Goal: Information Seeking & Learning: Learn about a topic

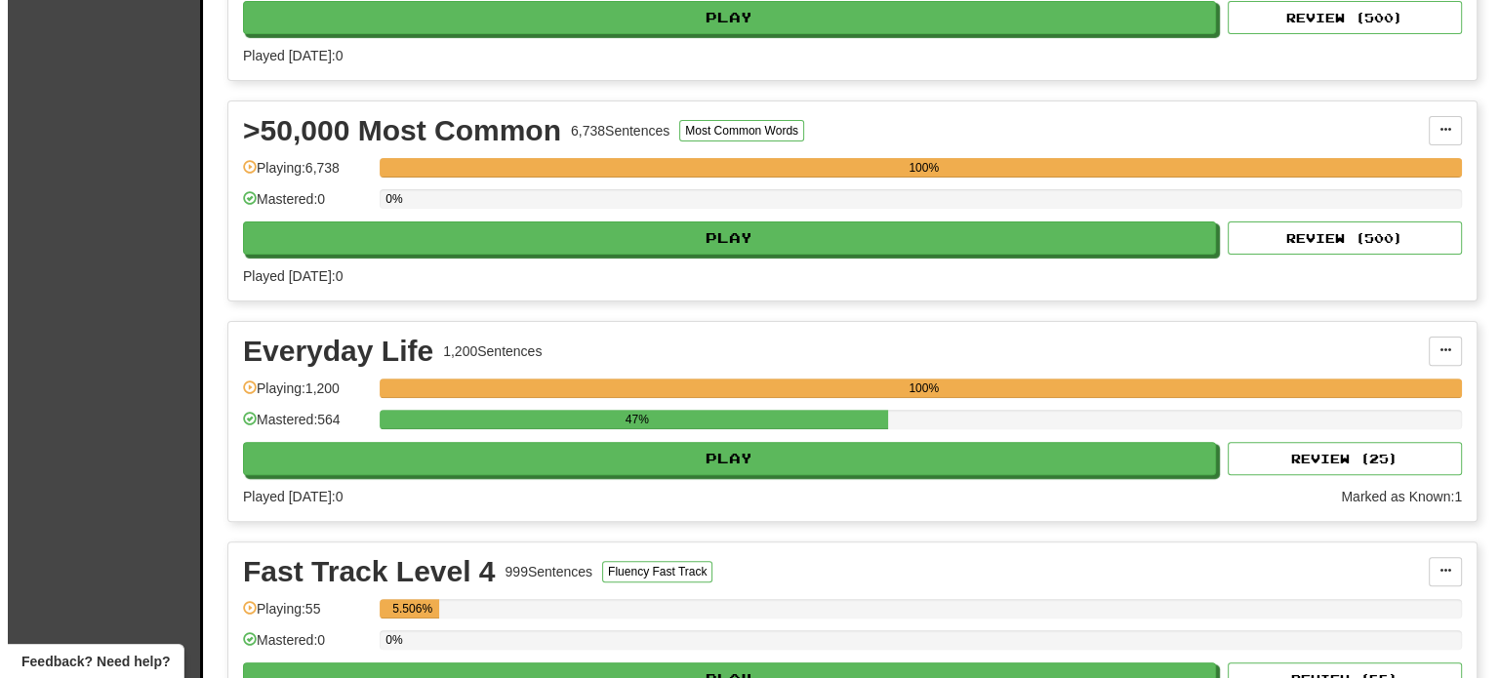
scroll to position [530, 0]
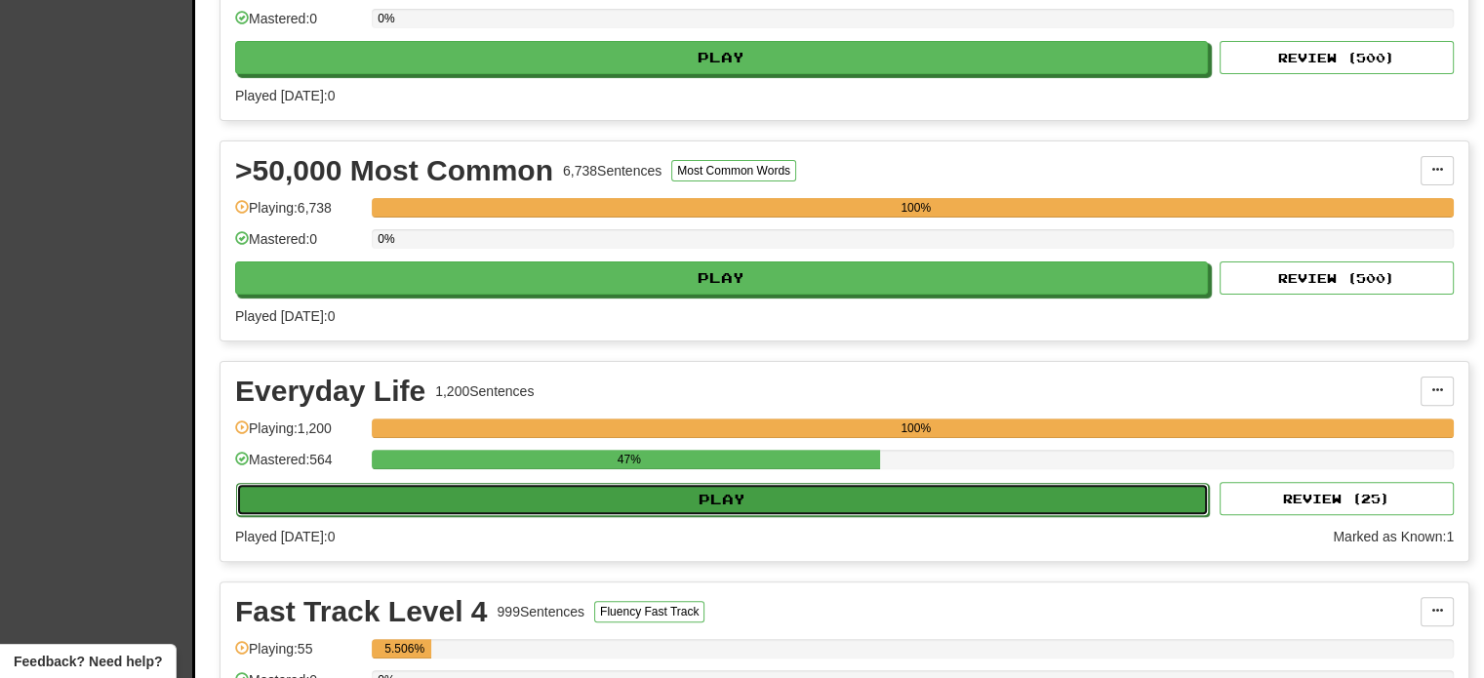
click at [831, 505] on button "Play" at bounding box center [722, 499] width 973 height 33
select select "**"
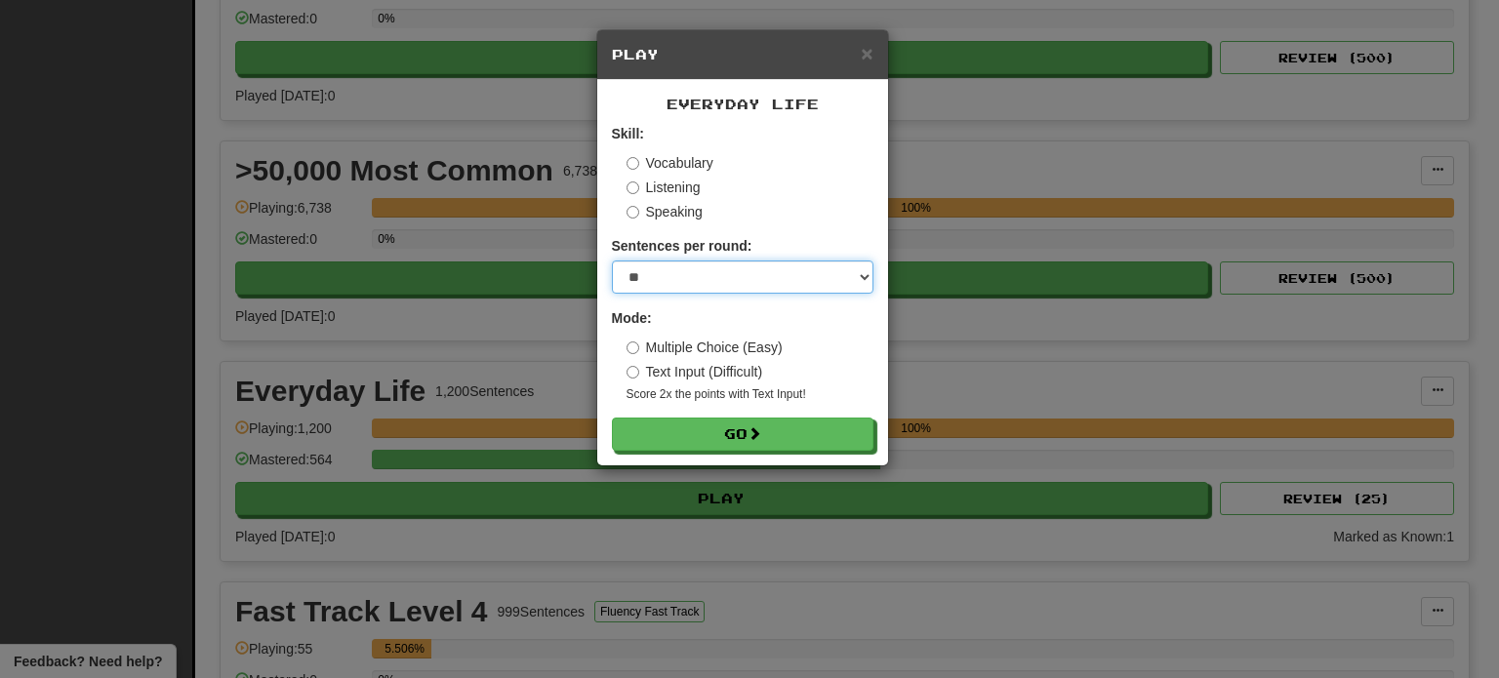
click at [677, 282] on select "* ** ** ** ** ** *** ********" at bounding box center [743, 277] width 262 height 33
click at [793, 182] on div "Listening" at bounding box center [749, 188] width 247 height 20
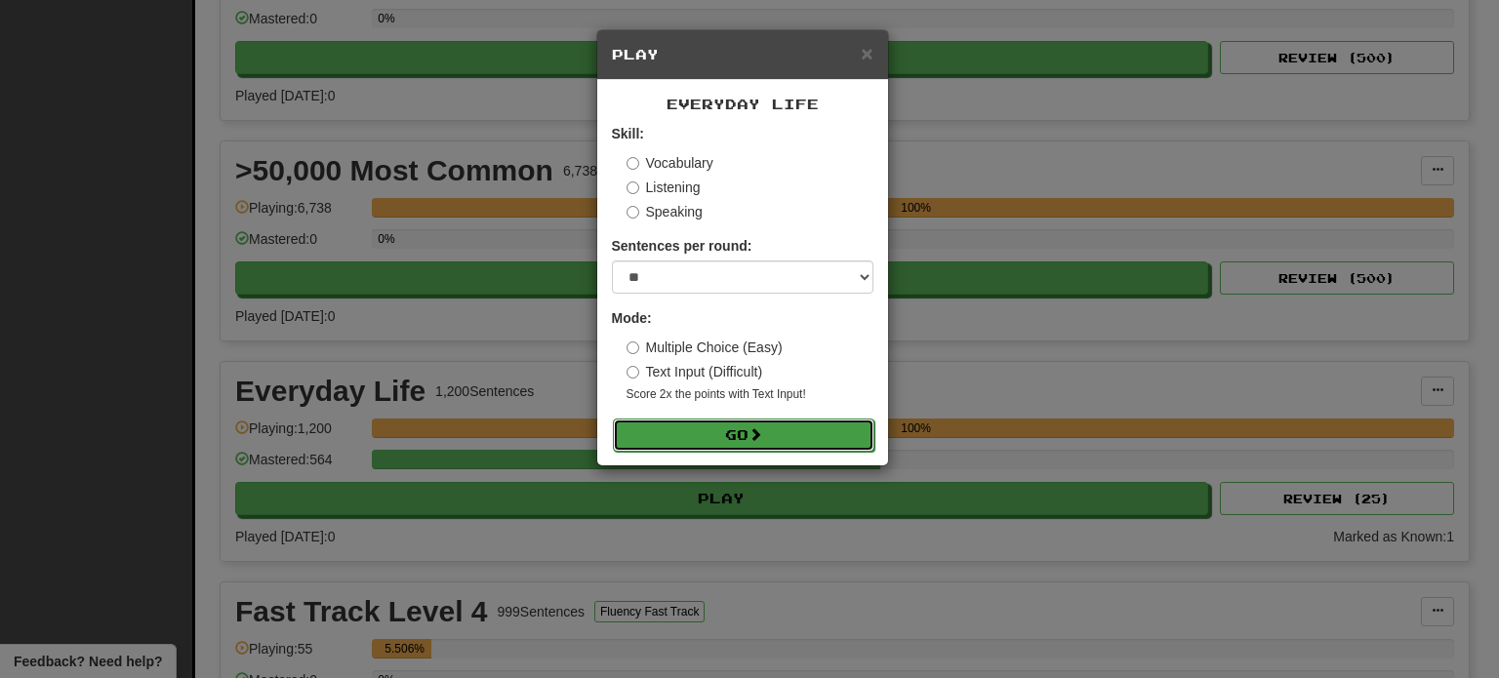
click at [753, 434] on span at bounding box center [755, 434] width 14 height 14
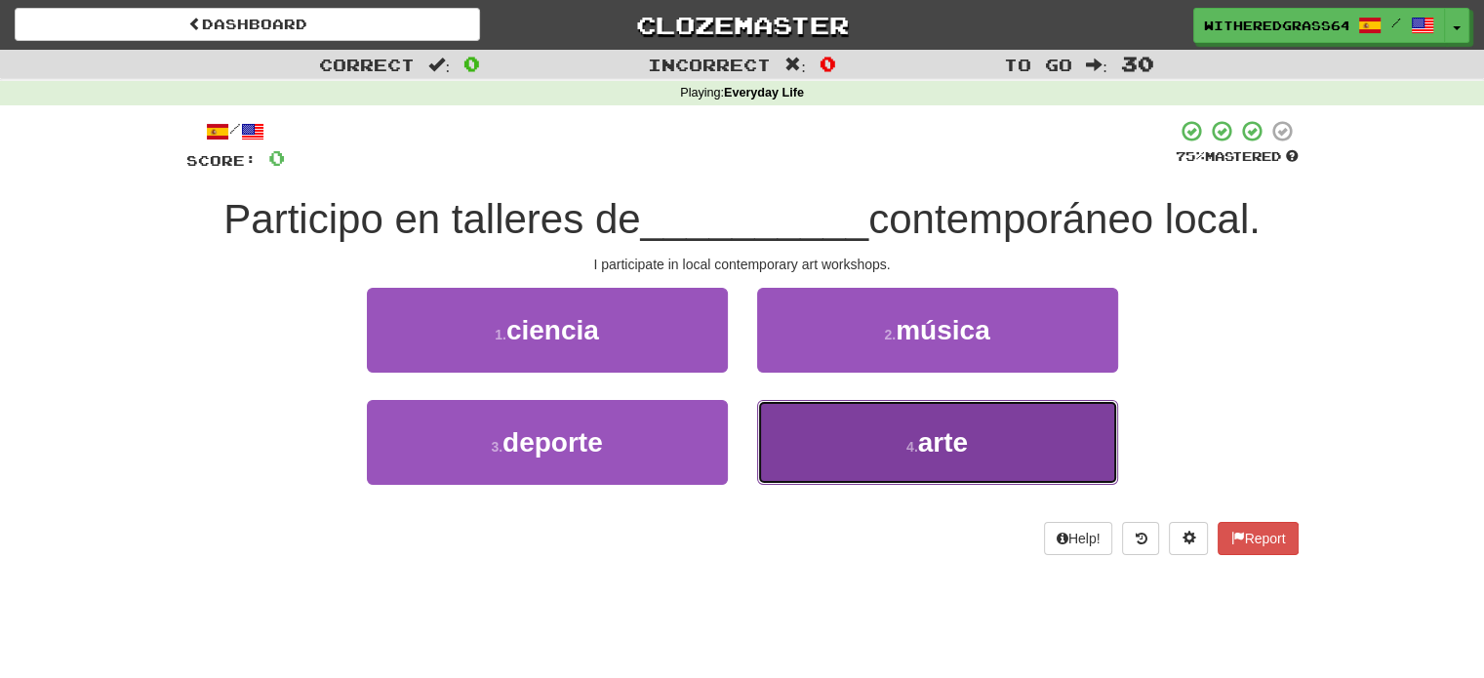
click at [812, 457] on button "4 . arte" at bounding box center [937, 442] width 361 height 85
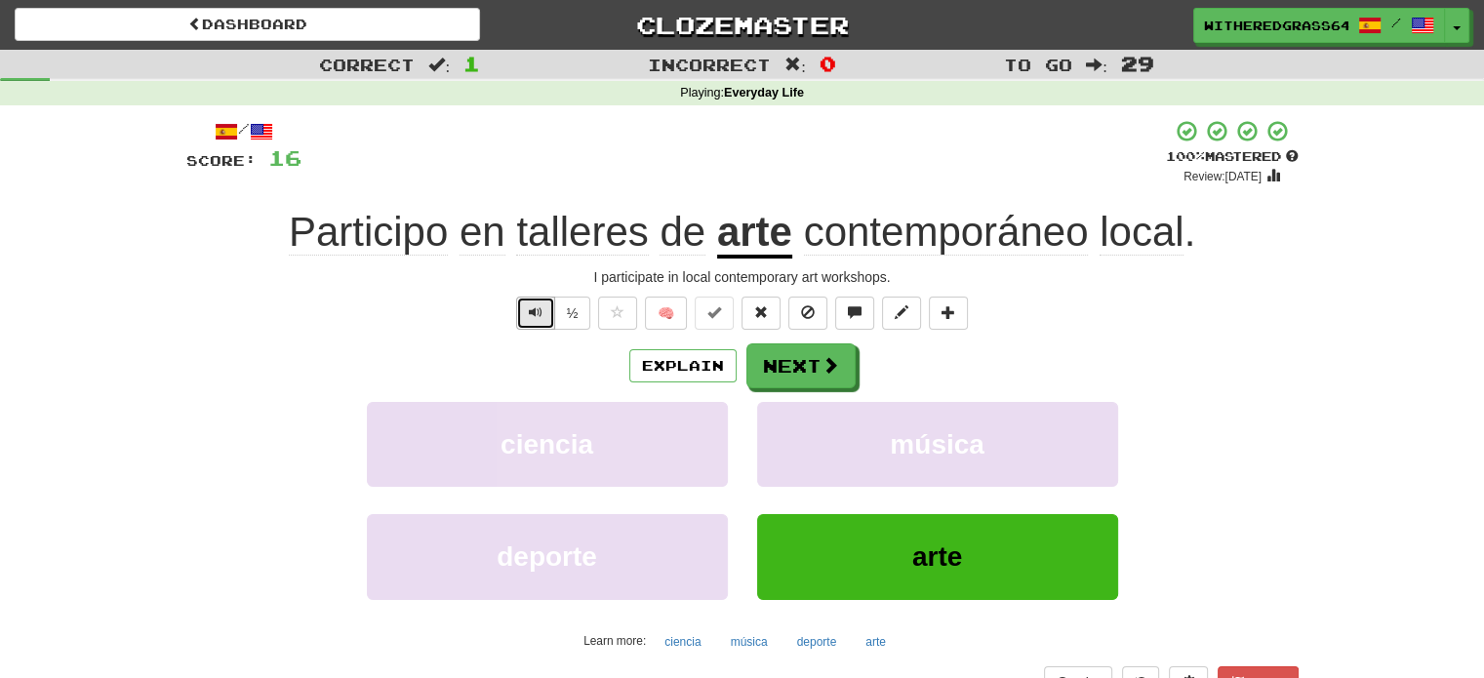
click at [532, 319] on span "Text-to-speech controls" at bounding box center [536, 312] width 14 height 14
click at [775, 358] on button "Next" at bounding box center [801, 366] width 109 height 45
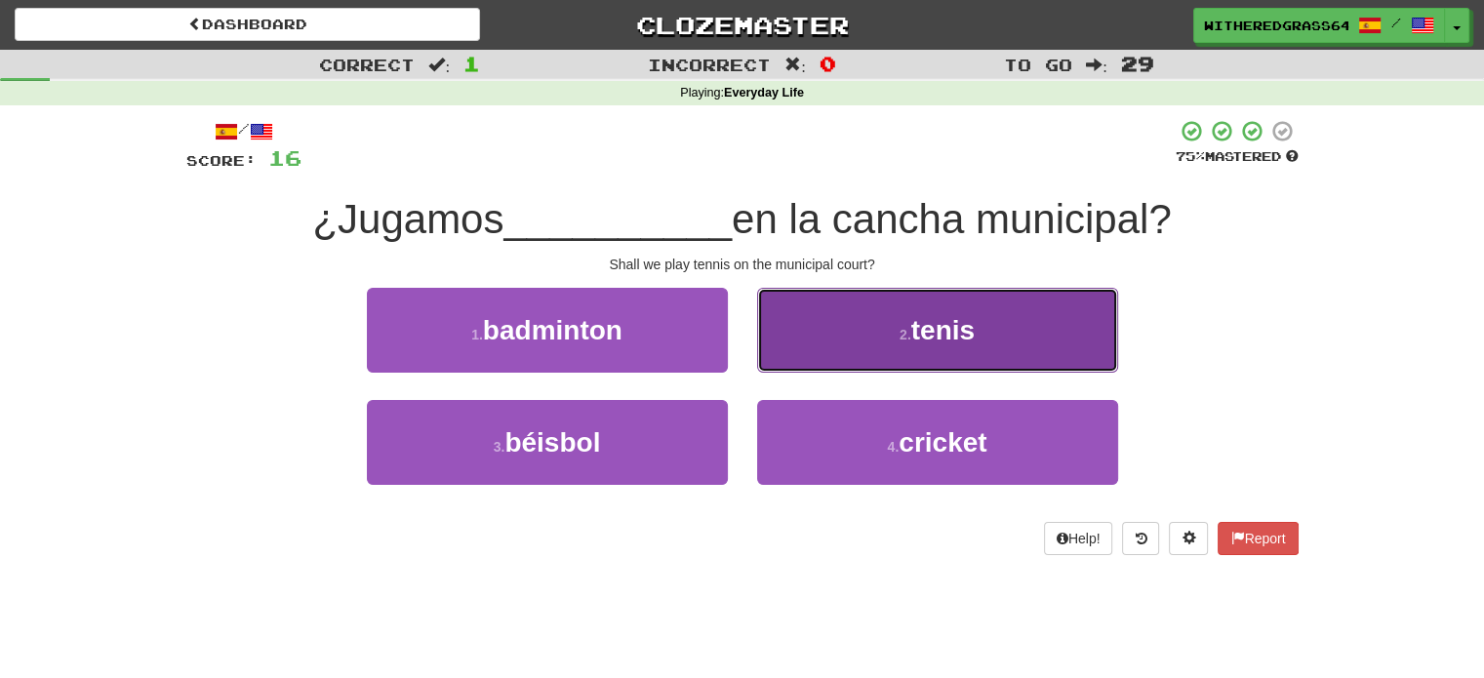
click at [848, 355] on button "2 . tenis" at bounding box center [937, 330] width 361 height 85
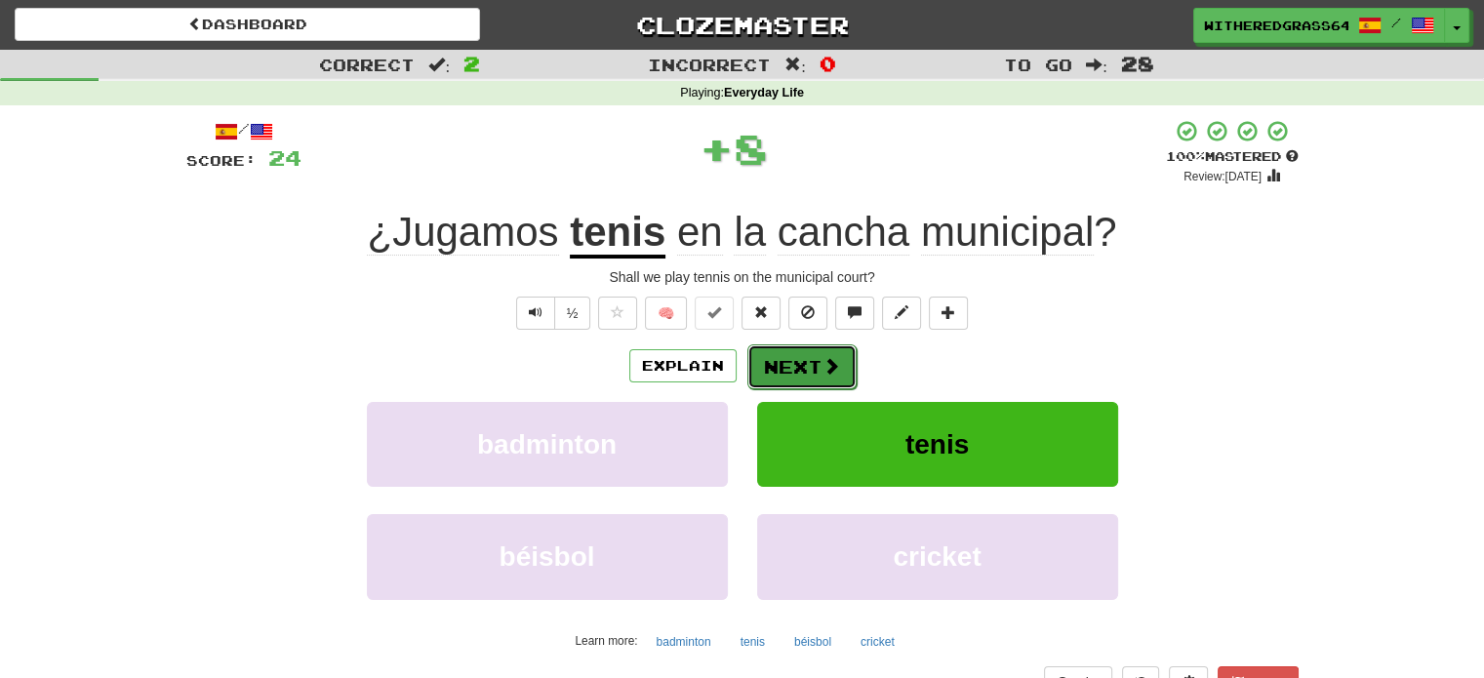
click at [813, 368] on button "Next" at bounding box center [801, 366] width 109 height 45
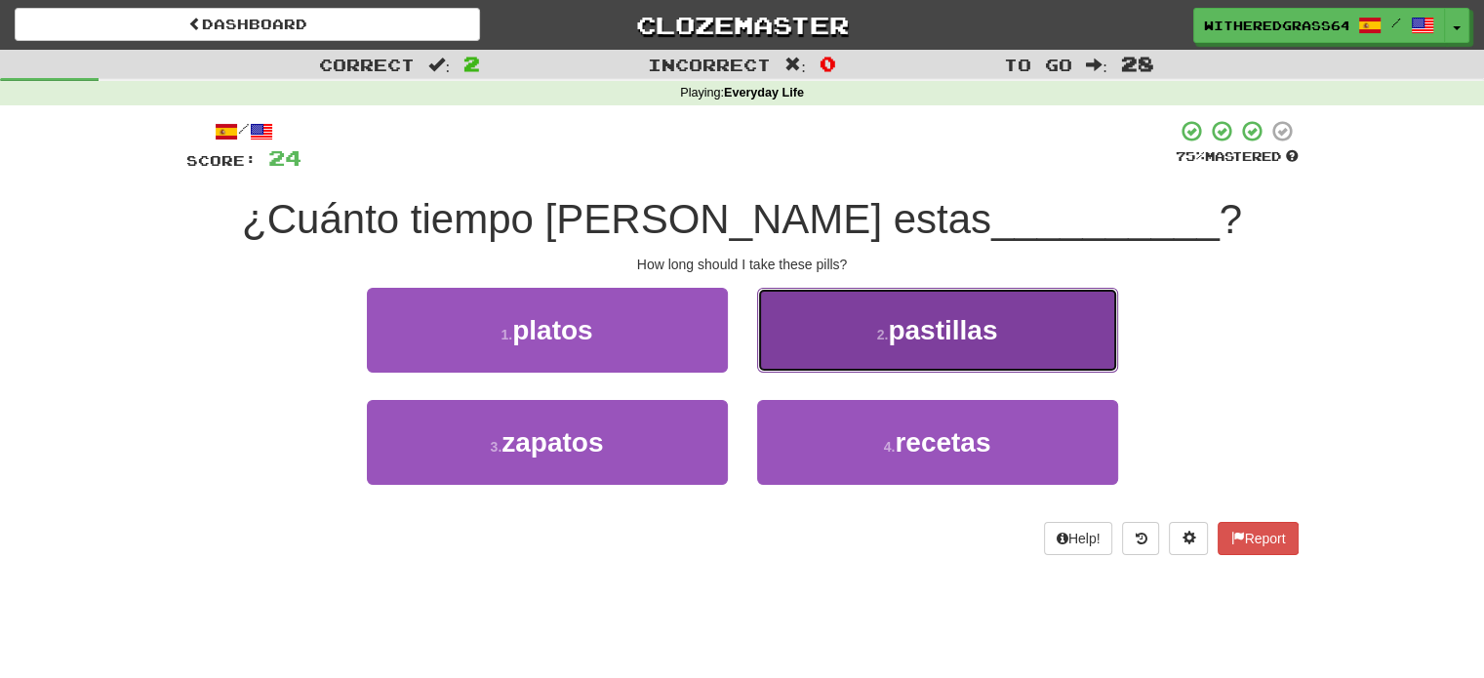
click at [829, 356] on button "2 . pastillas" at bounding box center [937, 330] width 361 height 85
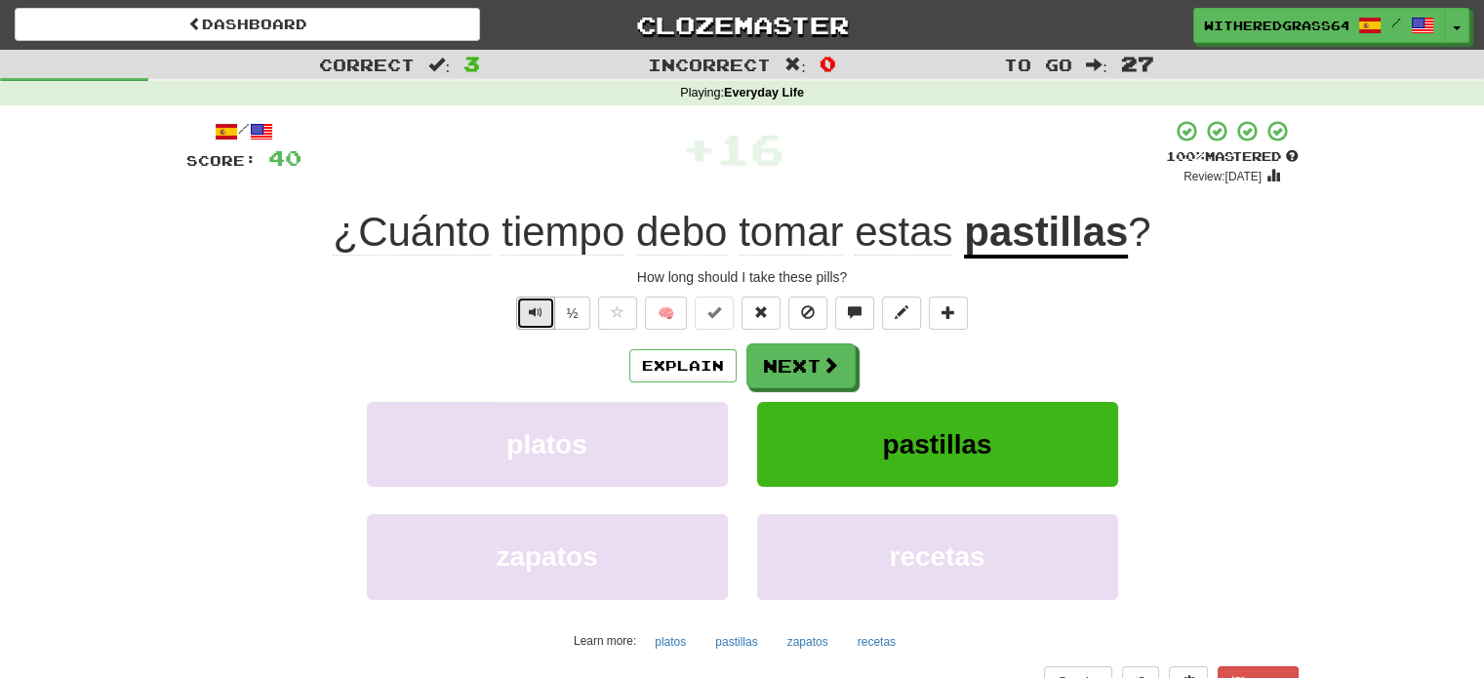
click at [531, 311] on span "Text-to-speech controls" at bounding box center [536, 312] width 14 height 14
click at [788, 362] on button "Next" at bounding box center [801, 366] width 109 height 45
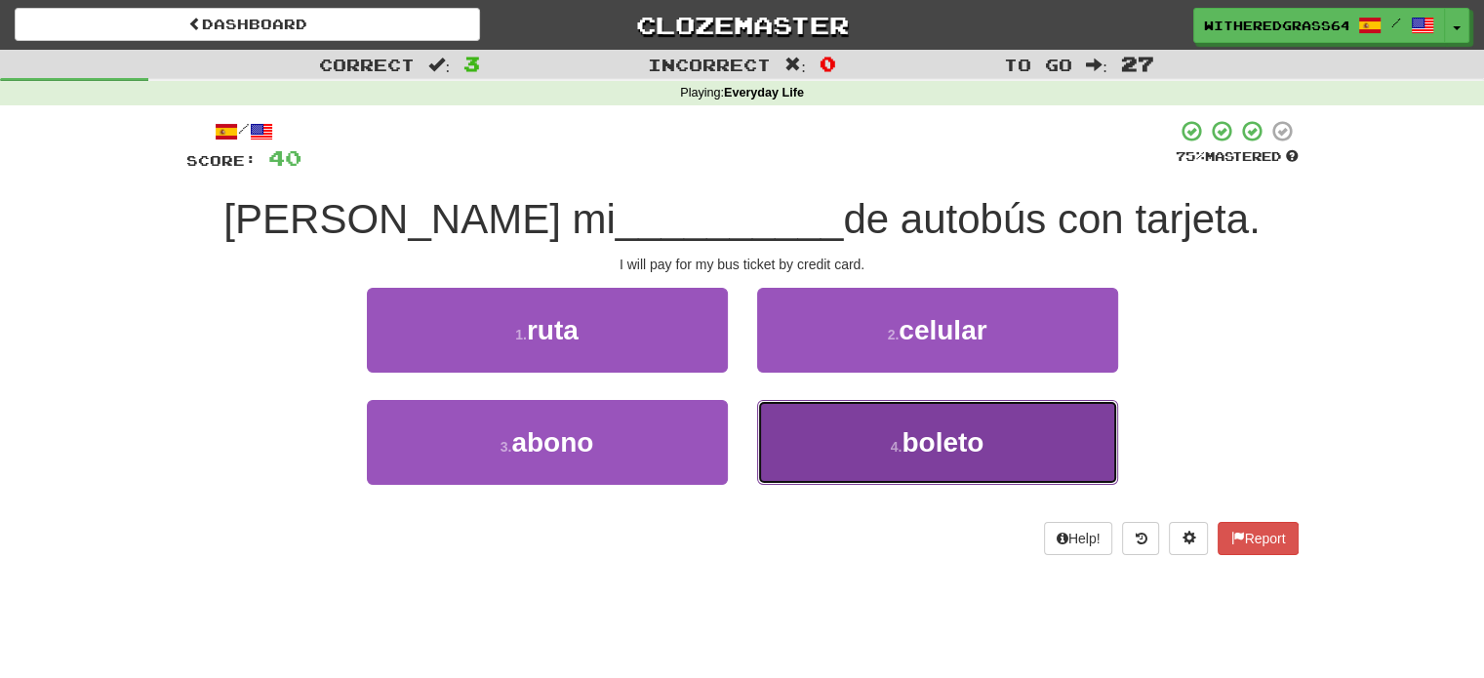
click at [808, 435] on button "4 . boleto" at bounding box center [937, 442] width 361 height 85
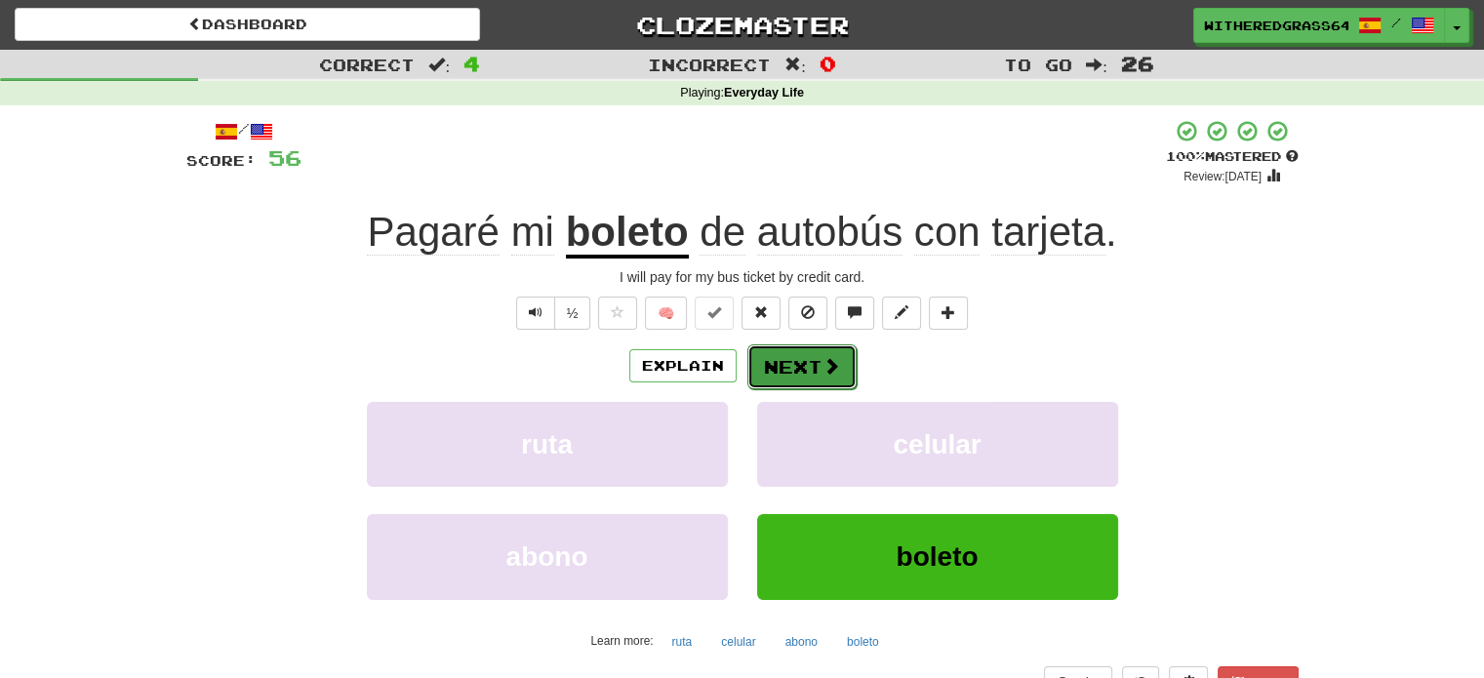
click at [774, 361] on button "Next" at bounding box center [801, 366] width 109 height 45
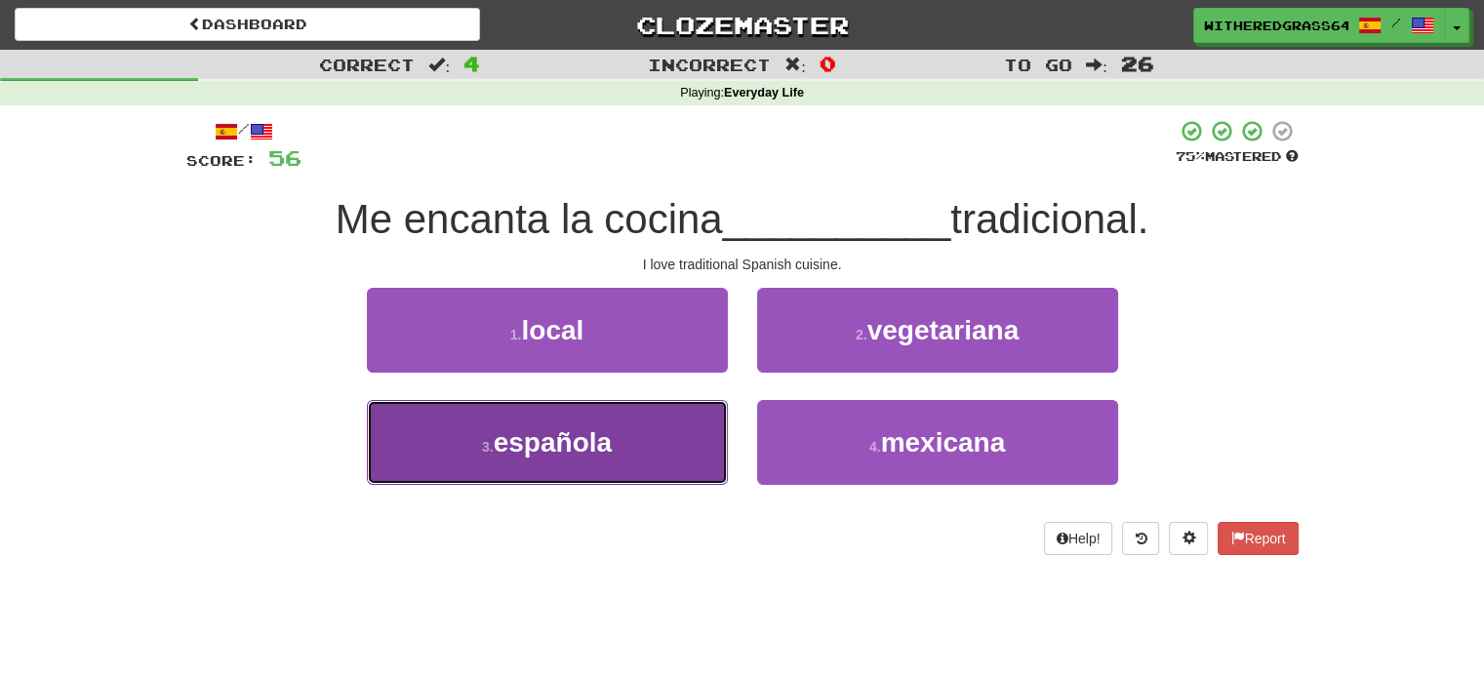
click at [670, 444] on button "3 . española" at bounding box center [547, 442] width 361 height 85
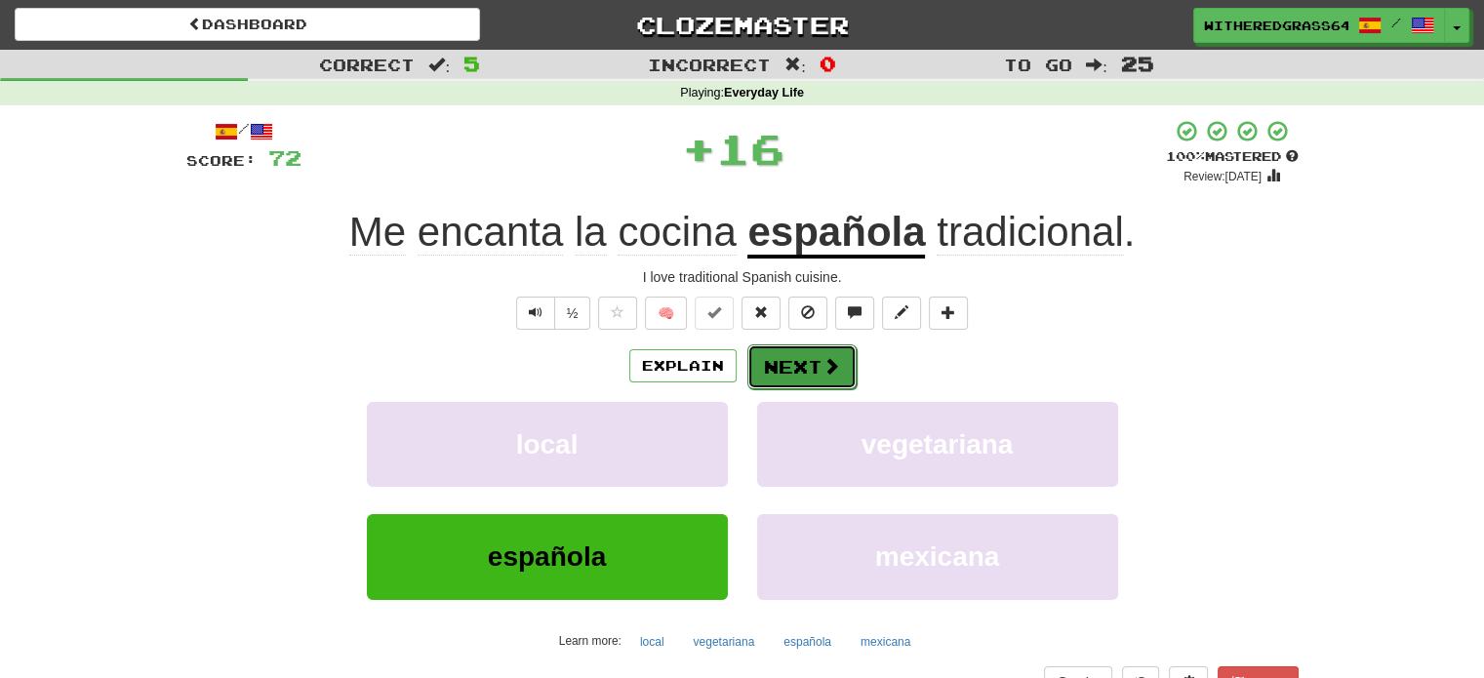
click at [792, 365] on button "Next" at bounding box center [801, 366] width 109 height 45
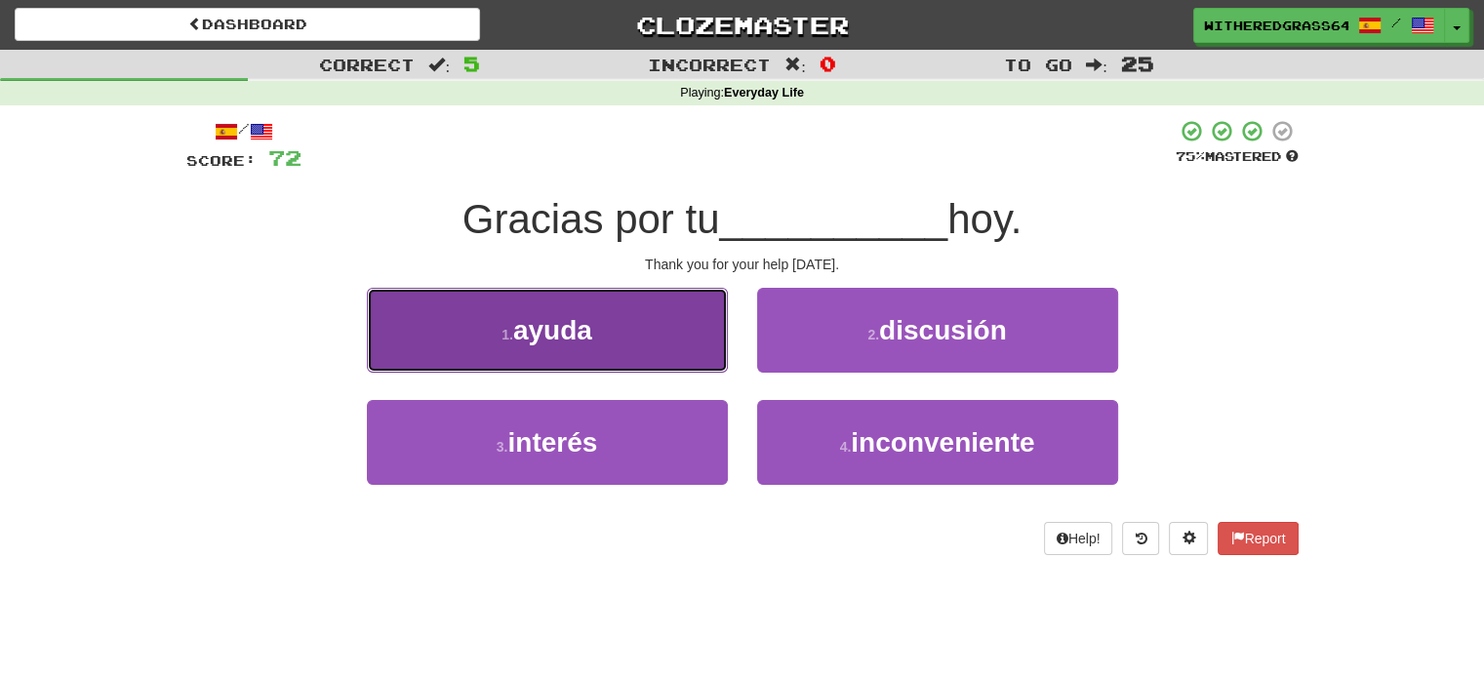
click at [703, 359] on button "1 . ayuda" at bounding box center [547, 330] width 361 height 85
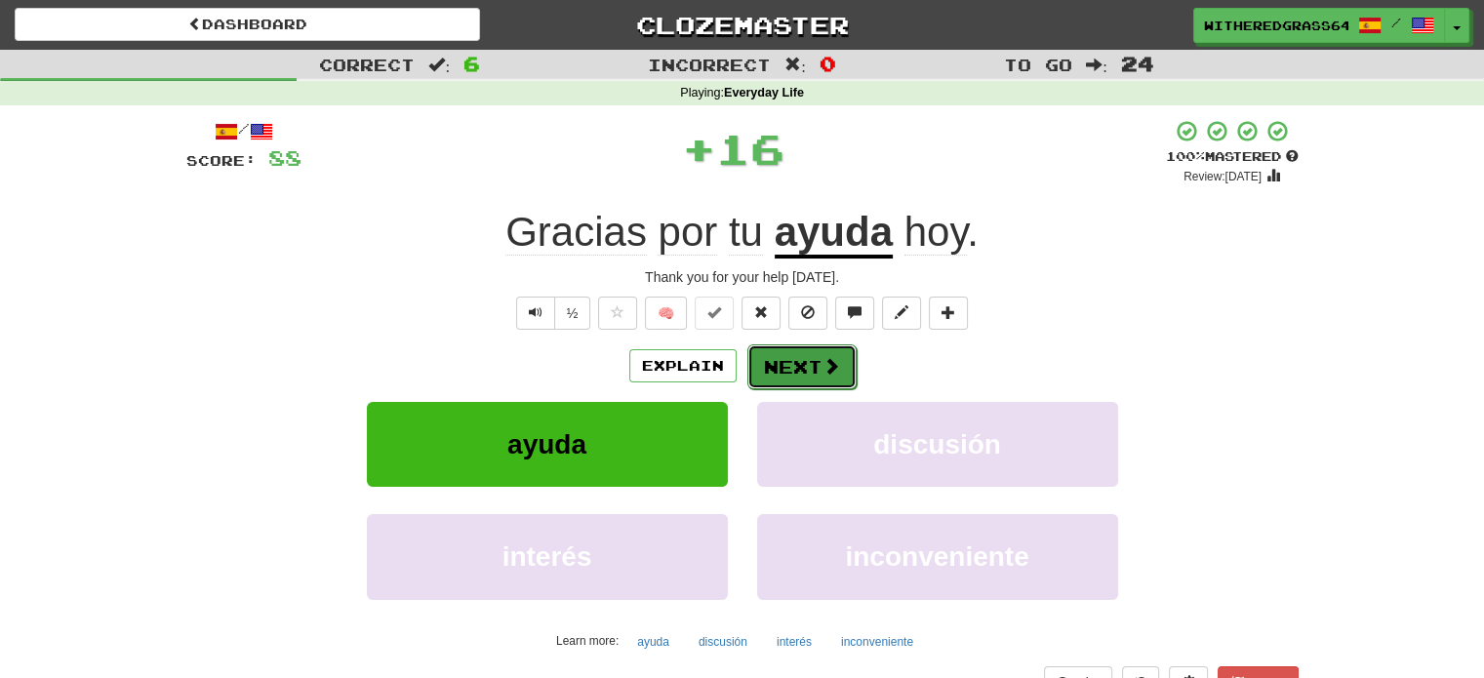
click at [812, 379] on button "Next" at bounding box center [801, 366] width 109 height 45
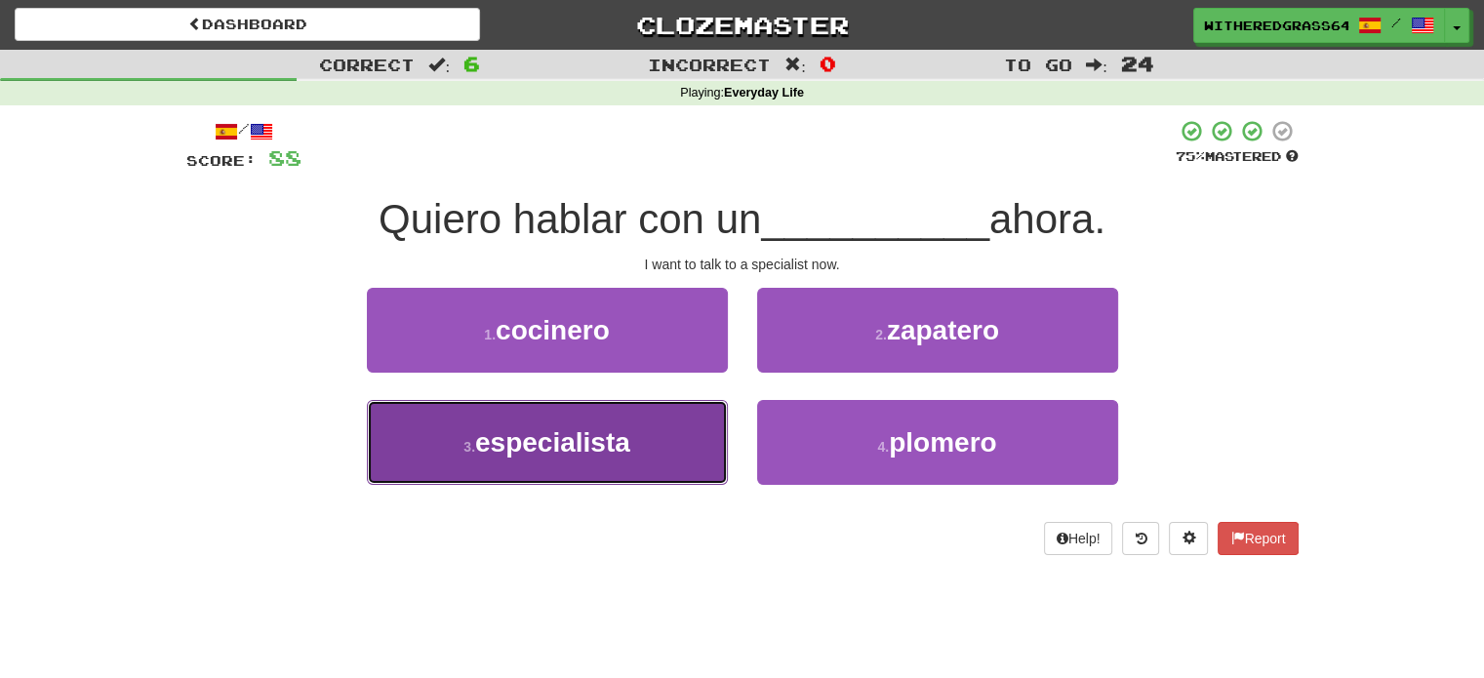
click at [656, 448] on button "3 . especialista" at bounding box center [547, 442] width 361 height 85
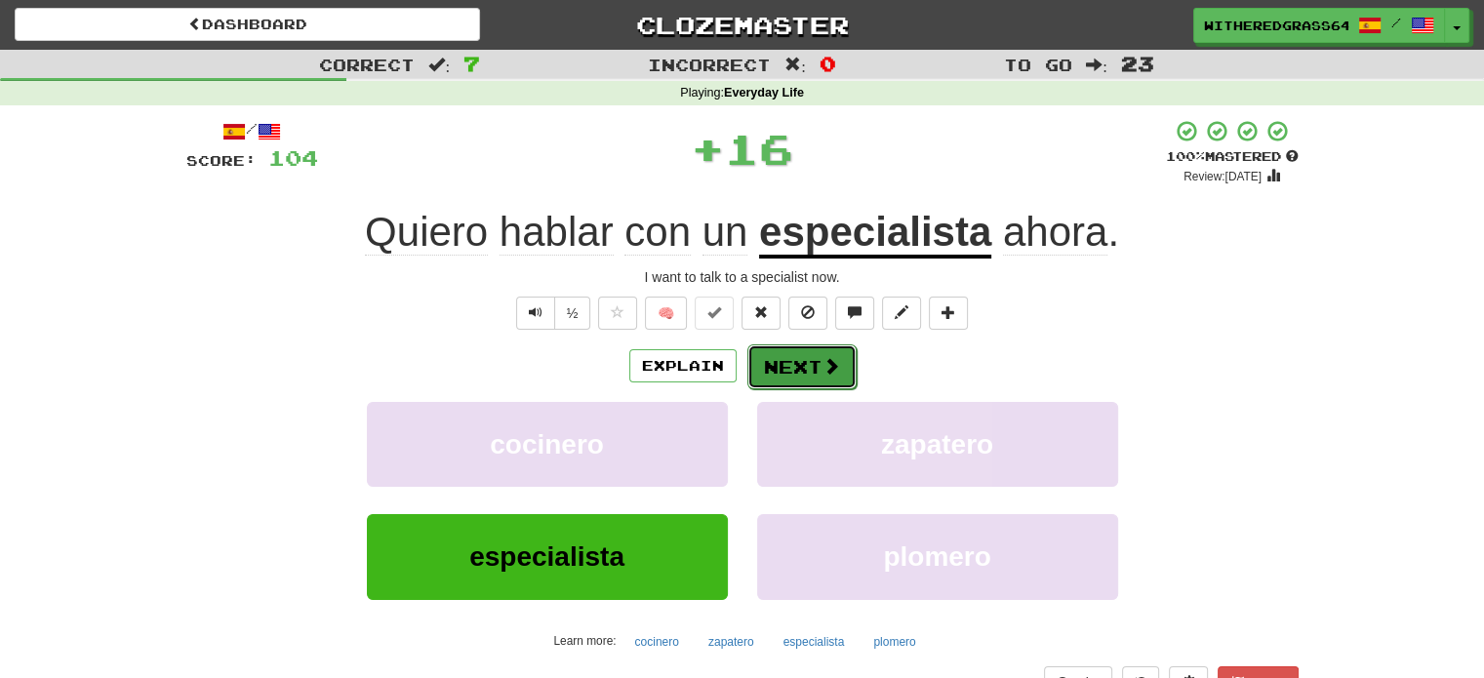
click at [790, 361] on button "Next" at bounding box center [801, 366] width 109 height 45
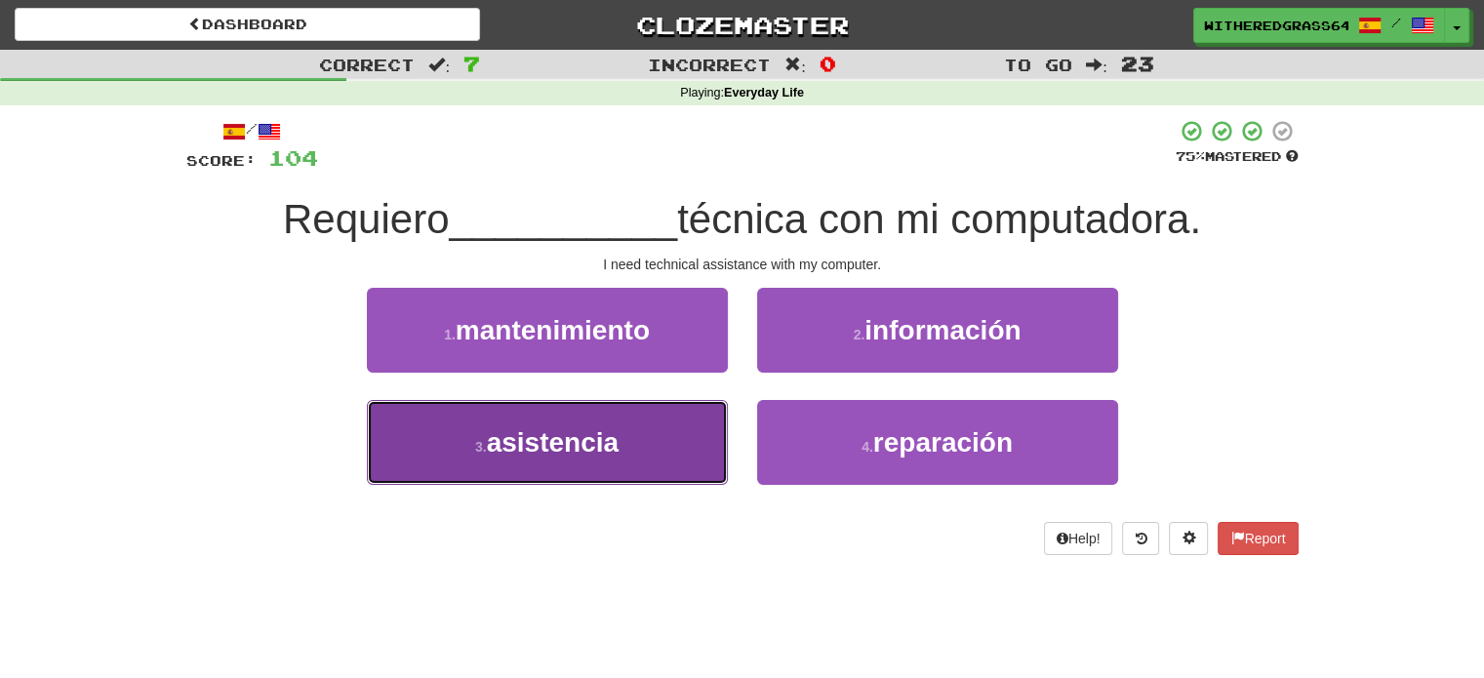
click at [660, 446] on button "3 . asistencia" at bounding box center [547, 442] width 361 height 85
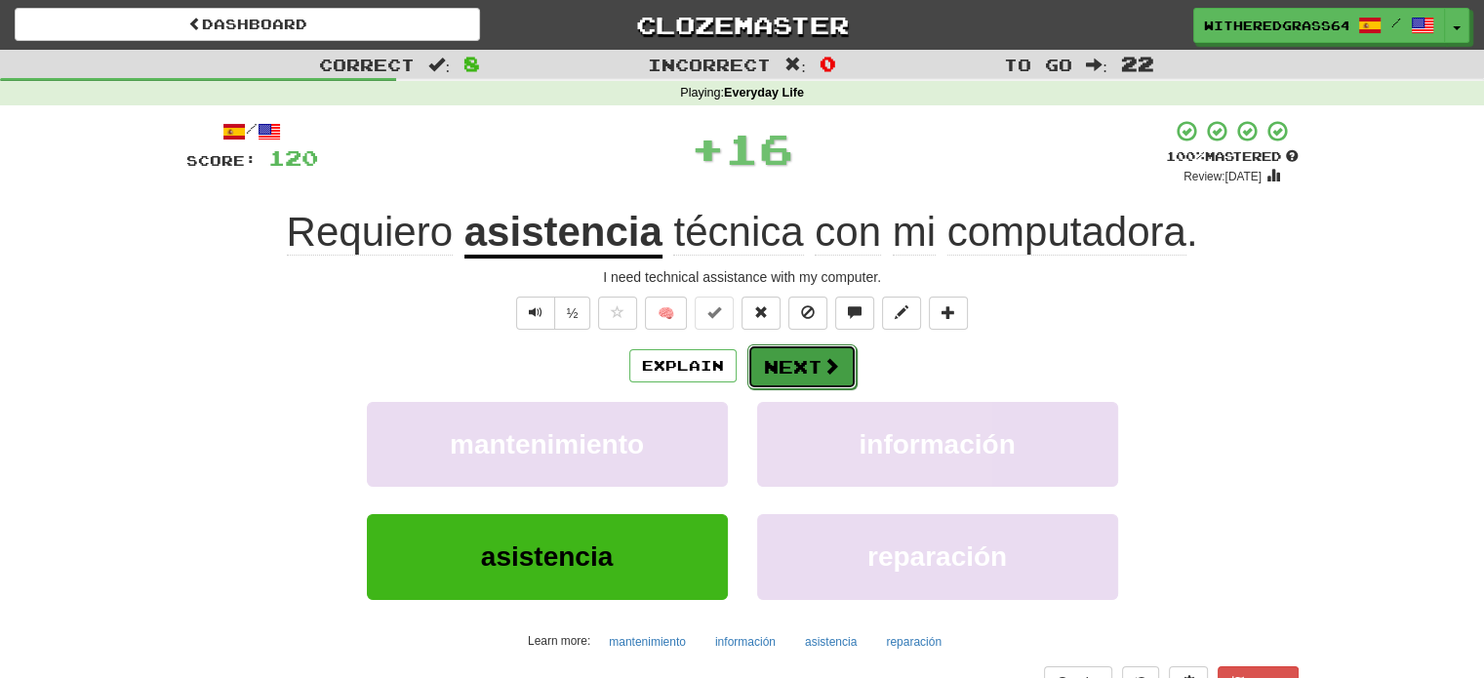
click at [775, 379] on button "Next" at bounding box center [801, 366] width 109 height 45
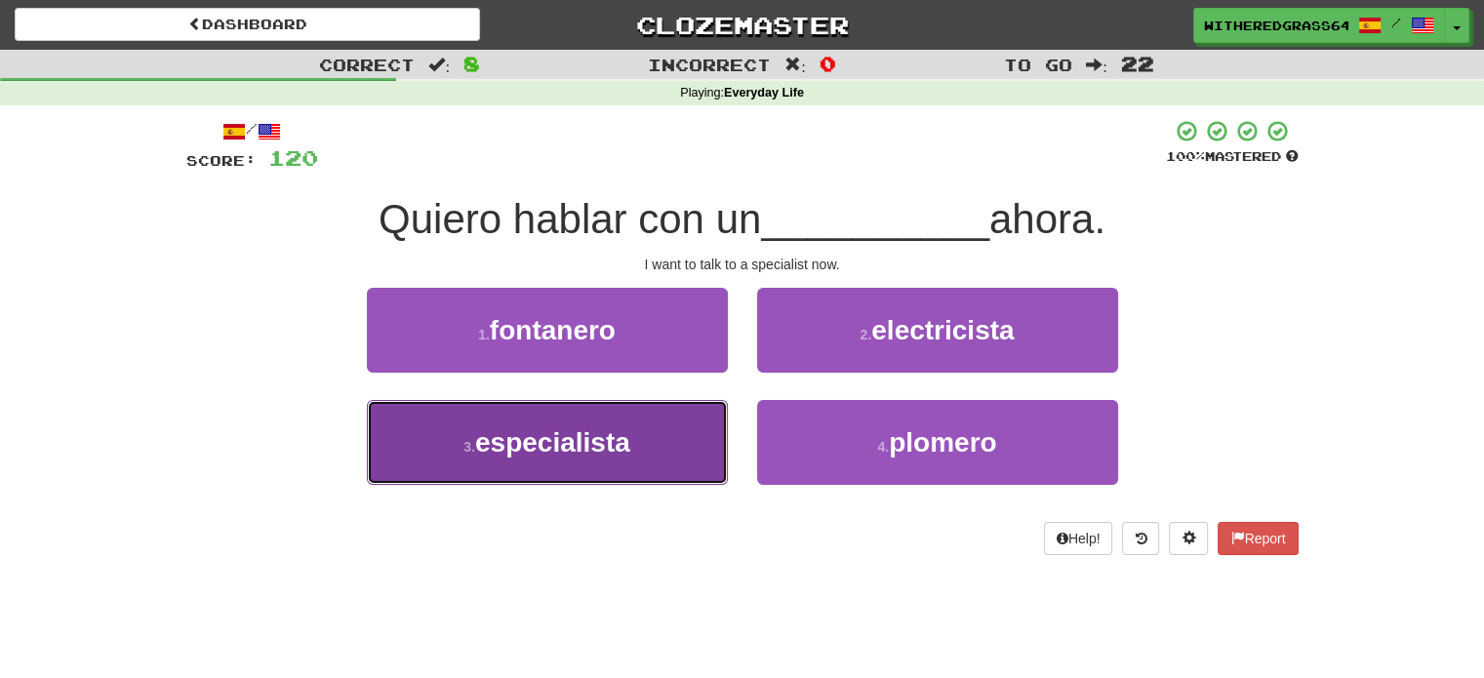
click at [664, 432] on button "3 . especialista" at bounding box center [547, 442] width 361 height 85
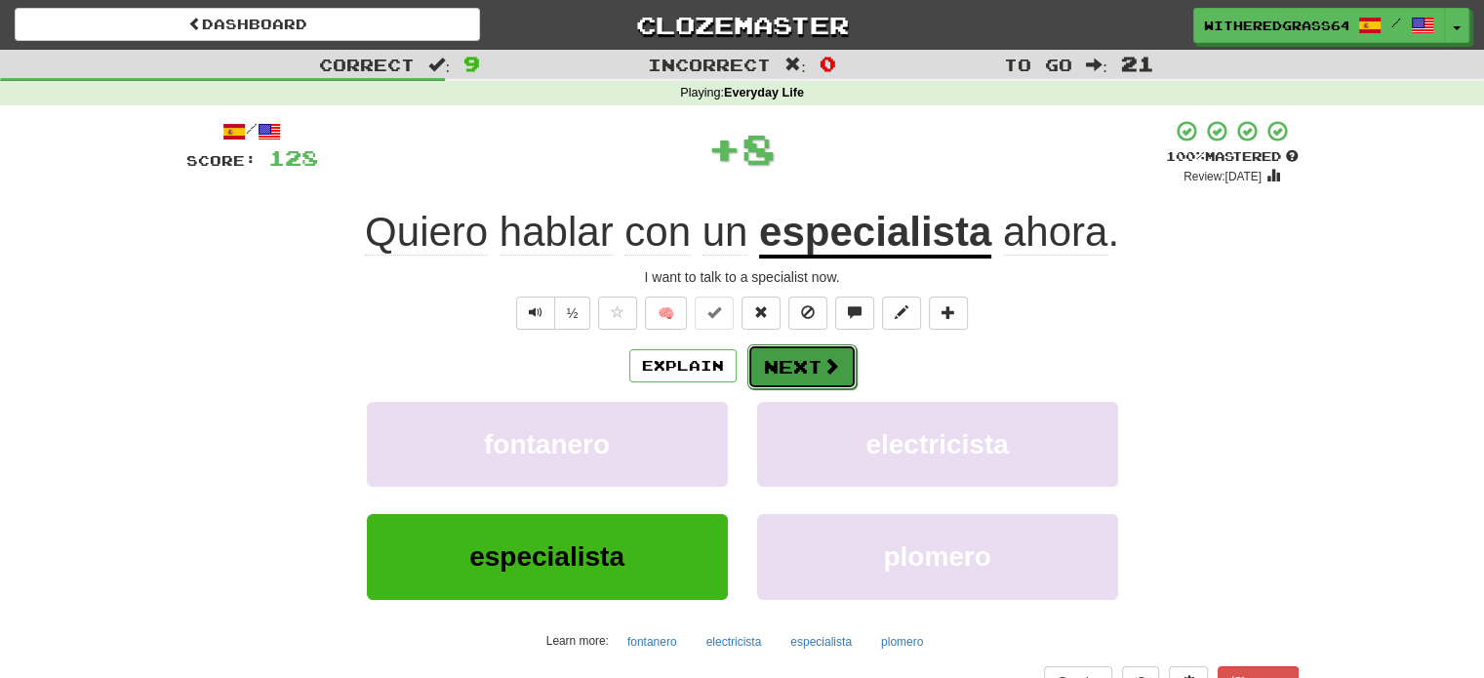
click at [812, 370] on button "Next" at bounding box center [801, 366] width 109 height 45
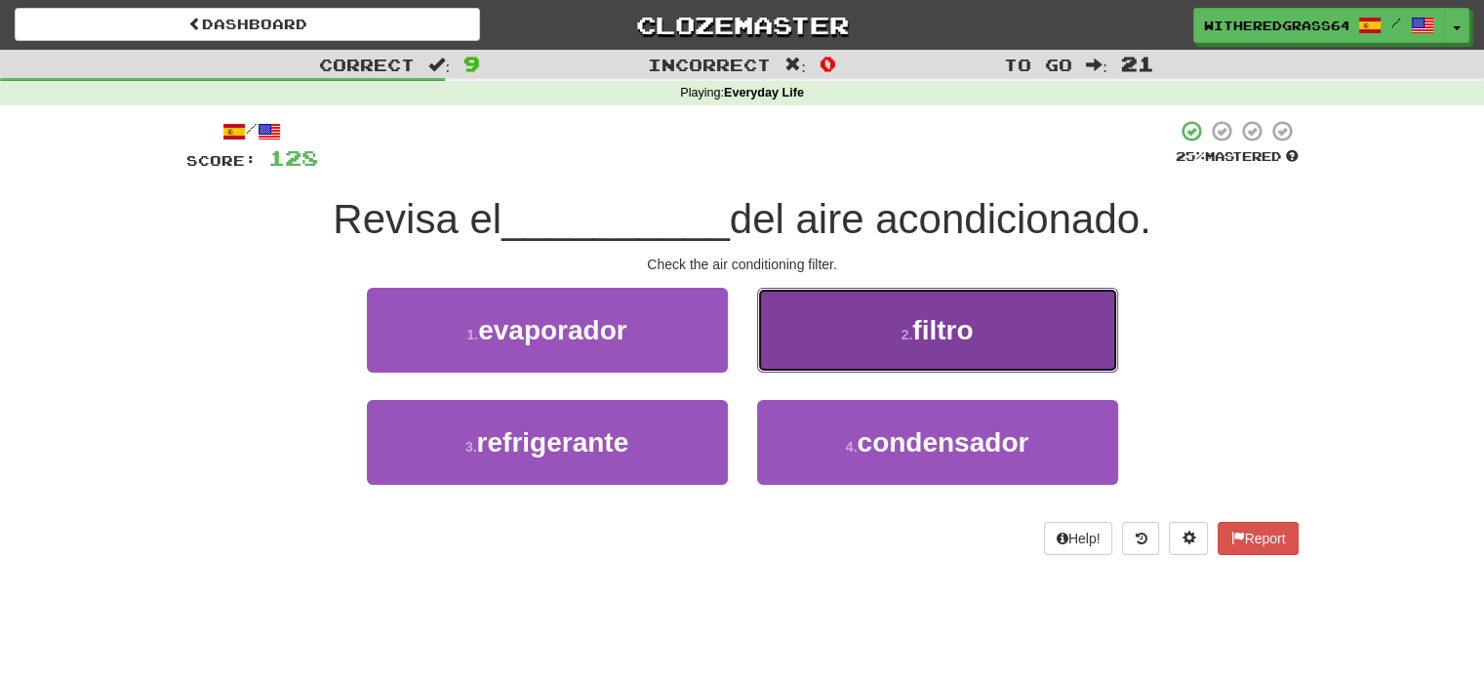
click at [827, 354] on button "2 . filtro" at bounding box center [937, 330] width 361 height 85
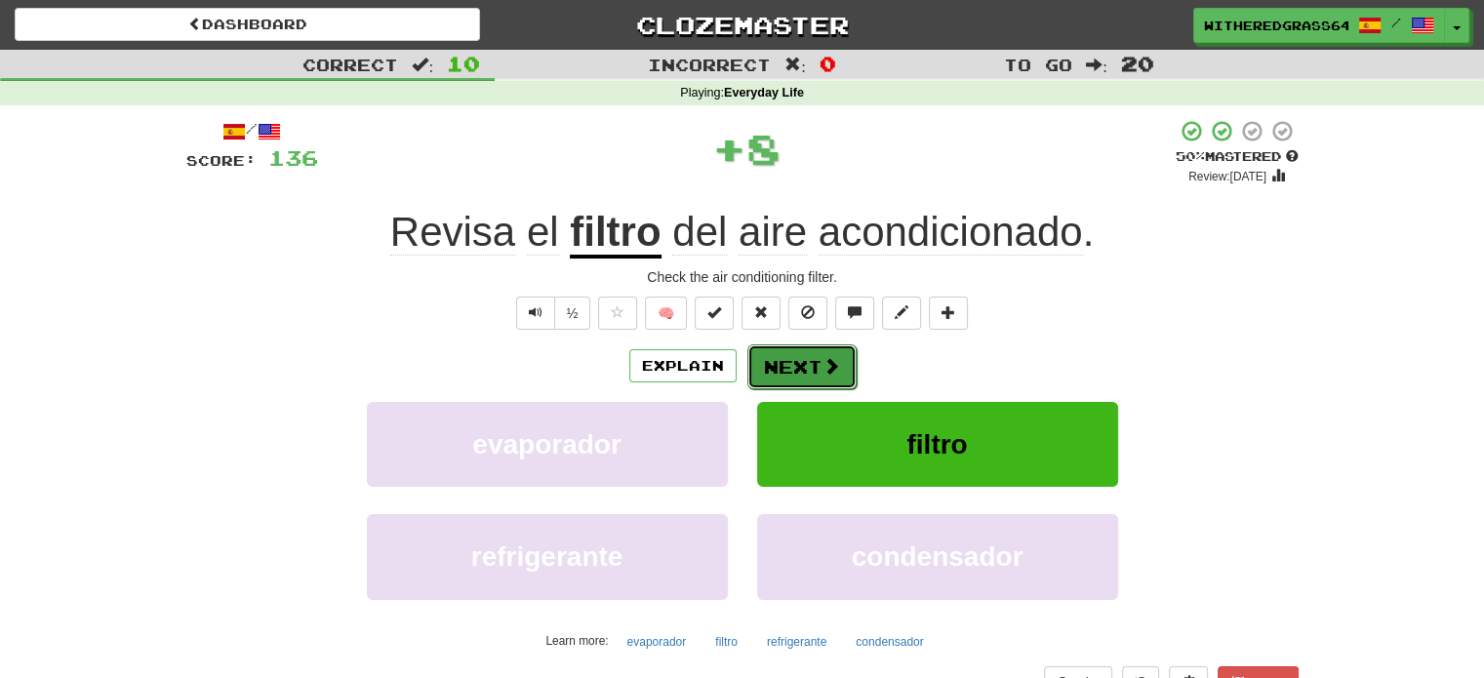
click at [797, 362] on button "Next" at bounding box center [801, 366] width 109 height 45
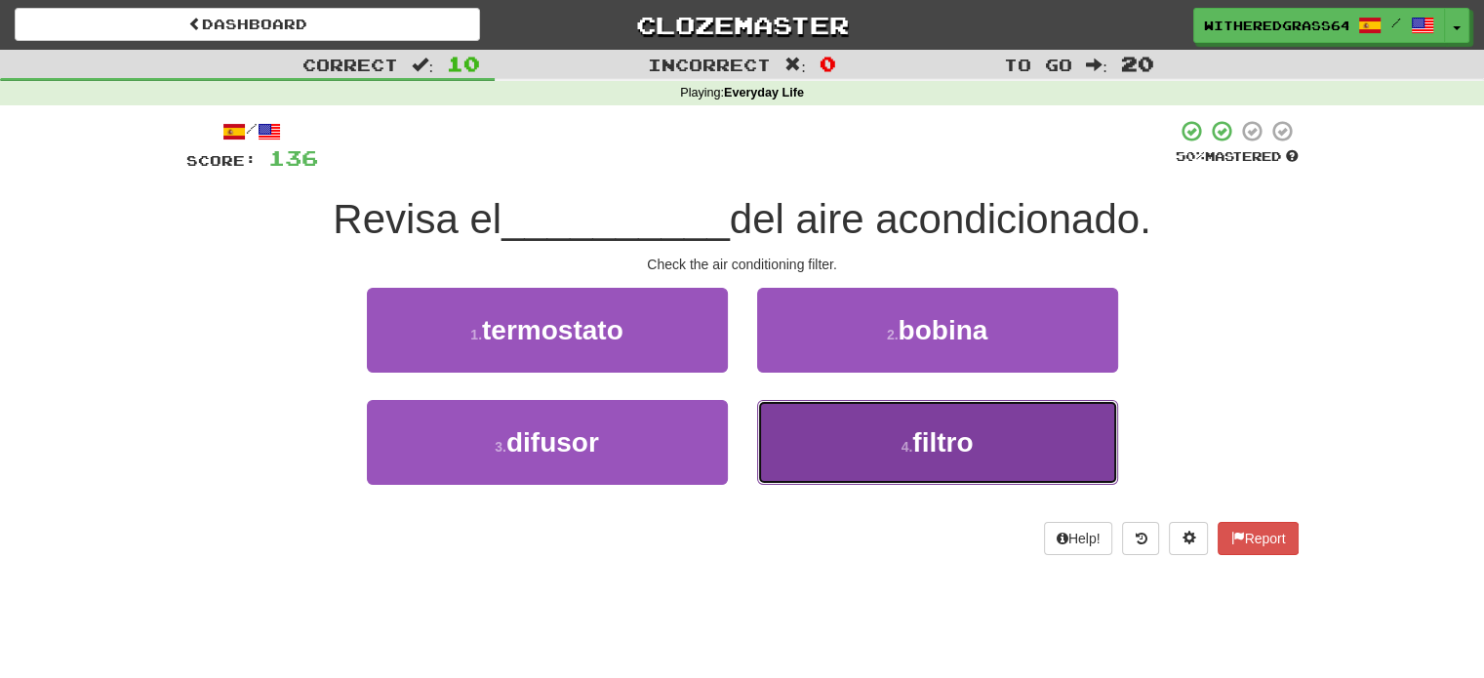
click at [813, 453] on button "4 . filtro" at bounding box center [937, 442] width 361 height 85
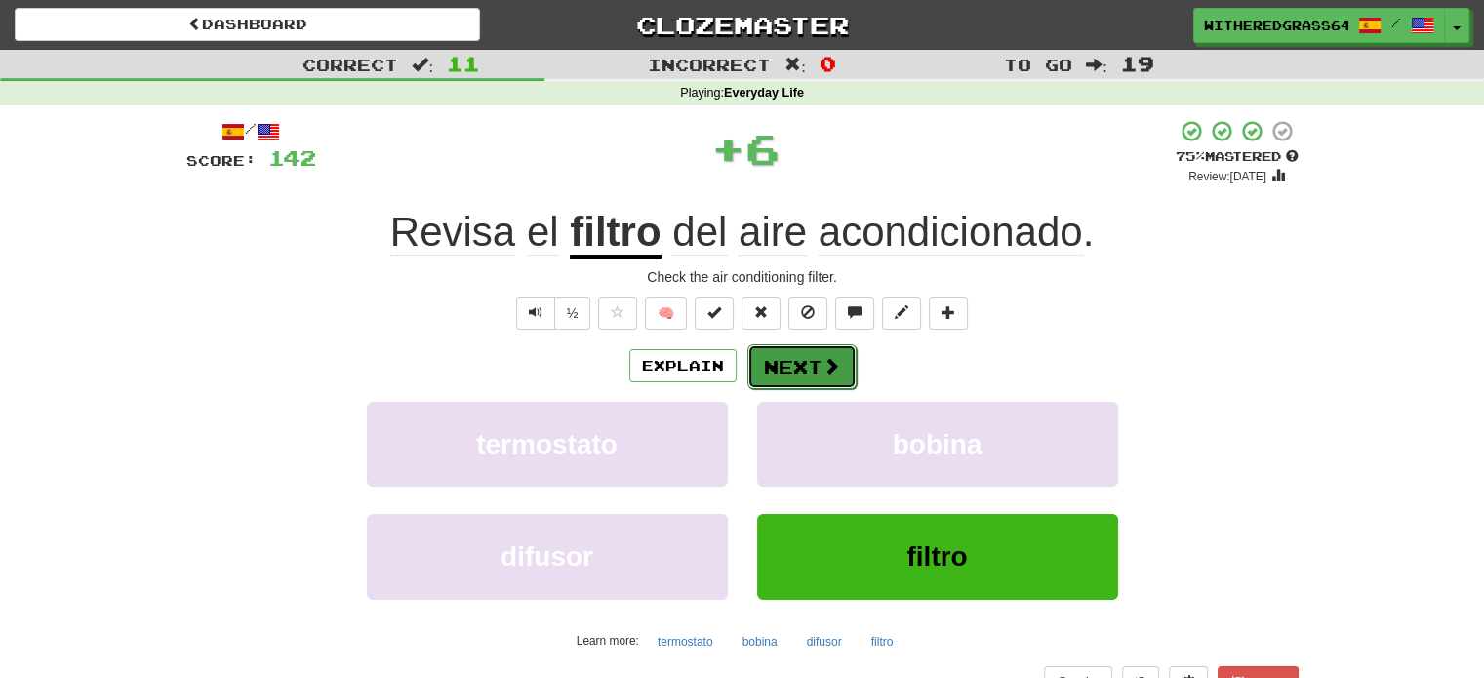
click at [789, 358] on button "Next" at bounding box center [801, 366] width 109 height 45
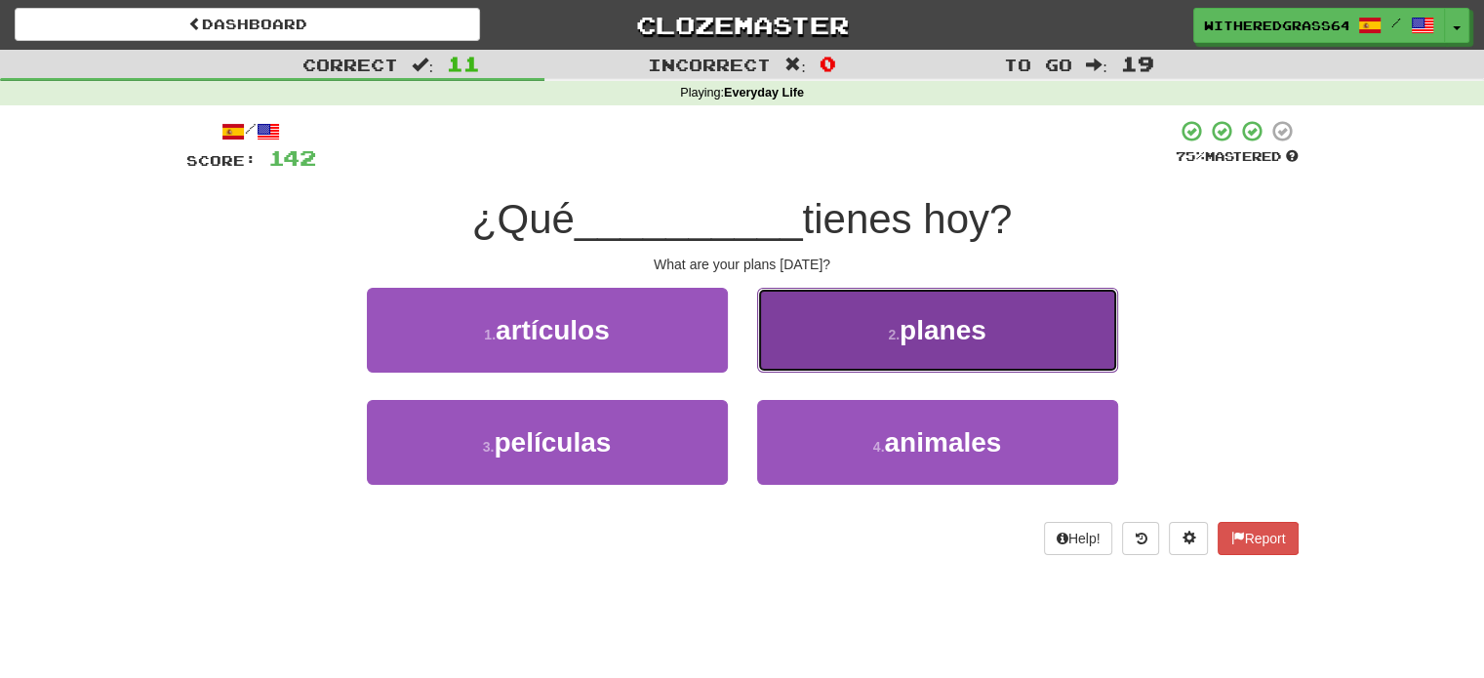
click at [832, 327] on button "2 . planes" at bounding box center [937, 330] width 361 height 85
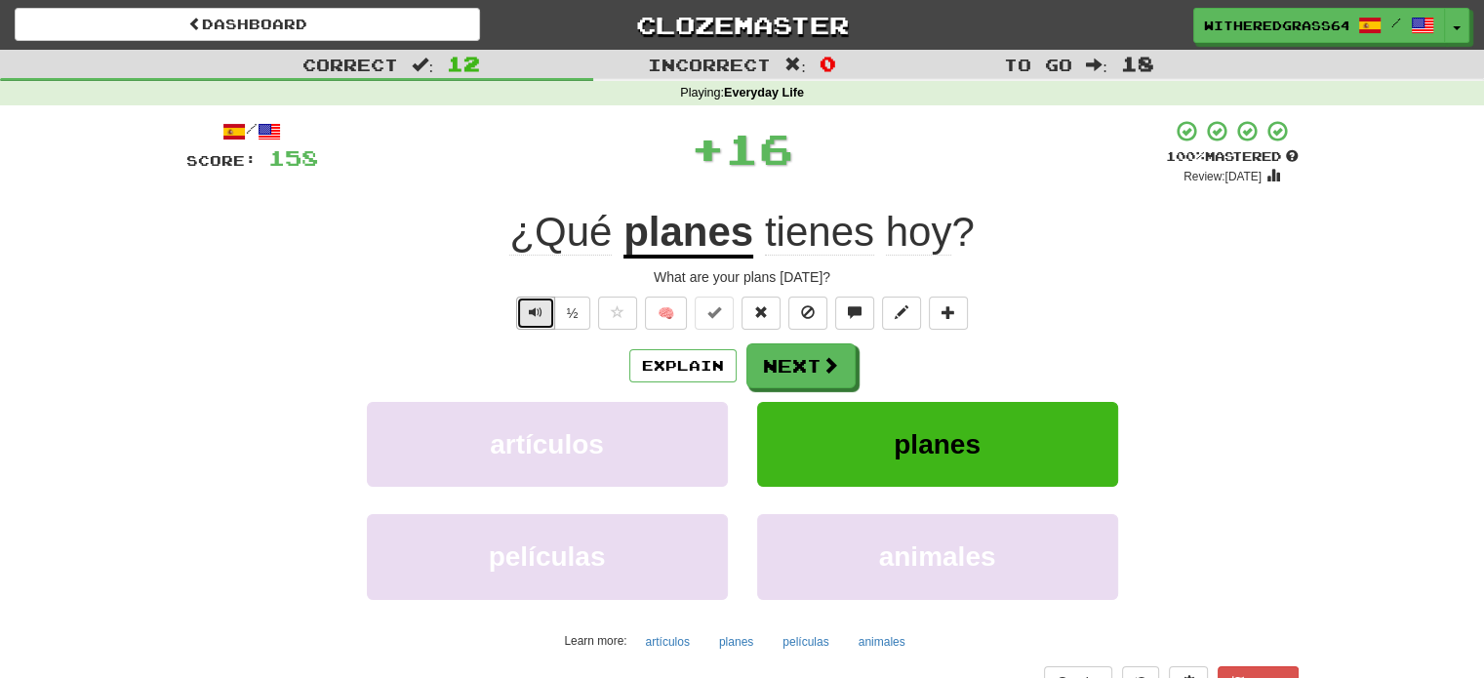
click at [536, 316] on span "Text-to-speech controls" at bounding box center [536, 312] width 14 height 14
click at [785, 360] on button "Next" at bounding box center [801, 366] width 109 height 45
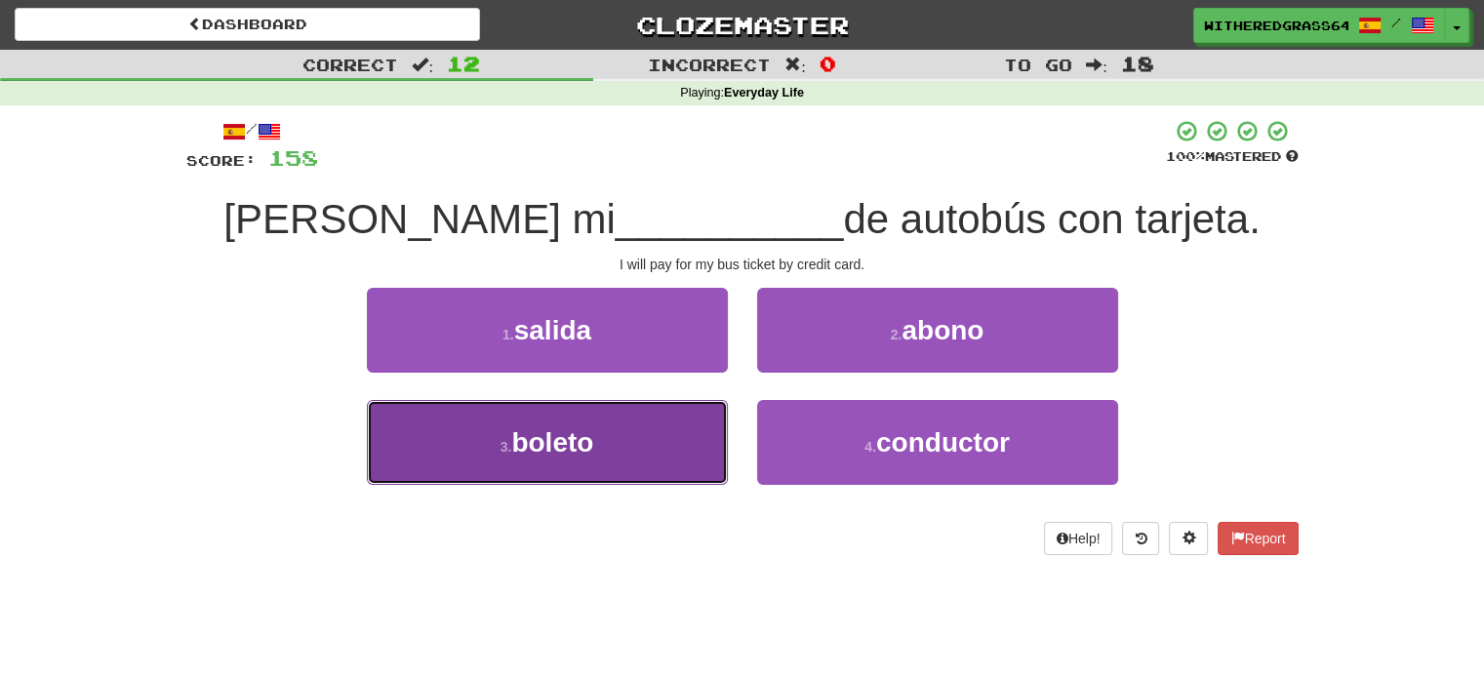
click at [661, 452] on button "3 . boleto" at bounding box center [547, 442] width 361 height 85
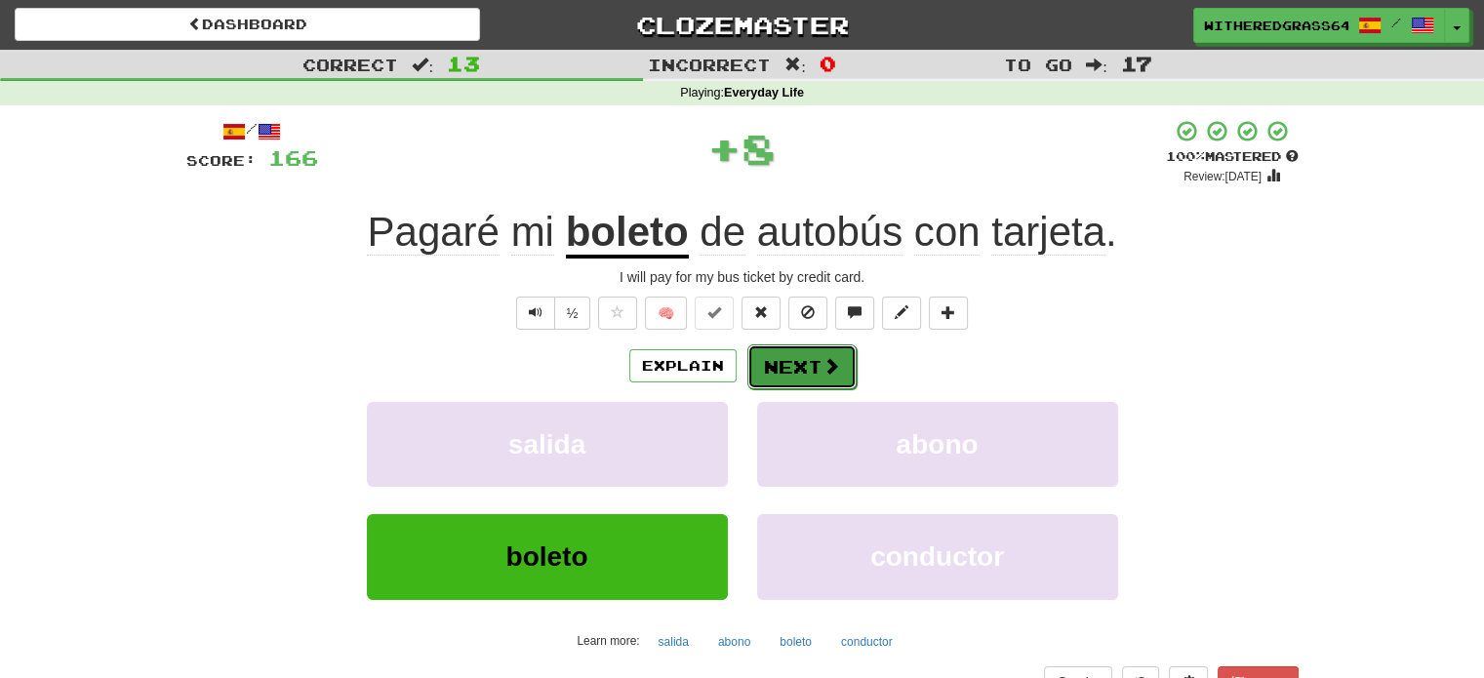
click at [825, 374] on span at bounding box center [832, 366] width 18 height 18
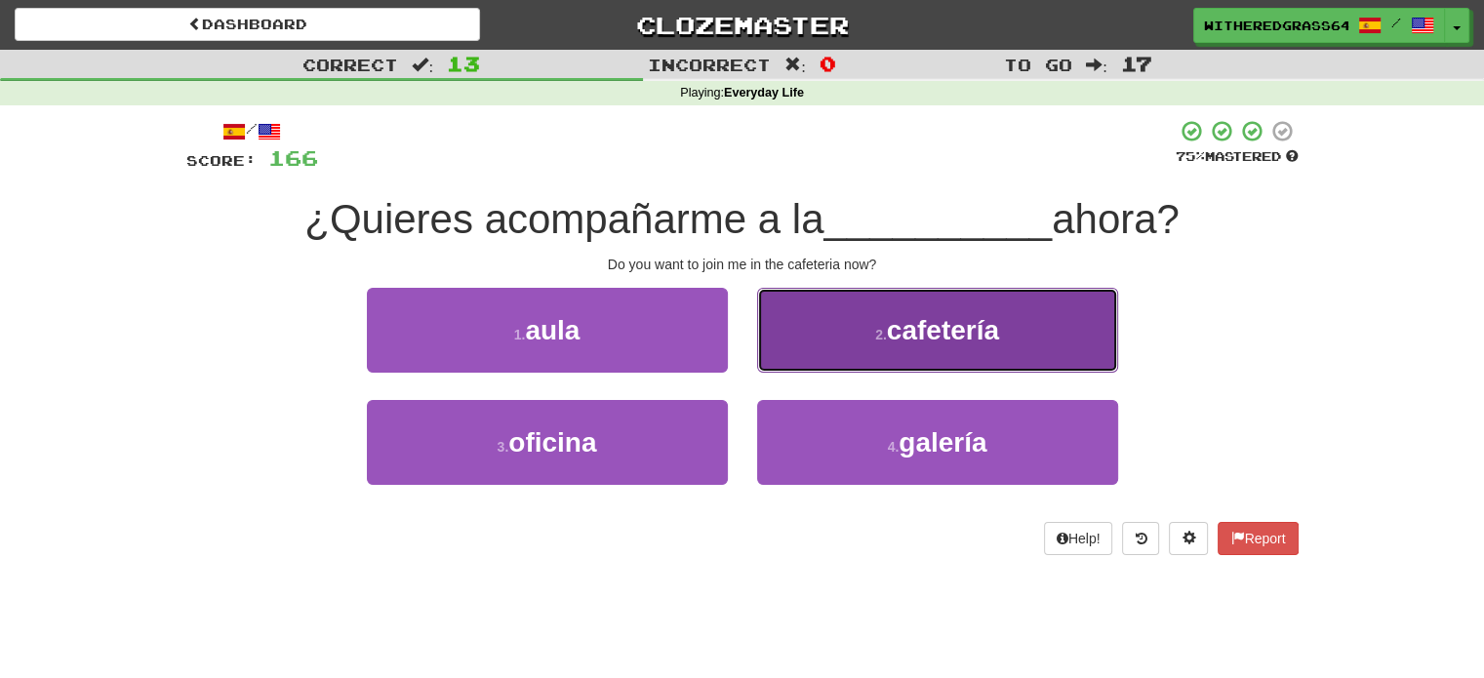
click at [851, 341] on button "2 . cafetería" at bounding box center [937, 330] width 361 height 85
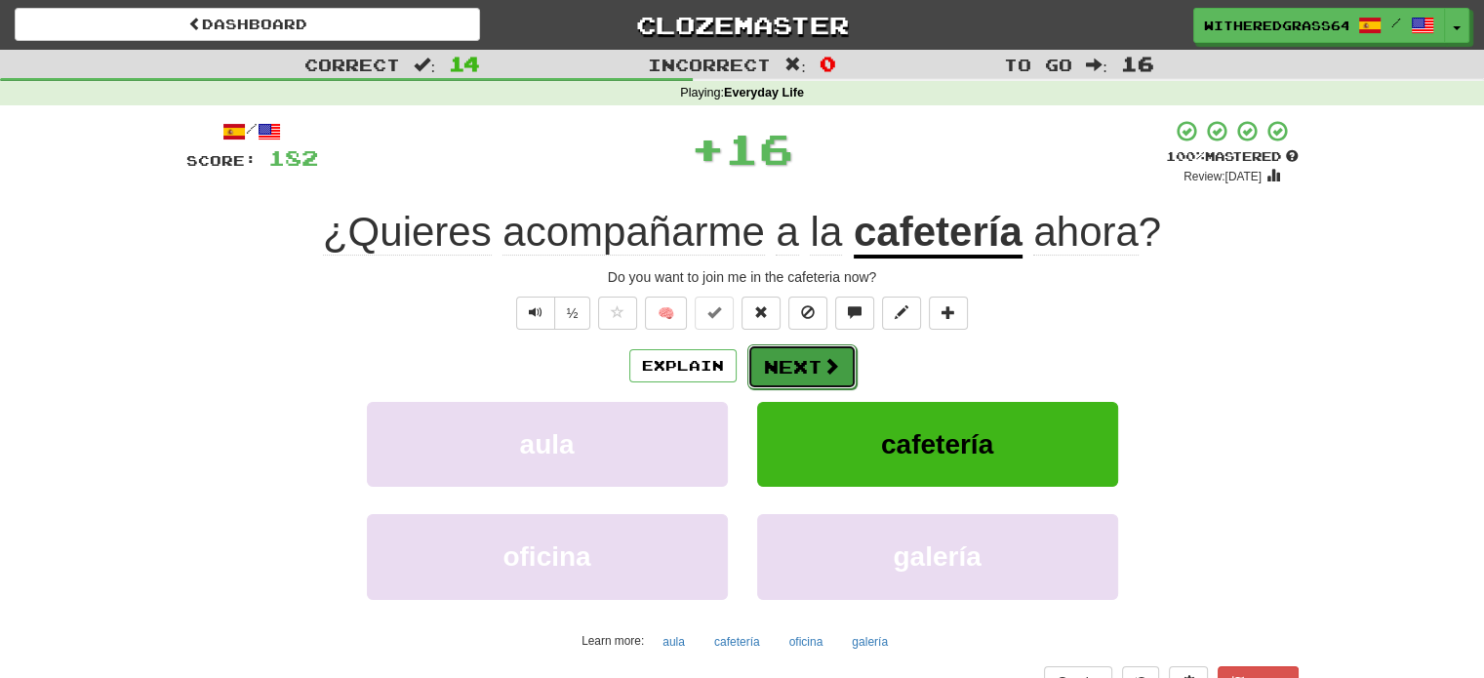
click at [807, 379] on button "Next" at bounding box center [801, 366] width 109 height 45
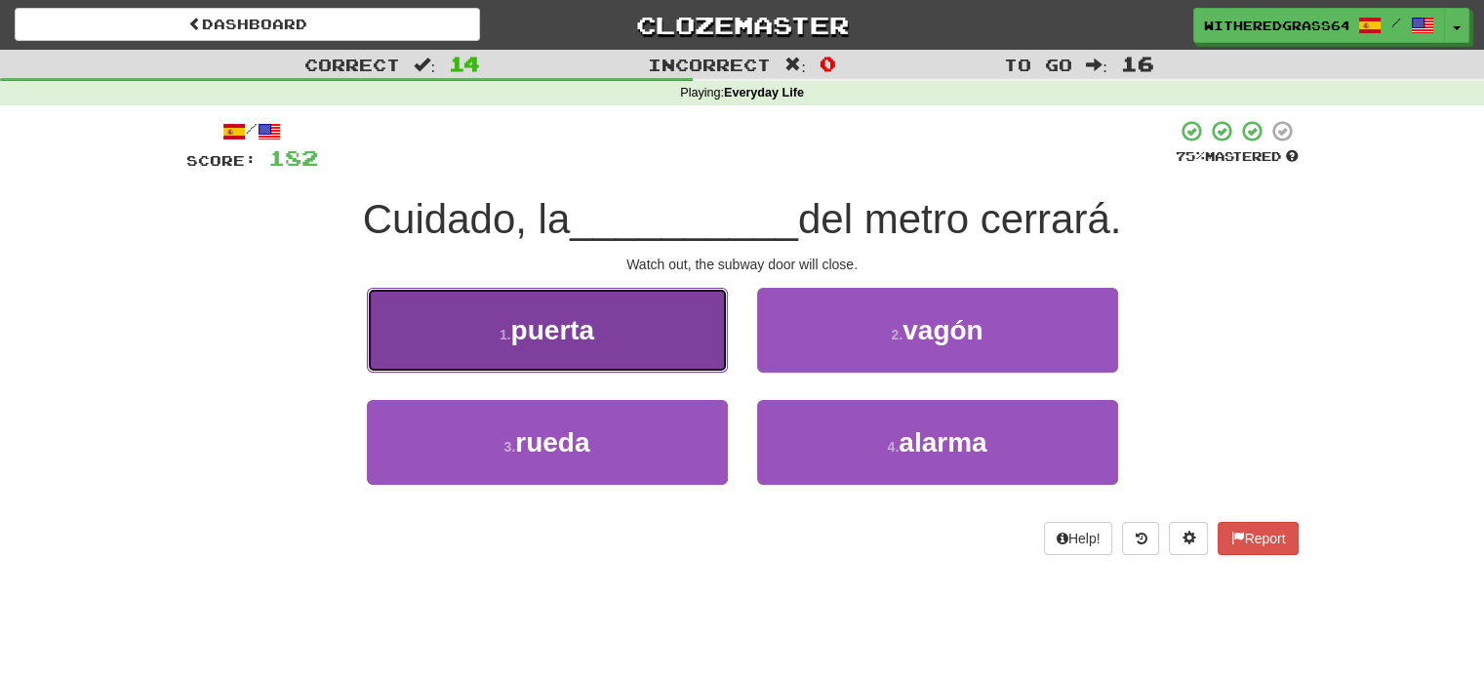
click at [667, 326] on button "1 . puerta" at bounding box center [547, 330] width 361 height 85
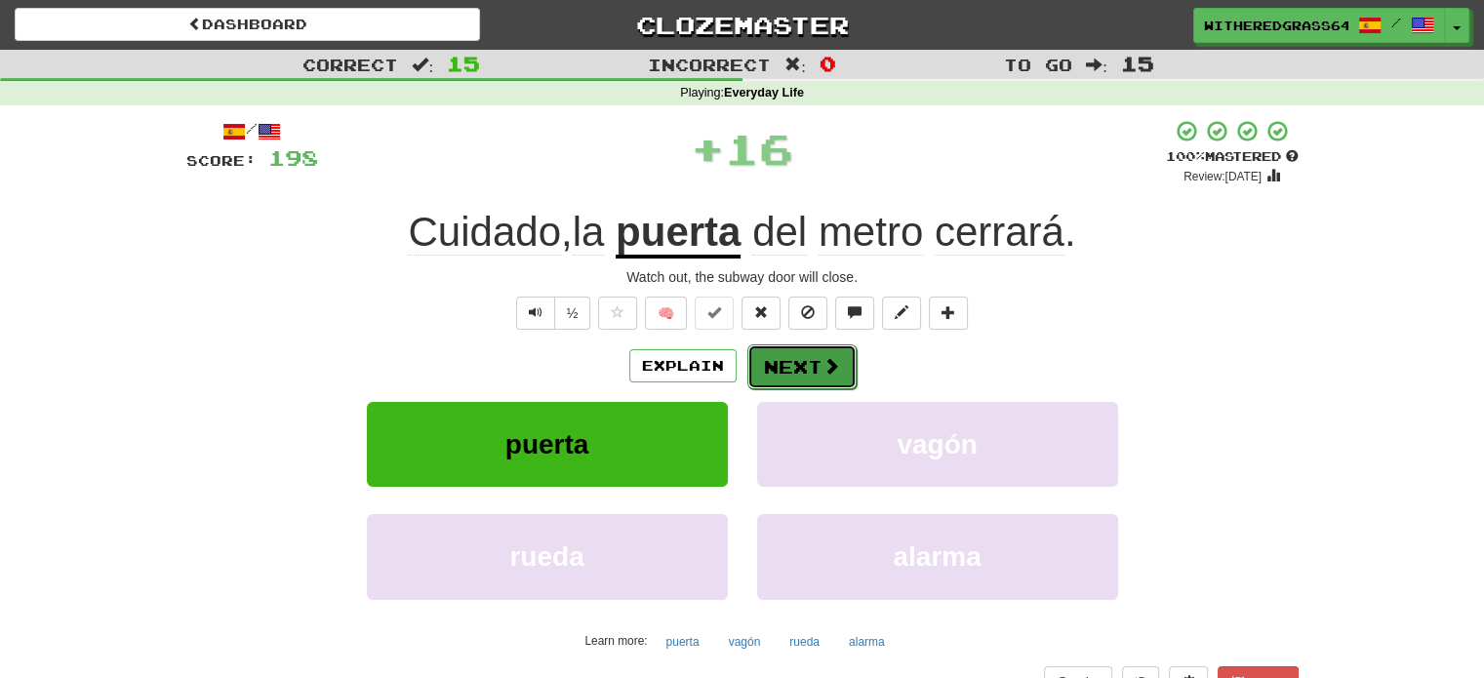
click at [792, 382] on button "Next" at bounding box center [801, 366] width 109 height 45
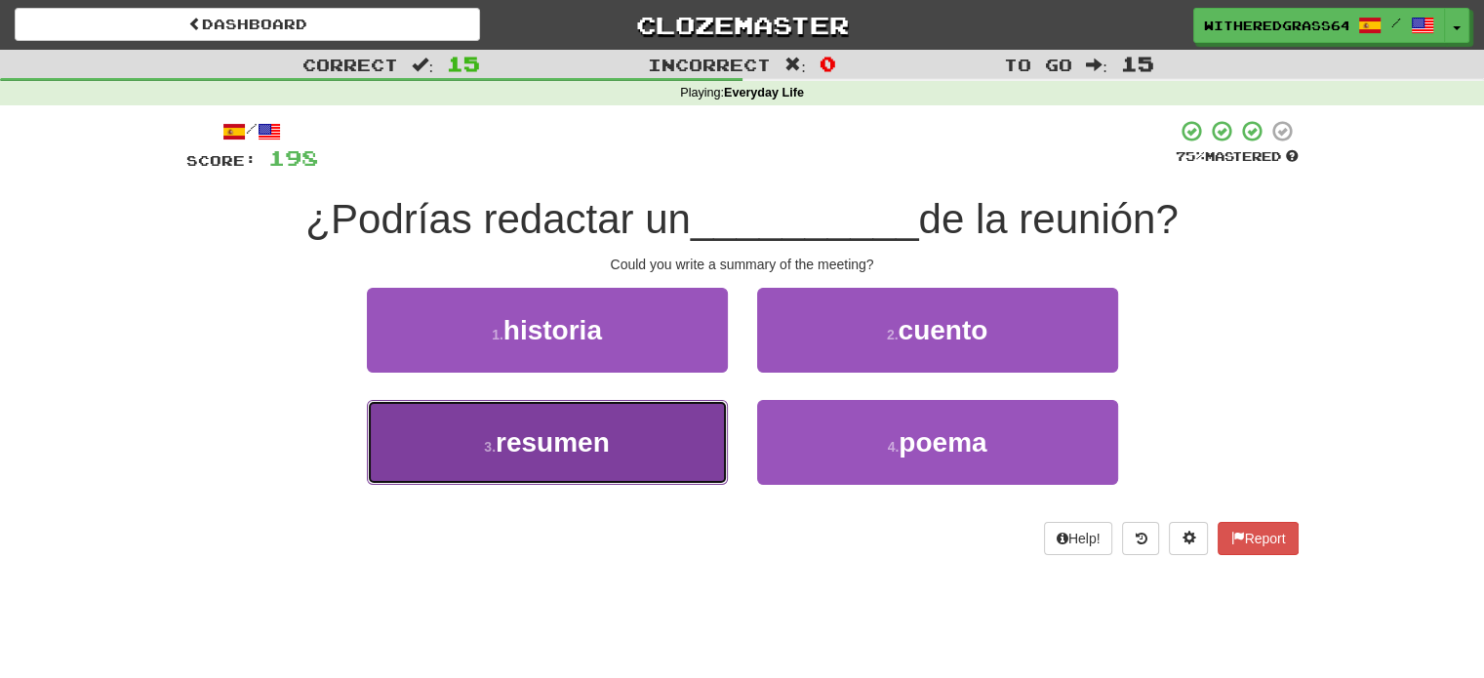
click at [675, 436] on button "3 . resumen" at bounding box center [547, 442] width 361 height 85
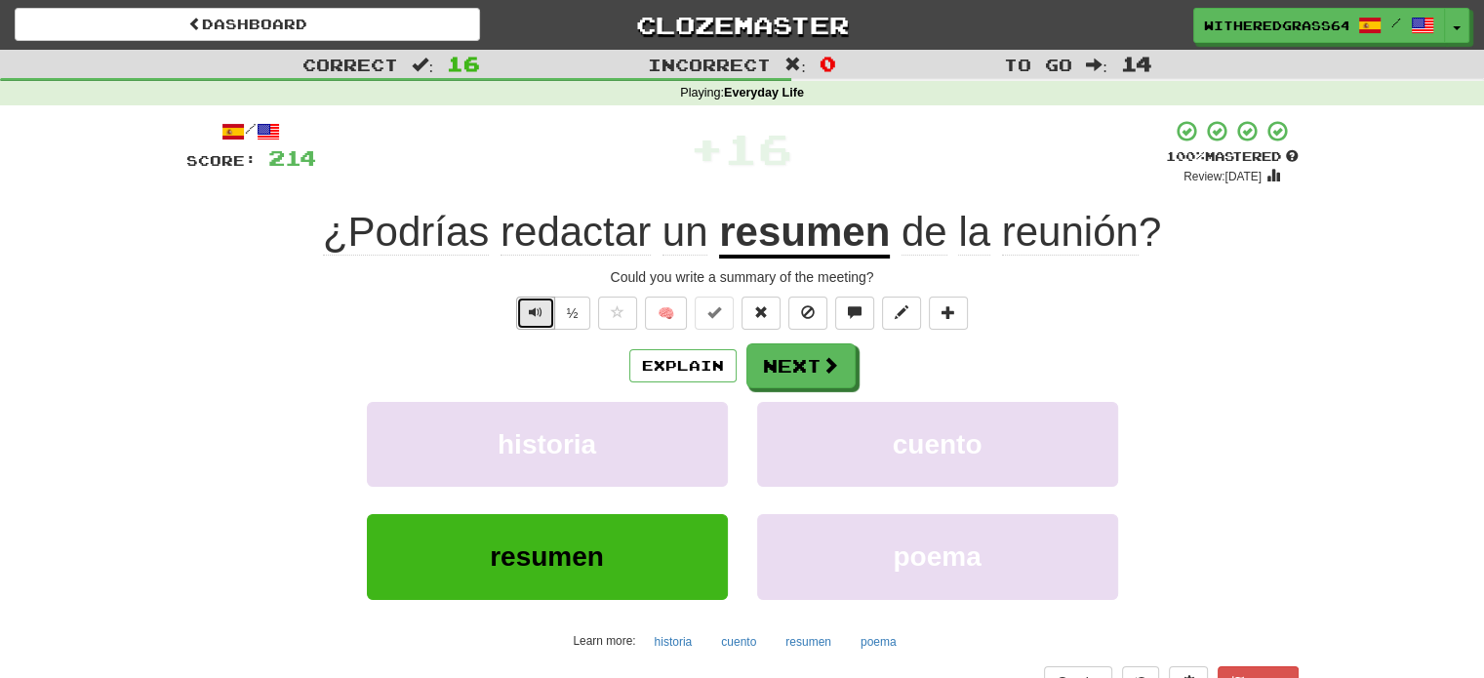
click at [523, 314] on button "Text-to-speech controls" at bounding box center [535, 313] width 39 height 33
click at [759, 367] on button "Next" at bounding box center [801, 366] width 109 height 45
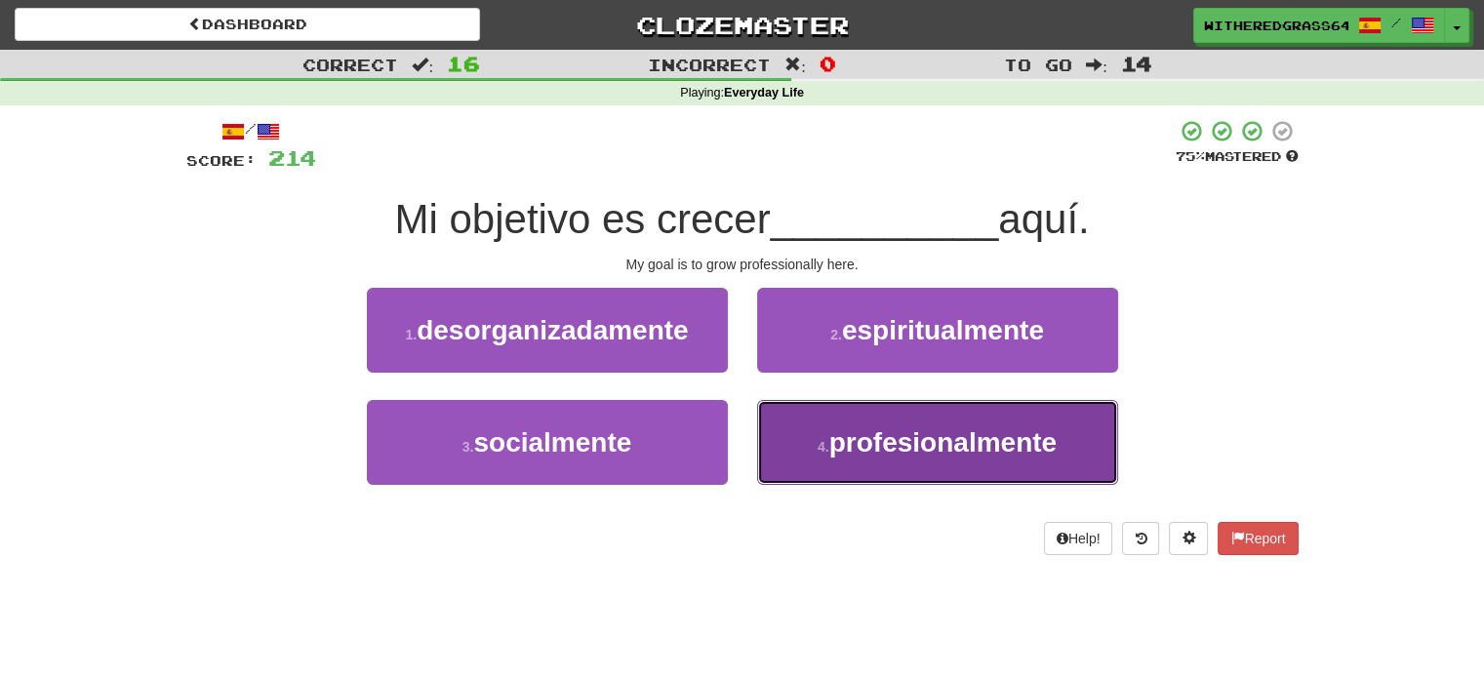
click at [799, 411] on button "4 . profesionalmente" at bounding box center [937, 442] width 361 height 85
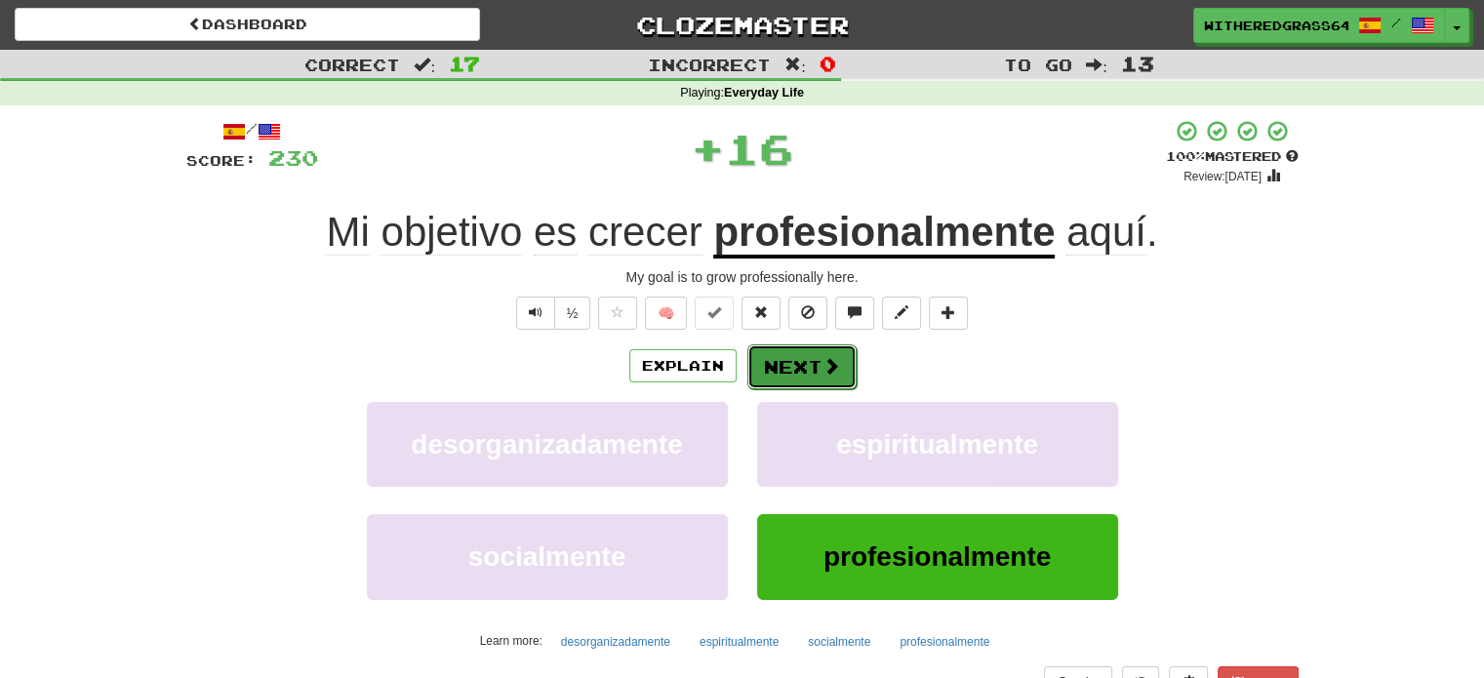
click at [785, 367] on button "Next" at bounding box center [801, 366] width 109 height 45
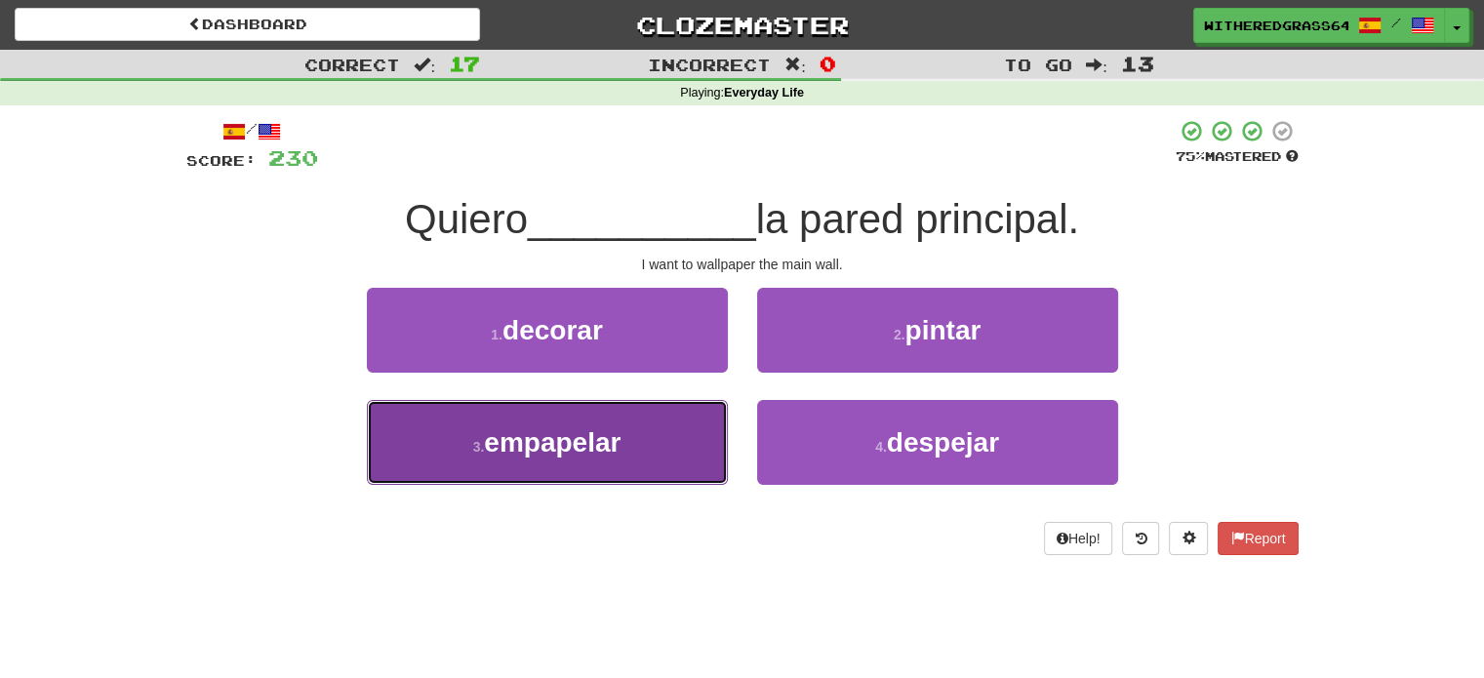
click at [687, 424] on button "3 . empapelar" at bounding box center [547, 442] width 361 height 85
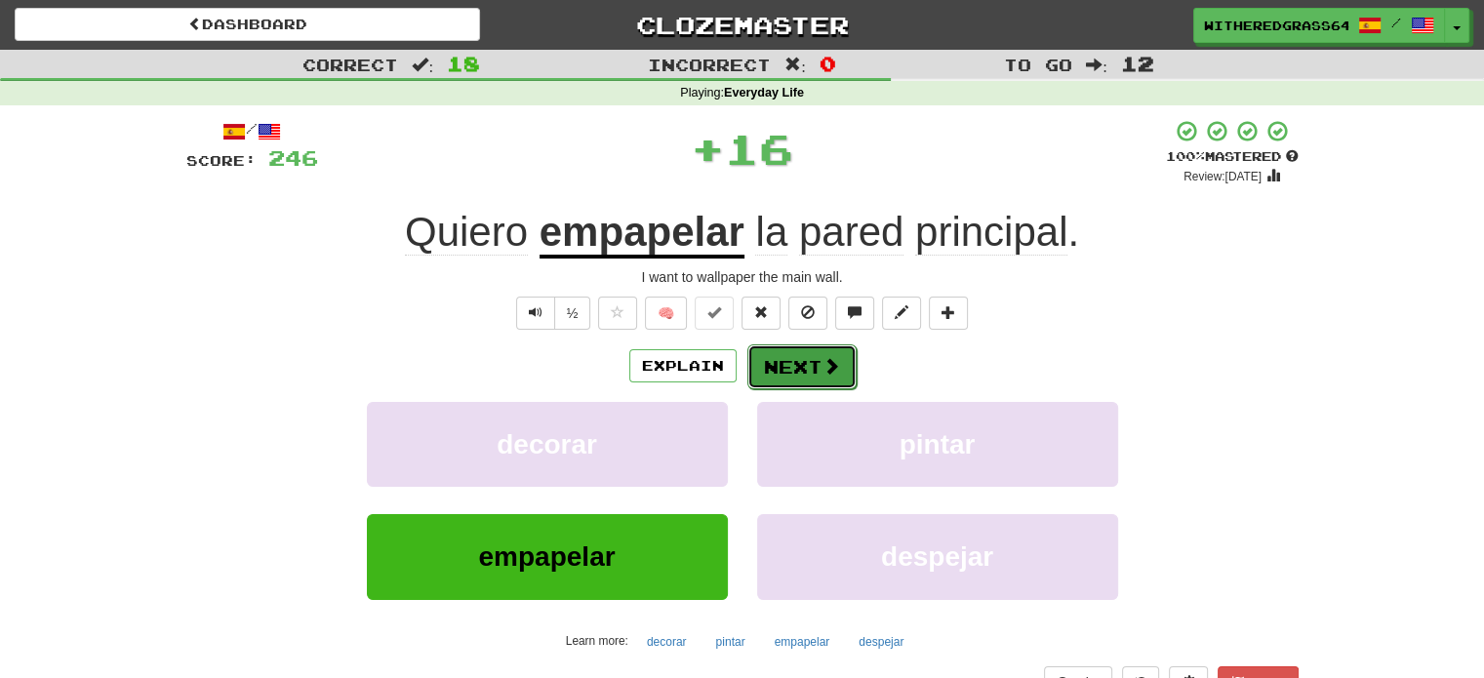
click at [788, 361] on button "Next" at bounding box center [801, 366] width 109 height 45
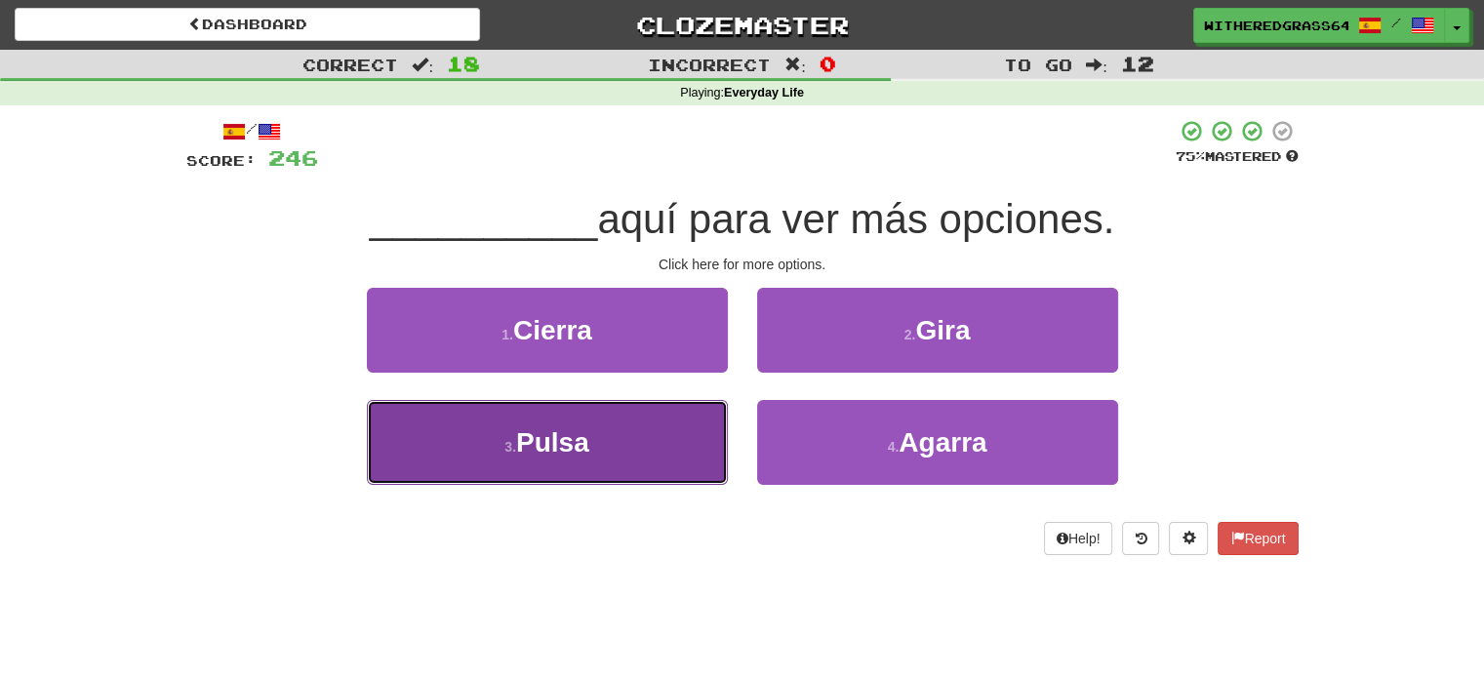
click at [689, 448] on button "3 . Pulsa" at bounding box center [547, 442] width 361 height 85
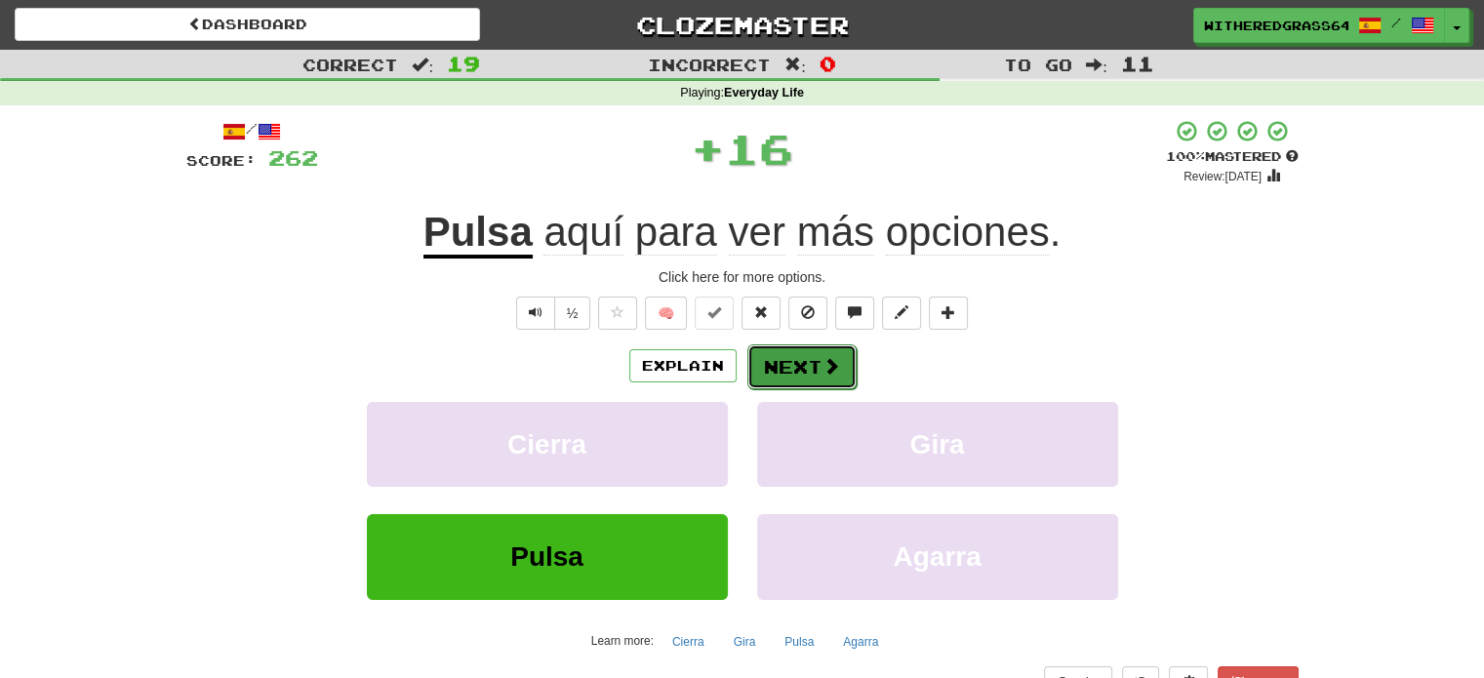
click at [790, 377] on button "Next" at bounding box center [801, 366] width 109 height 45
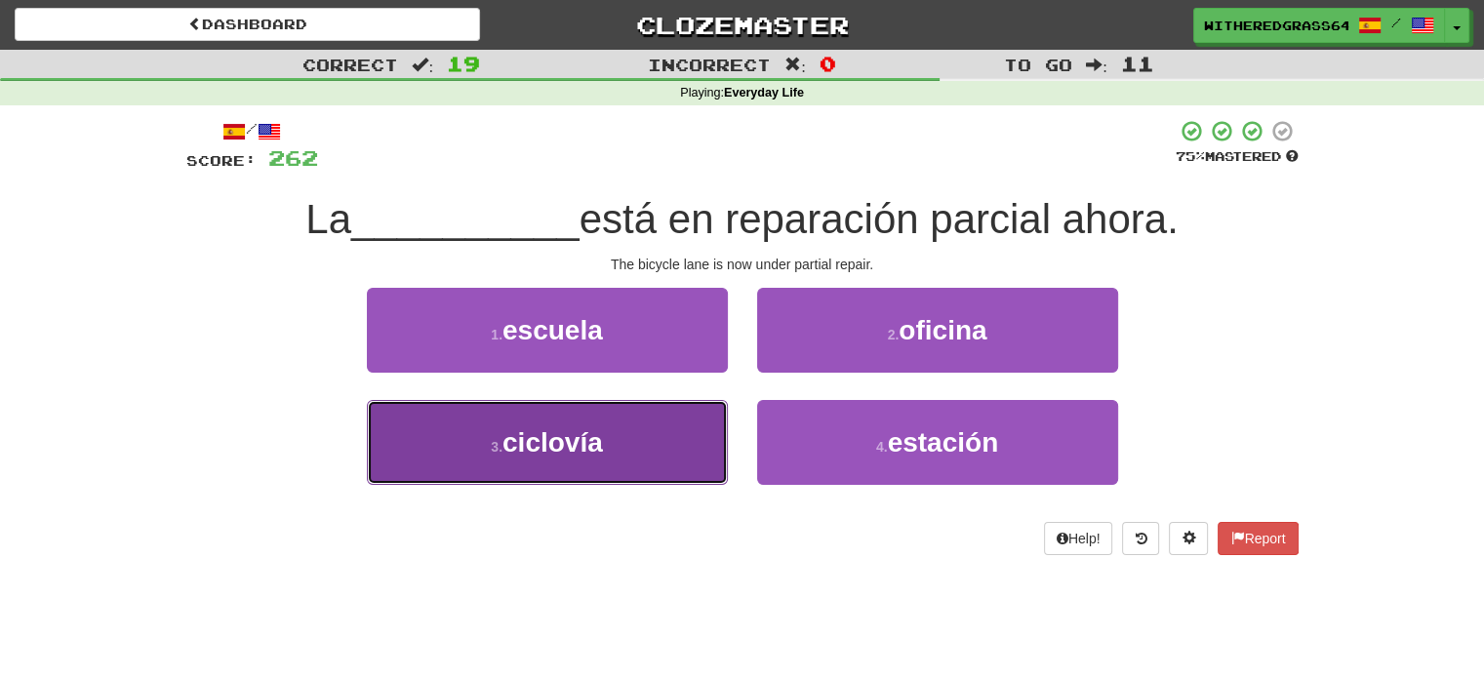
click at [677, 451] on button "3 . ciclovía" at bounding box center [547, 442] width 361 height 85
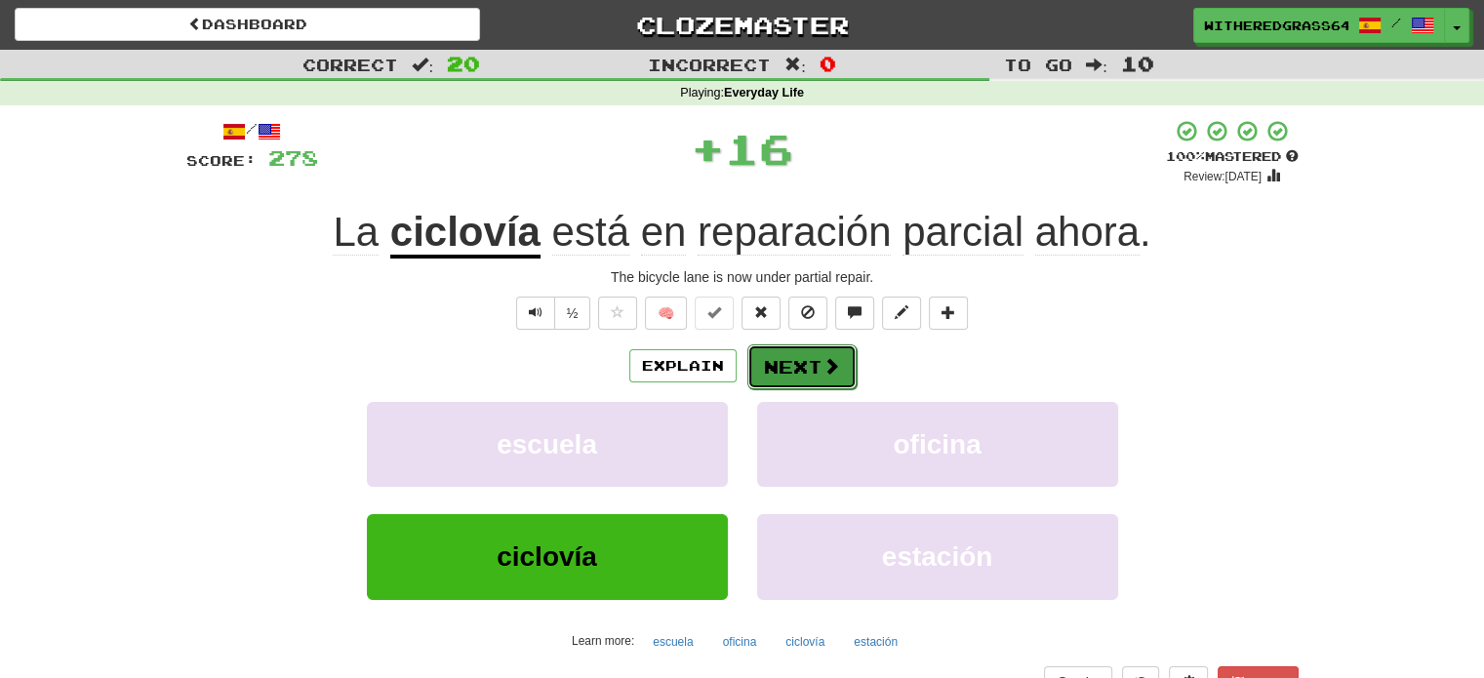
click at [786, 373] on button "Next" at bounding box center [801, 366] width 109 height 45
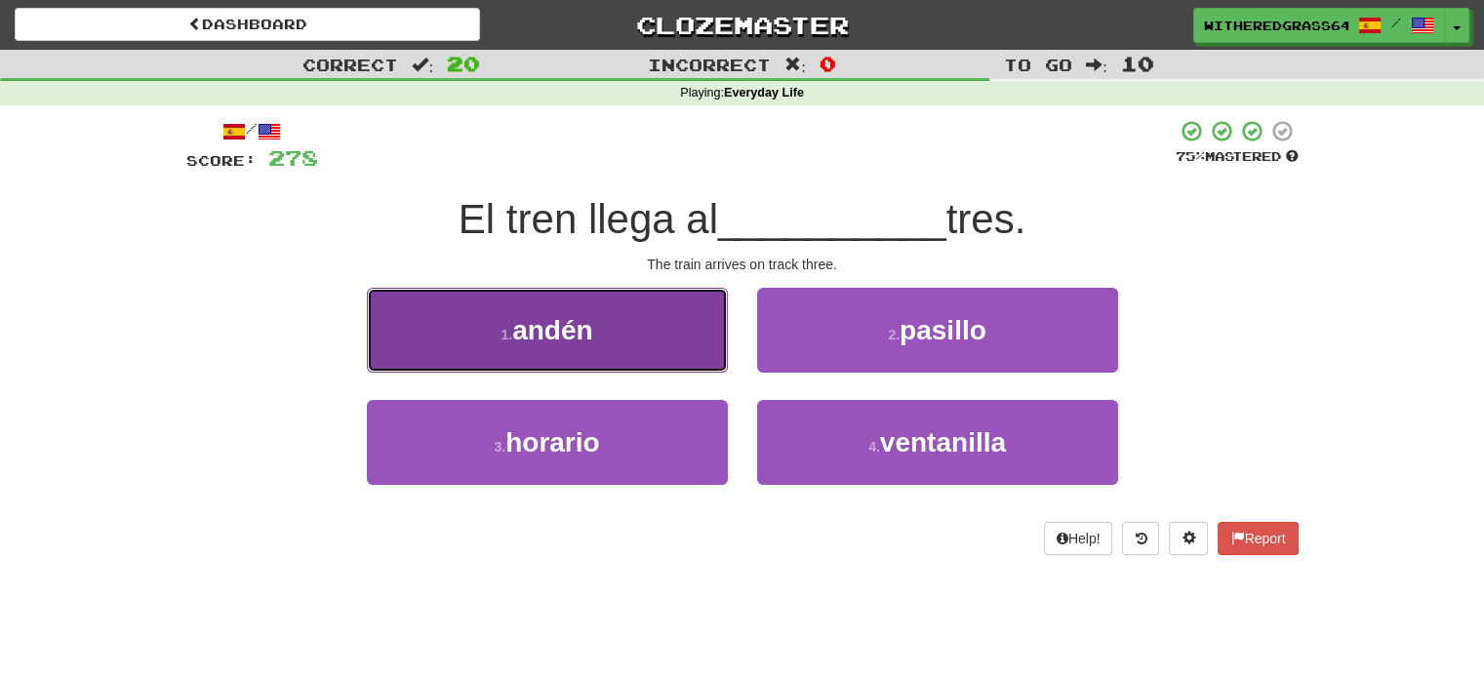
click at [640, 343] on button "1 . andén" at bounding box center [547, 330] width 361 height 85
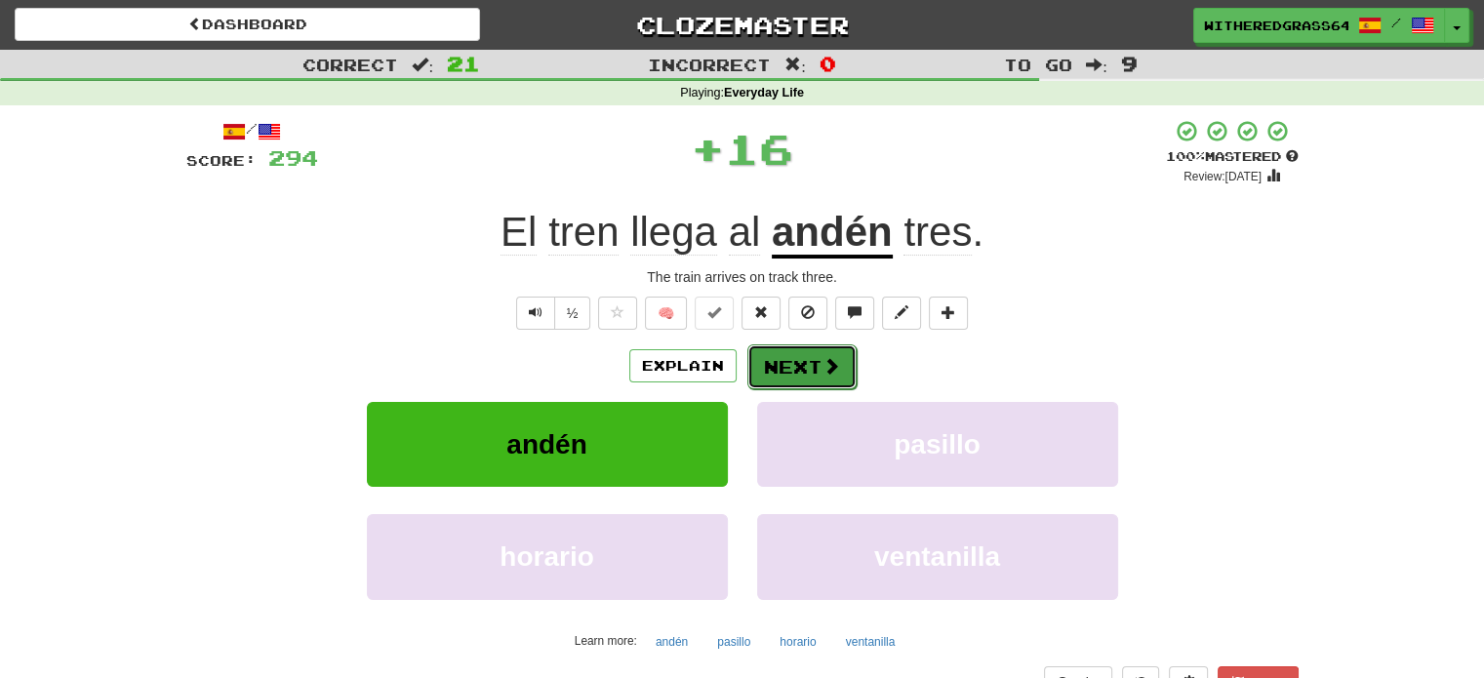
click at [794, 377] on button "Next" at bounding box center [801, 366] width 109 height 45
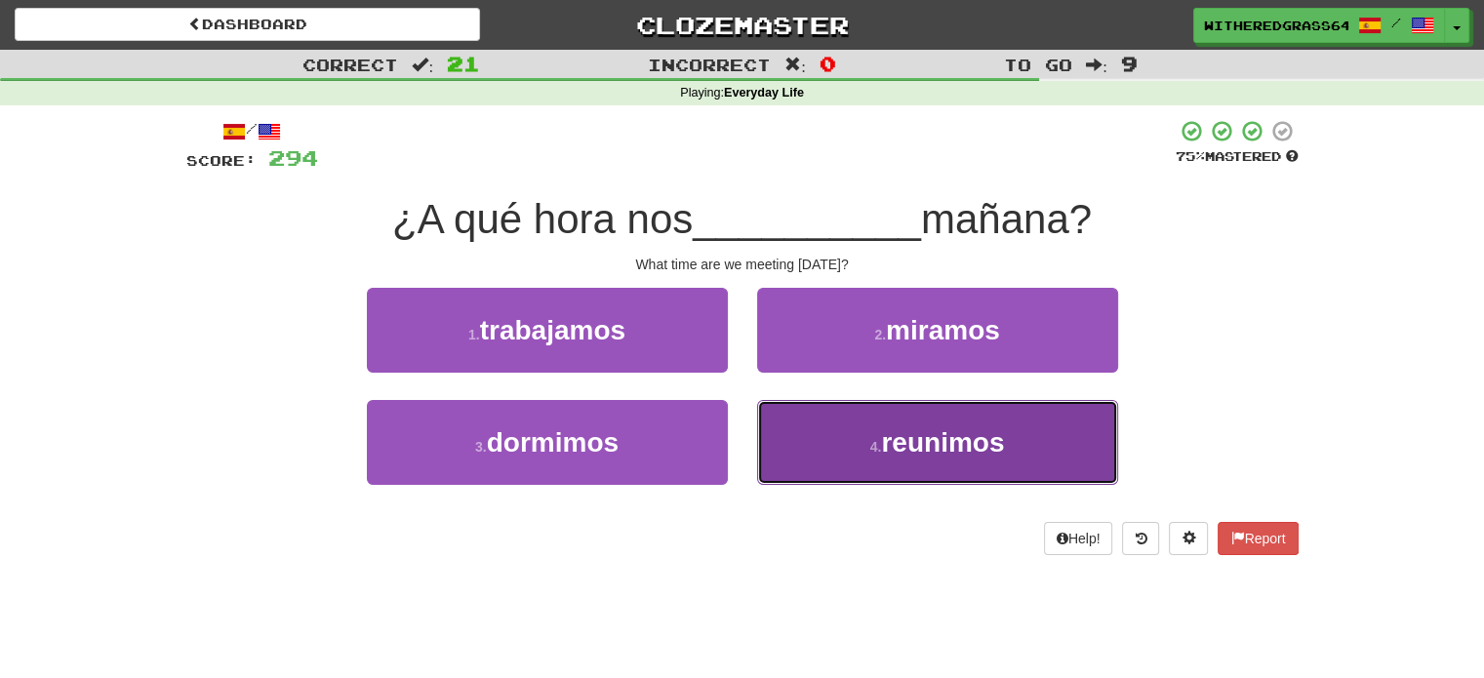
click at [840, 423] on button "4 . reunimos" at bounding box center [937, 442] width 361 height 85
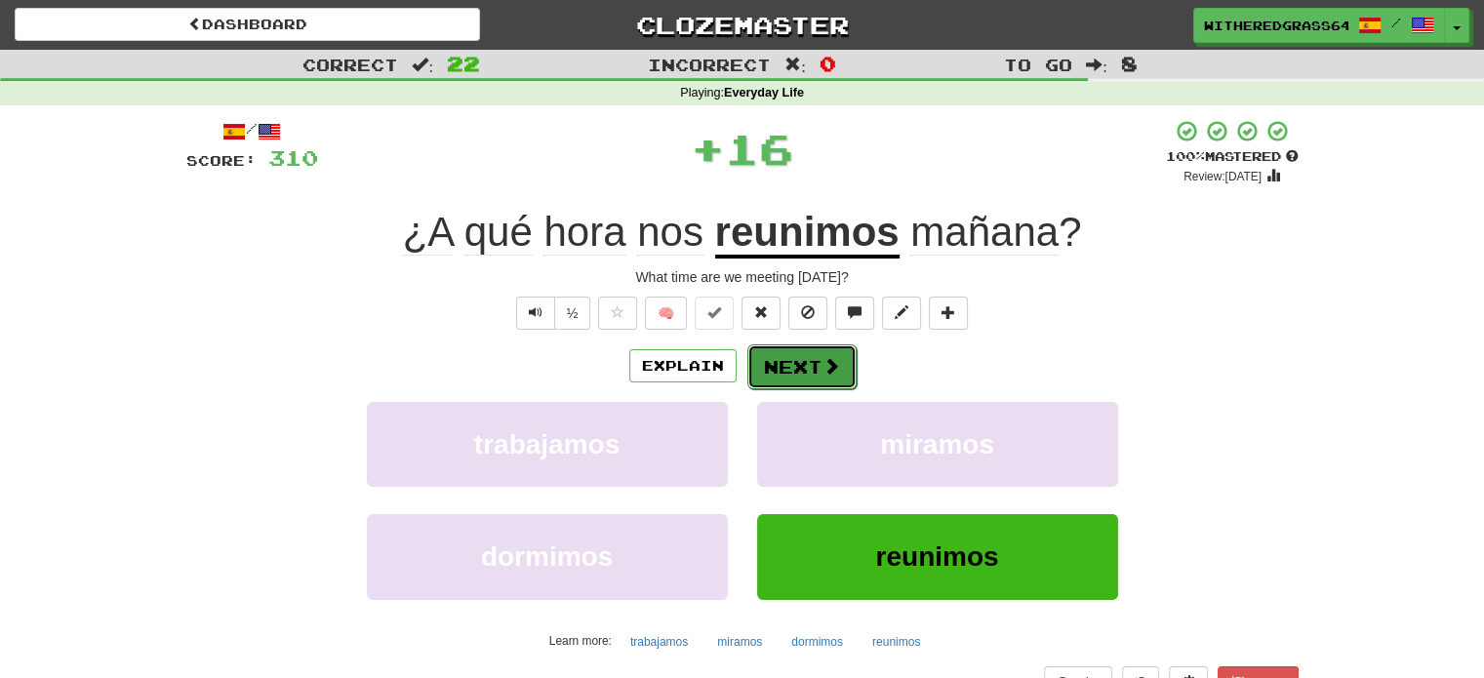
click at [794, 378] on button "Next" at bounding box center [801, 366] width 109 height 45
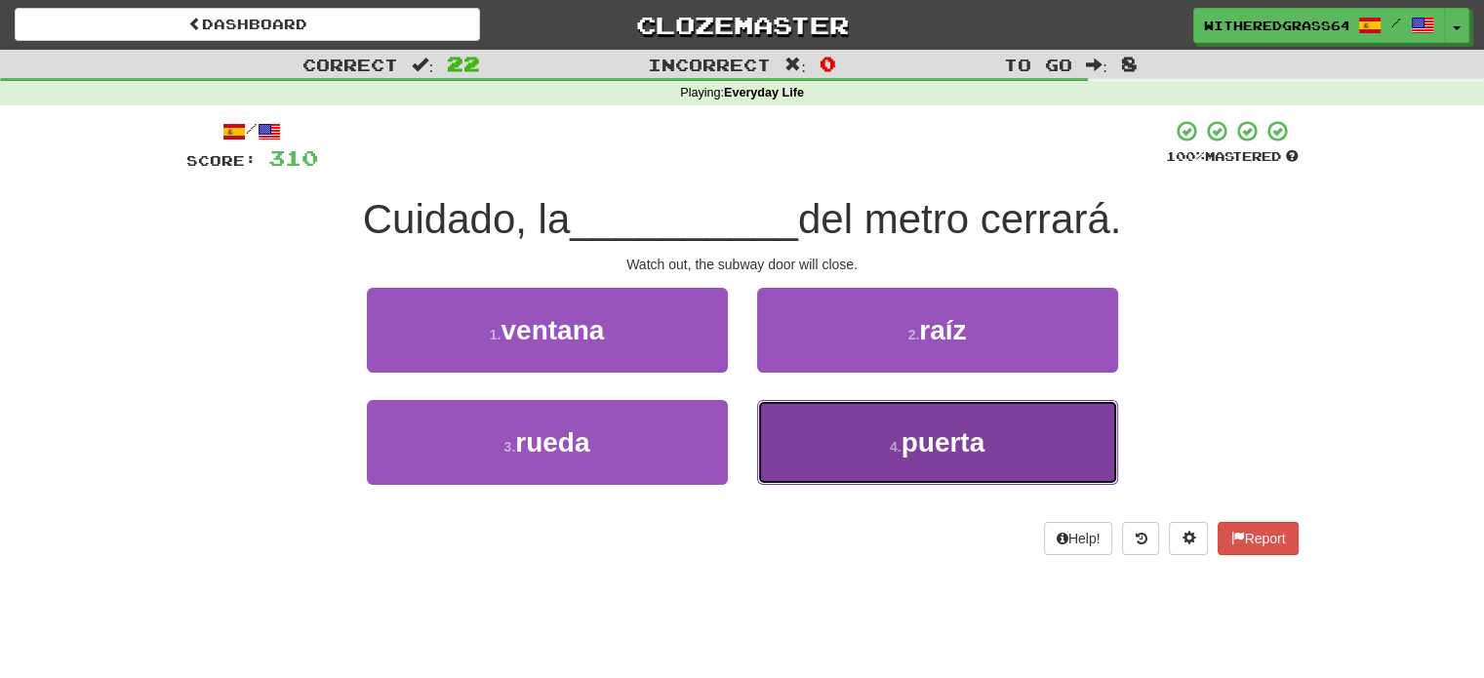
click at [856, 440] on button "4 . puerta" at bounding box center [937, 442] width 361 height 85
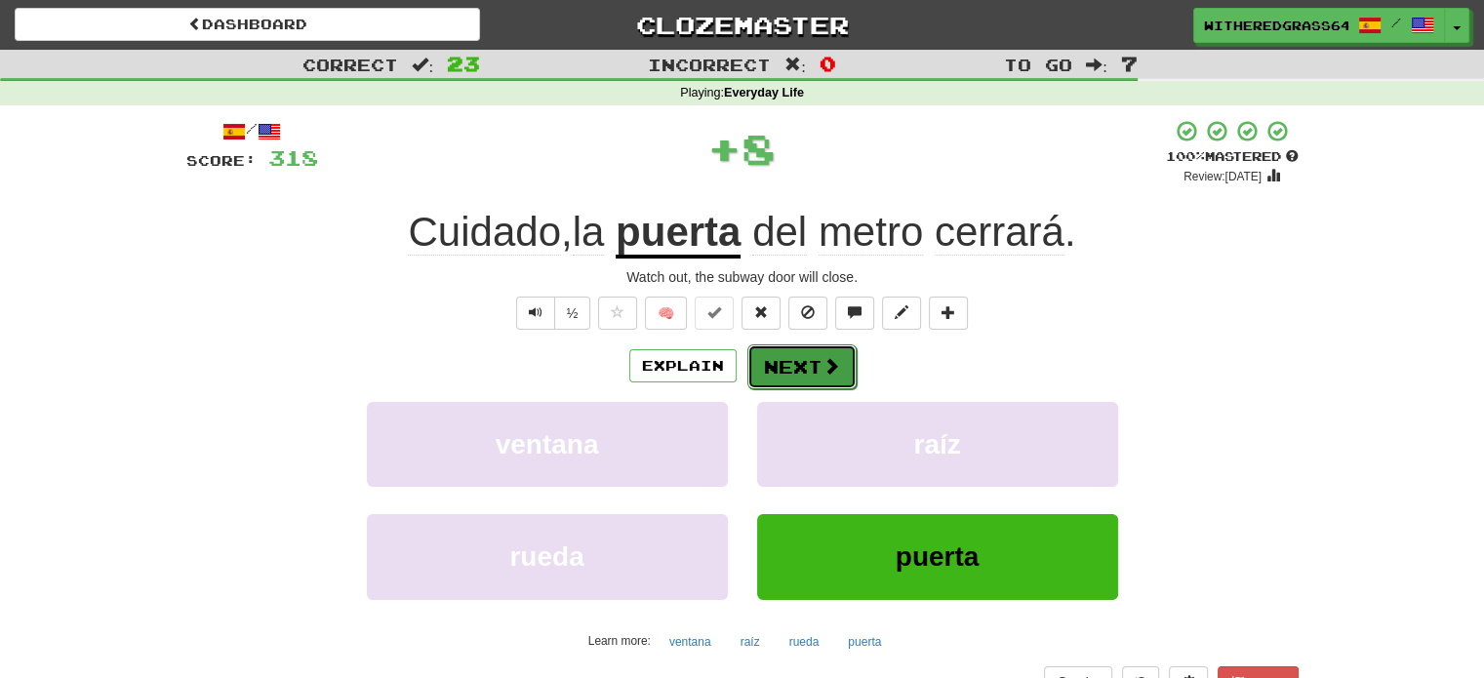
click at [825, 378] on button "Next" at bounding box center [801, 366] width 109 height 45
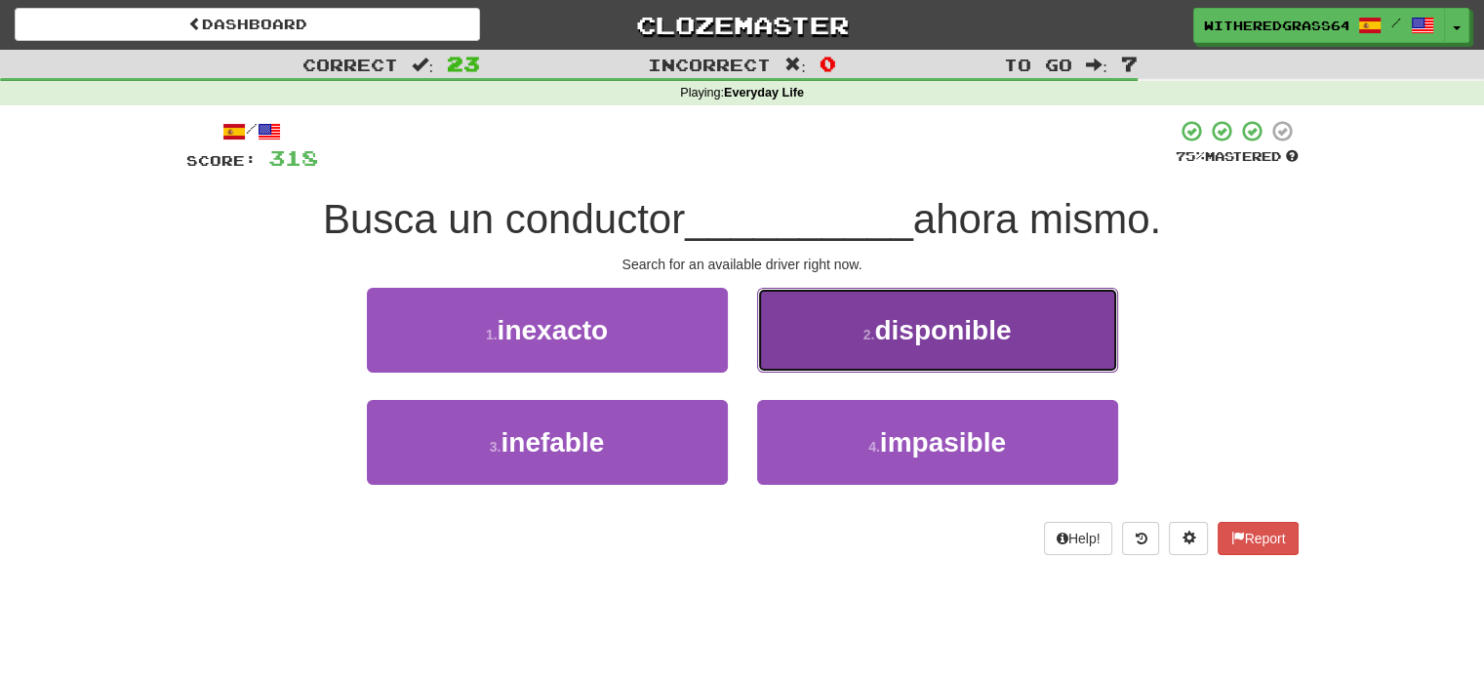
click at [853, 335] on button "2 . disponible" at bounding box center [937, 330] width 361 height 85
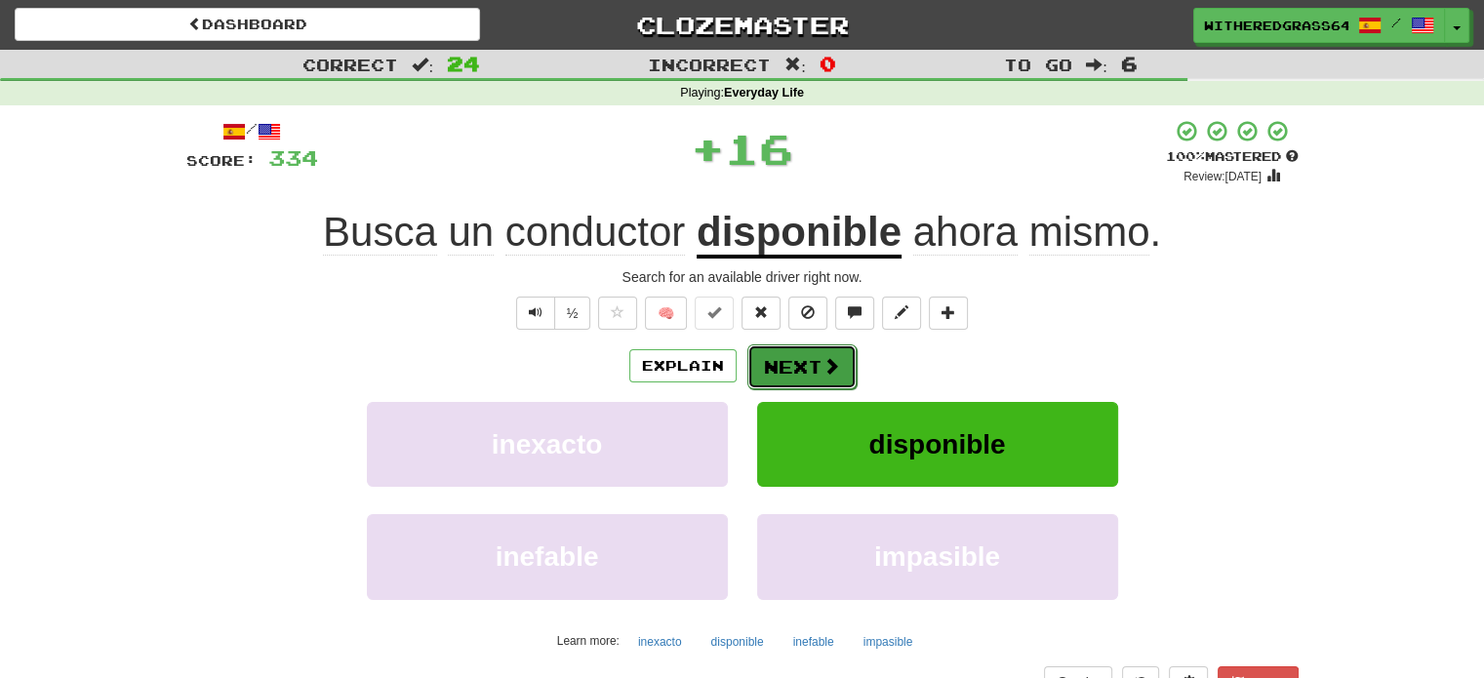
click at [817, 369] on button "Next" at bounding box center [801, 366] width 109 height 45
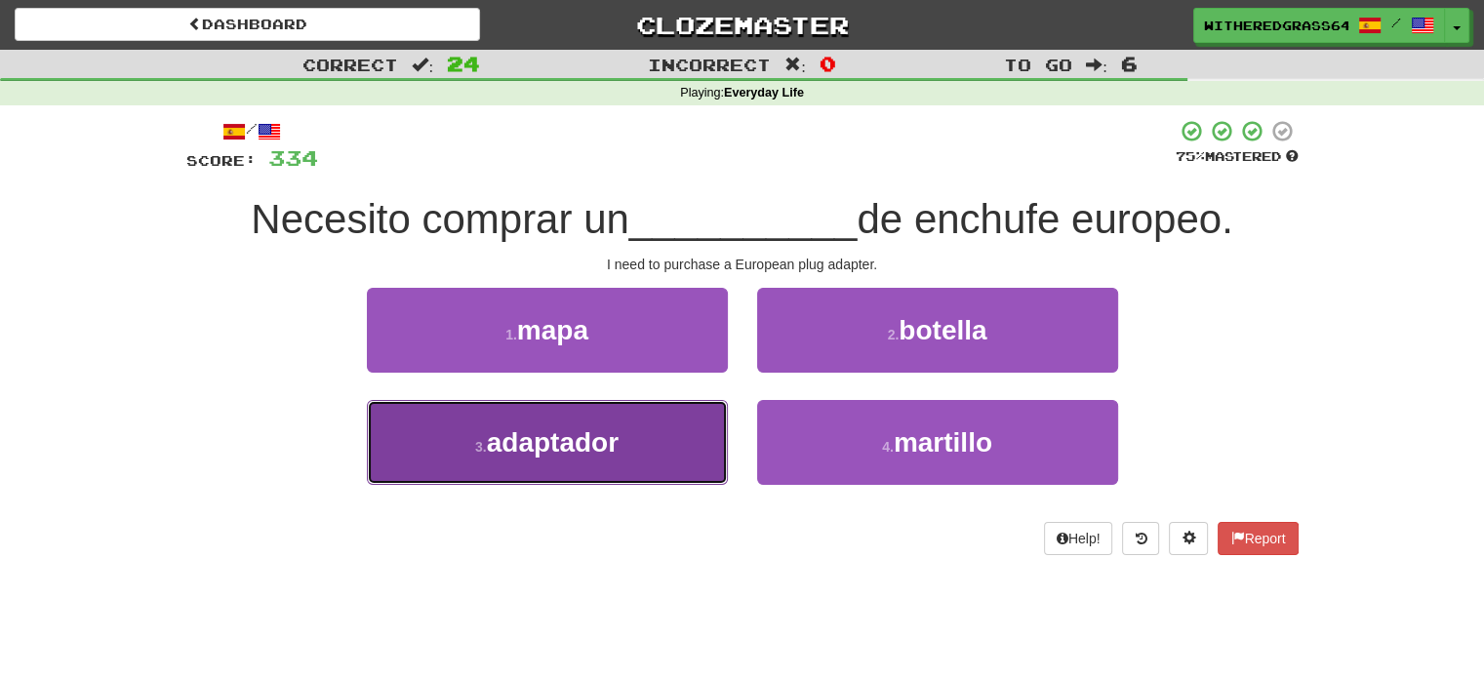
click at [686, 451] on button "3 . adaptador" at bounding box center [547, 442] width 361 height 85
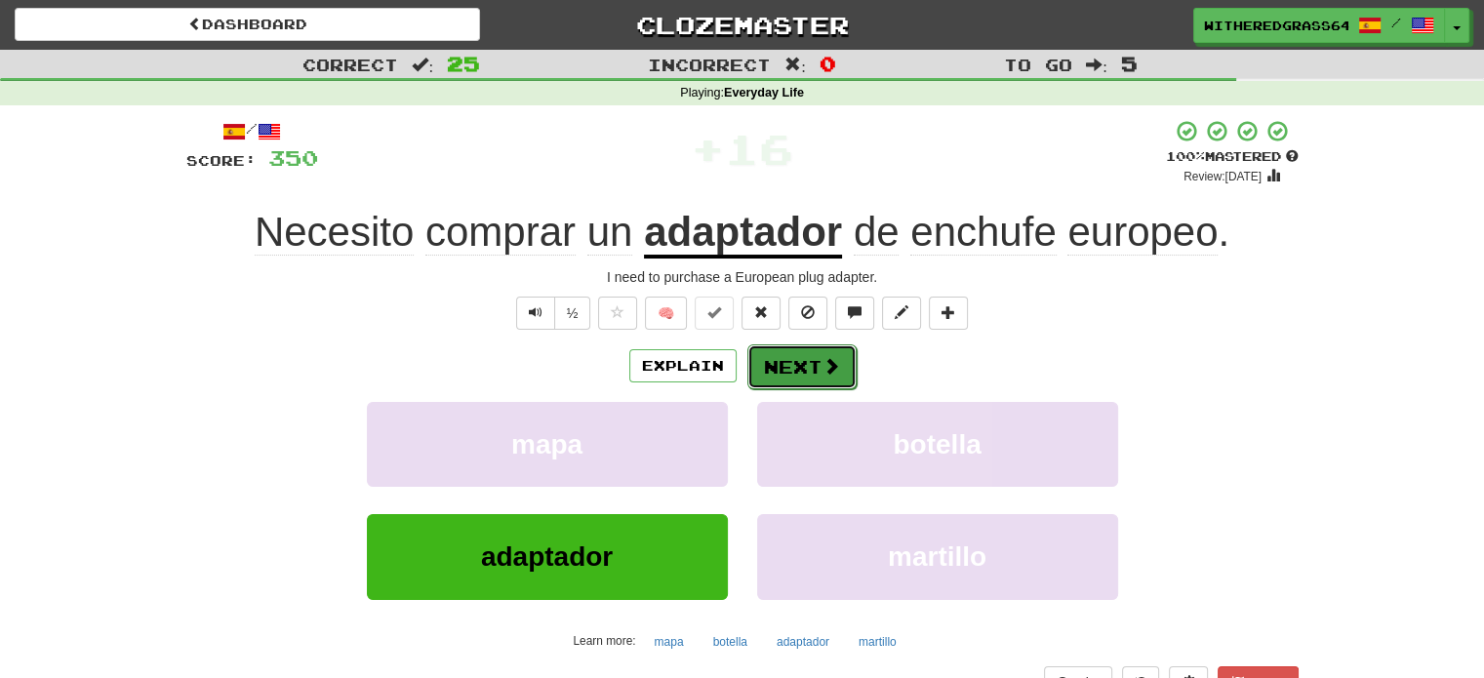
click at [792, 375] on button "Next" at bounding box center [801, 366] width 109 height 45
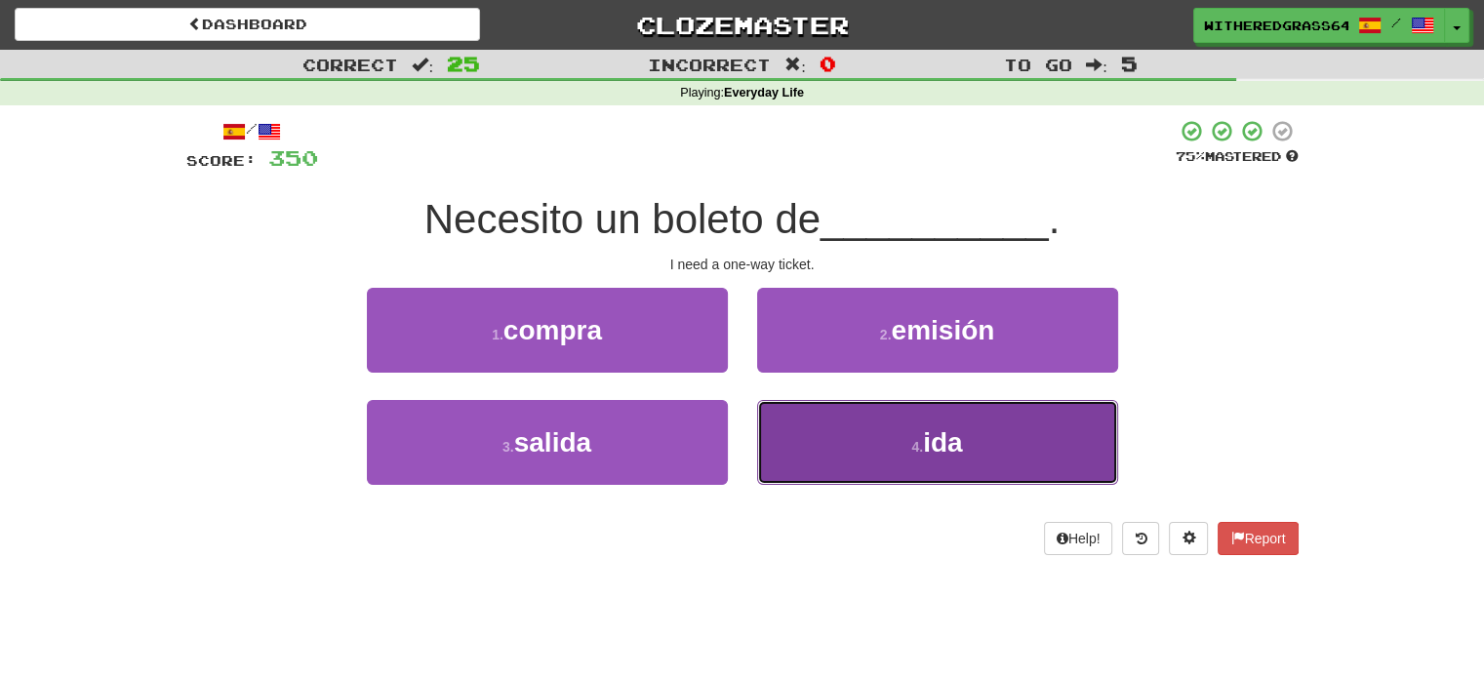
click at [780, 426] on button "4 . ida" at bounding box center [937, 442] width 361 height 85
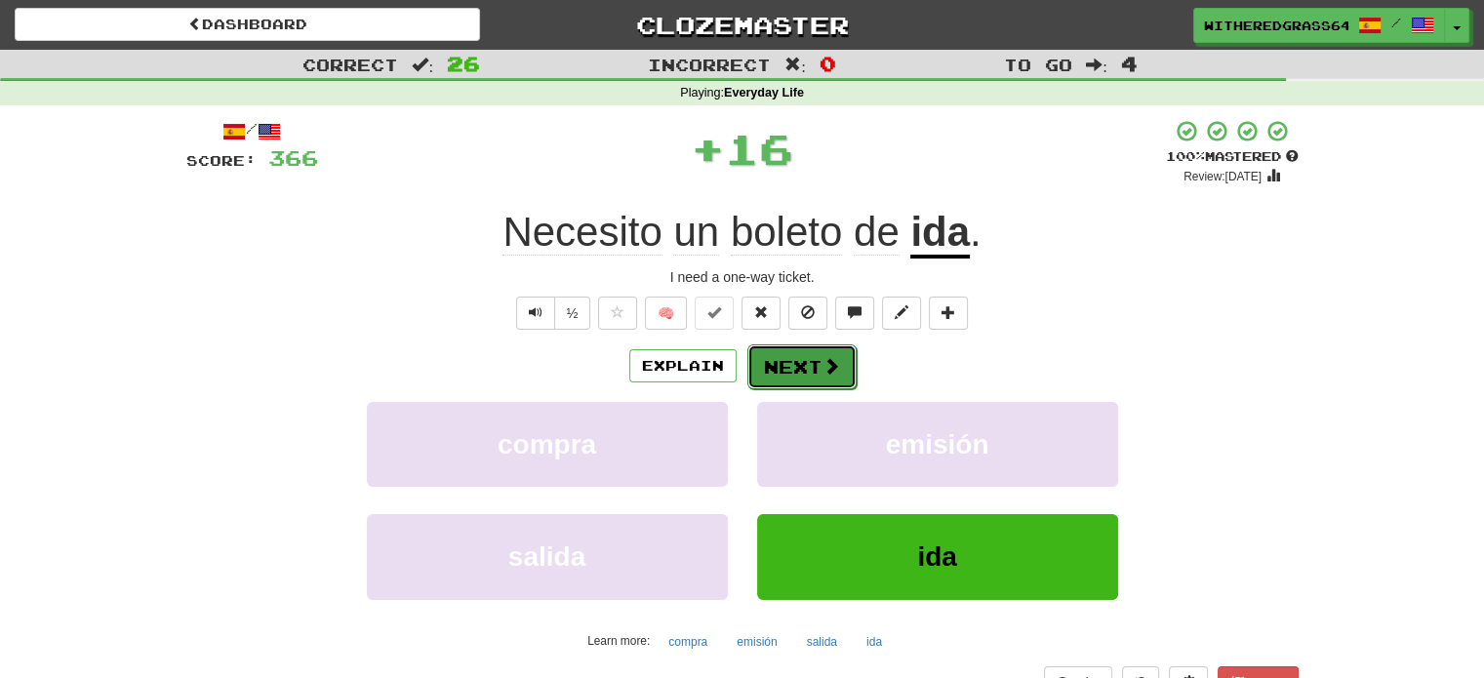
click at [781, 369] on button "Next" at bounding box center [801, 366] width 109 height 45
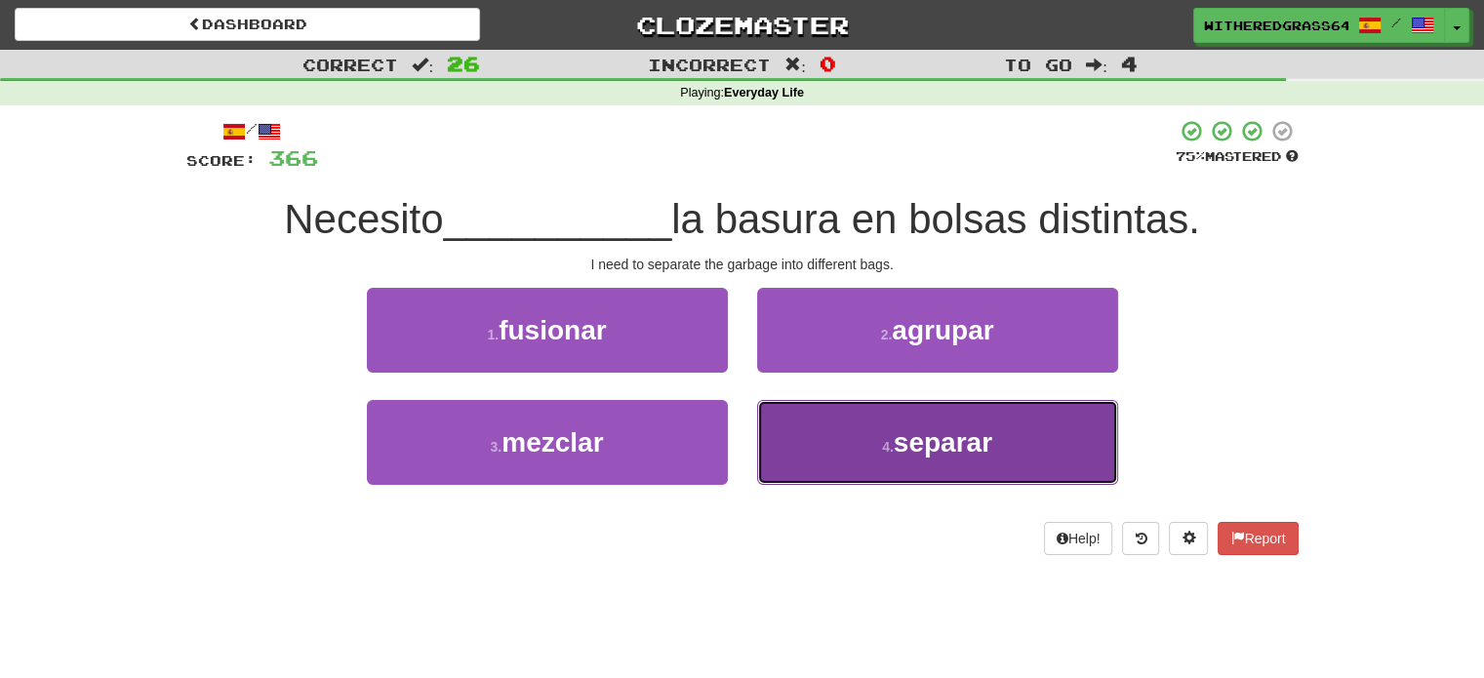
click at [813, 434] on button "4 . separar" at bounding box center [937, 442] width 361 height 85
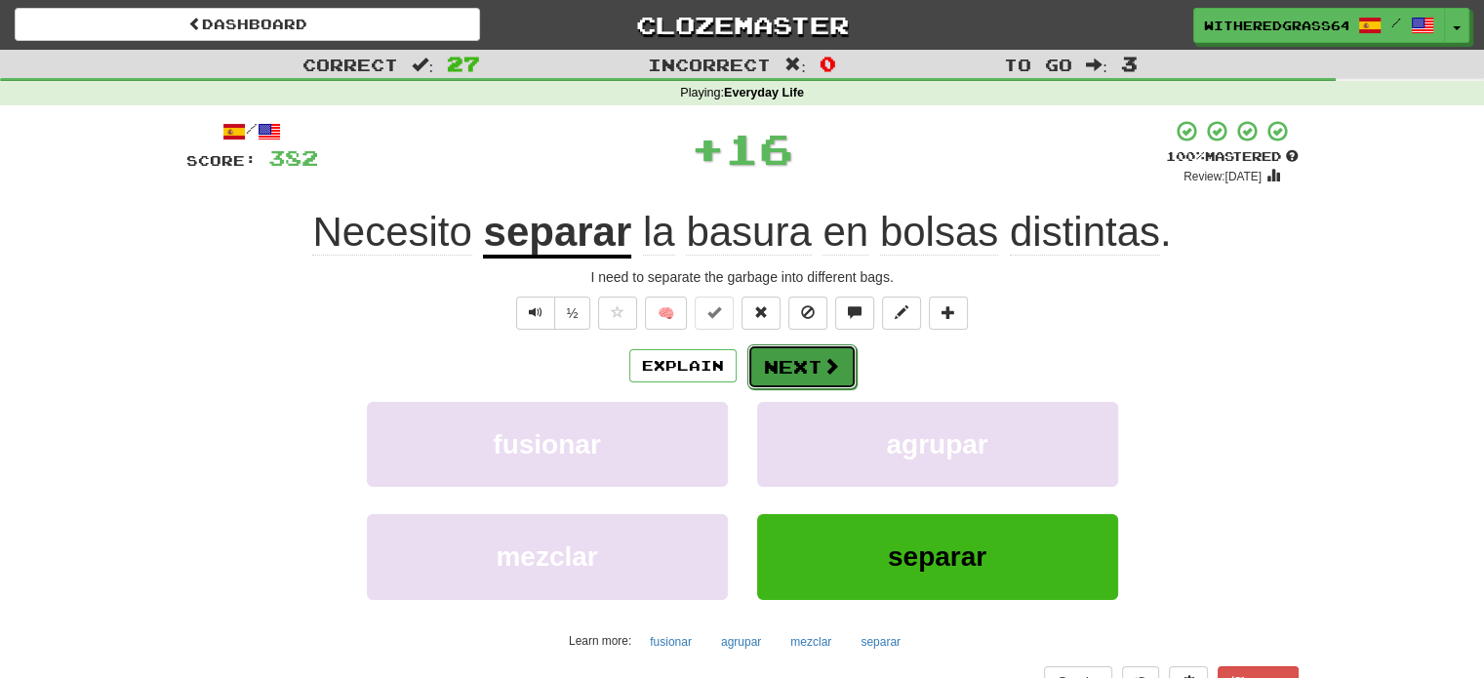
click at [796, 375] on button "Next" at bounding box center [801, 366] width 109 height 45
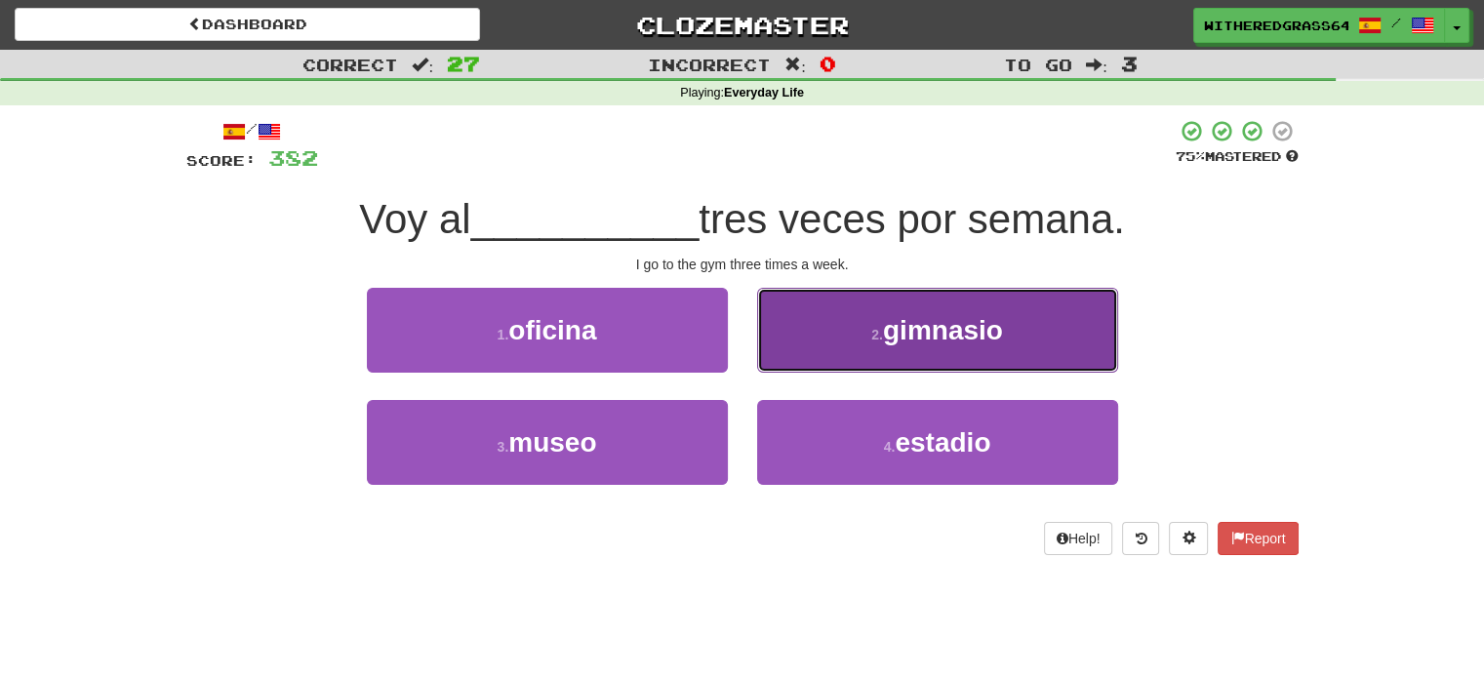
click at [807, 337] on button "2 . gimnasio" at bounding box center [937, 330] width 361 height 85
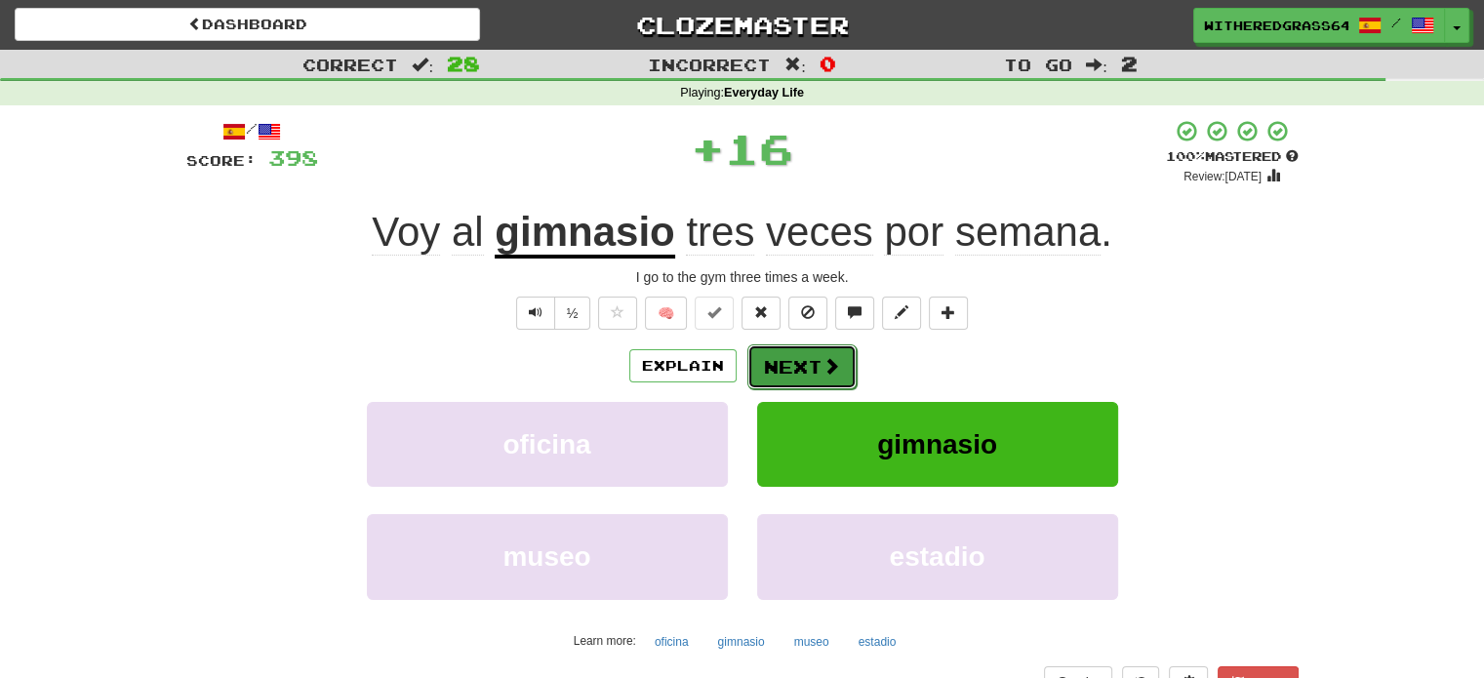
click at [780, 371] on button "Next" at bounding box center [801, 366] width 109 height 45
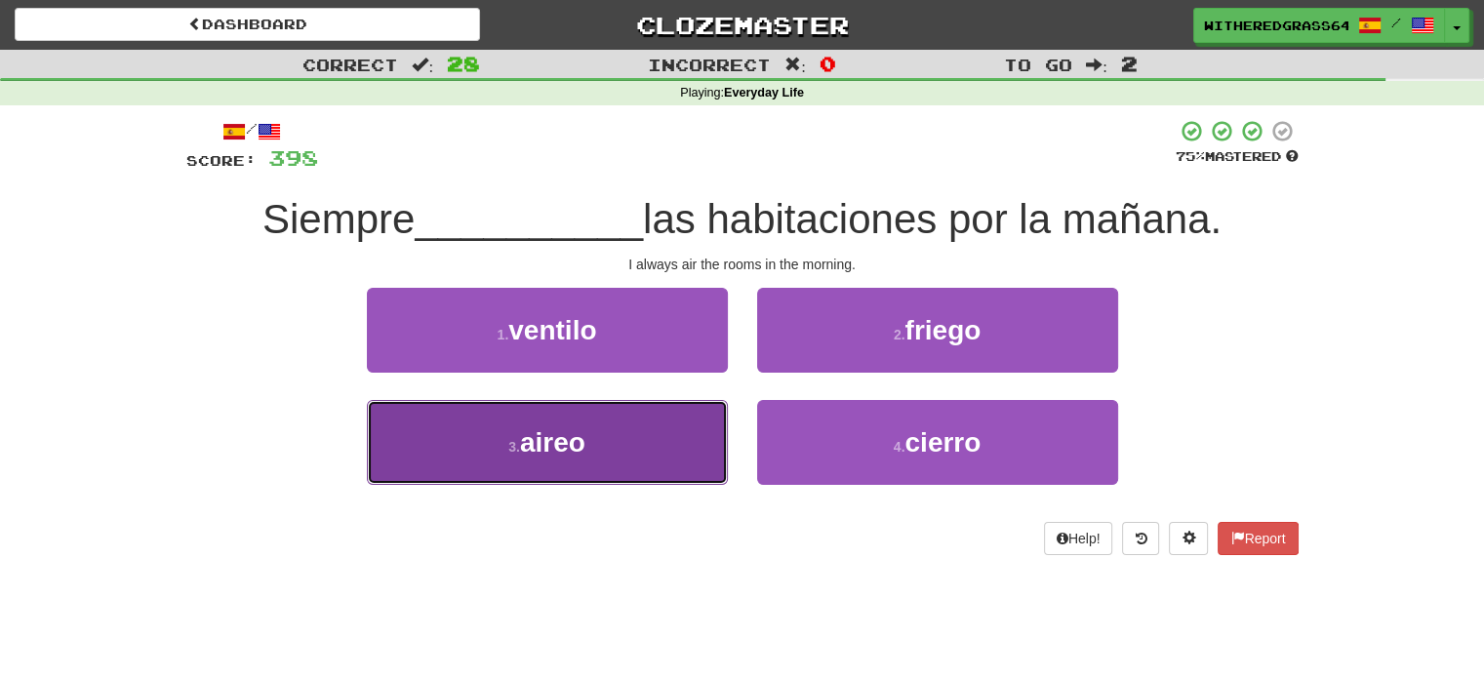
click at [675, 447] on button "3 . aireo" at bounding box center [547, 442] width 361 height 85
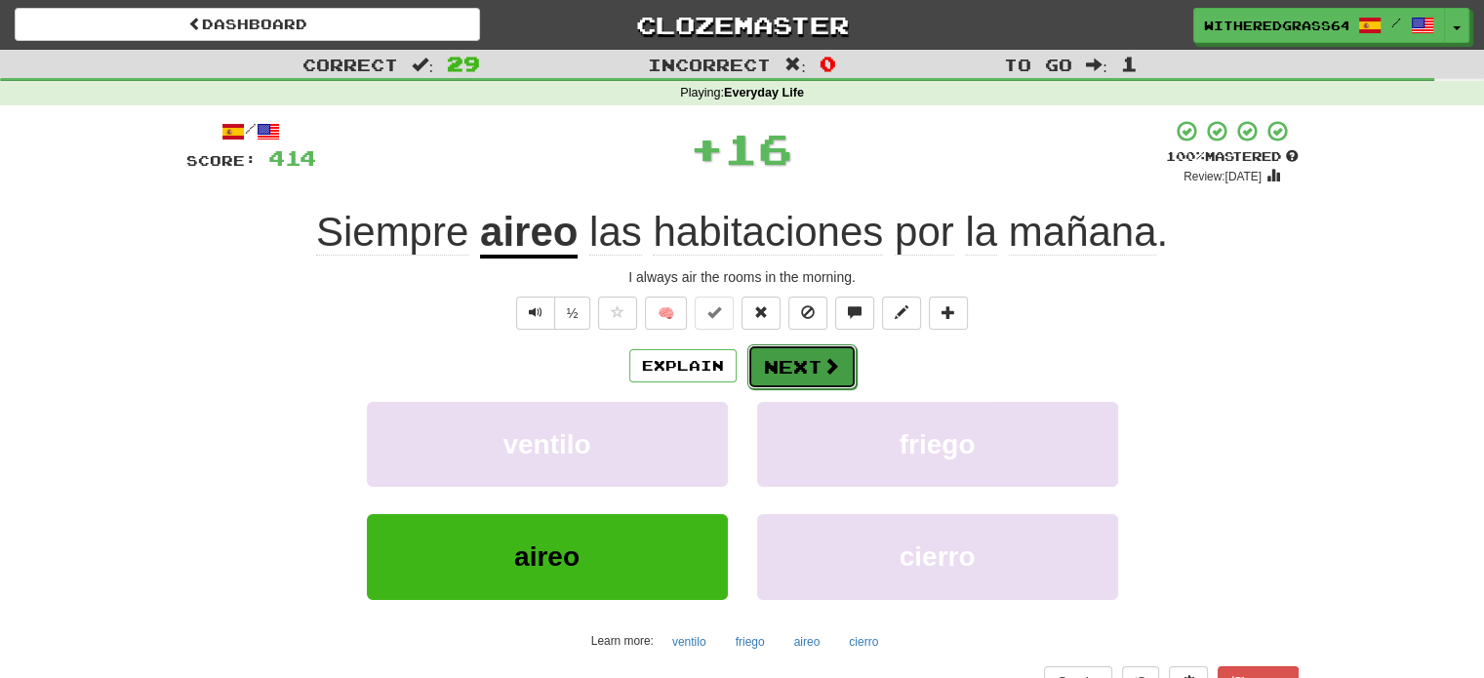
click at [789, 373] on button "Next" at bounding box center [801, 366] width 109 height 45
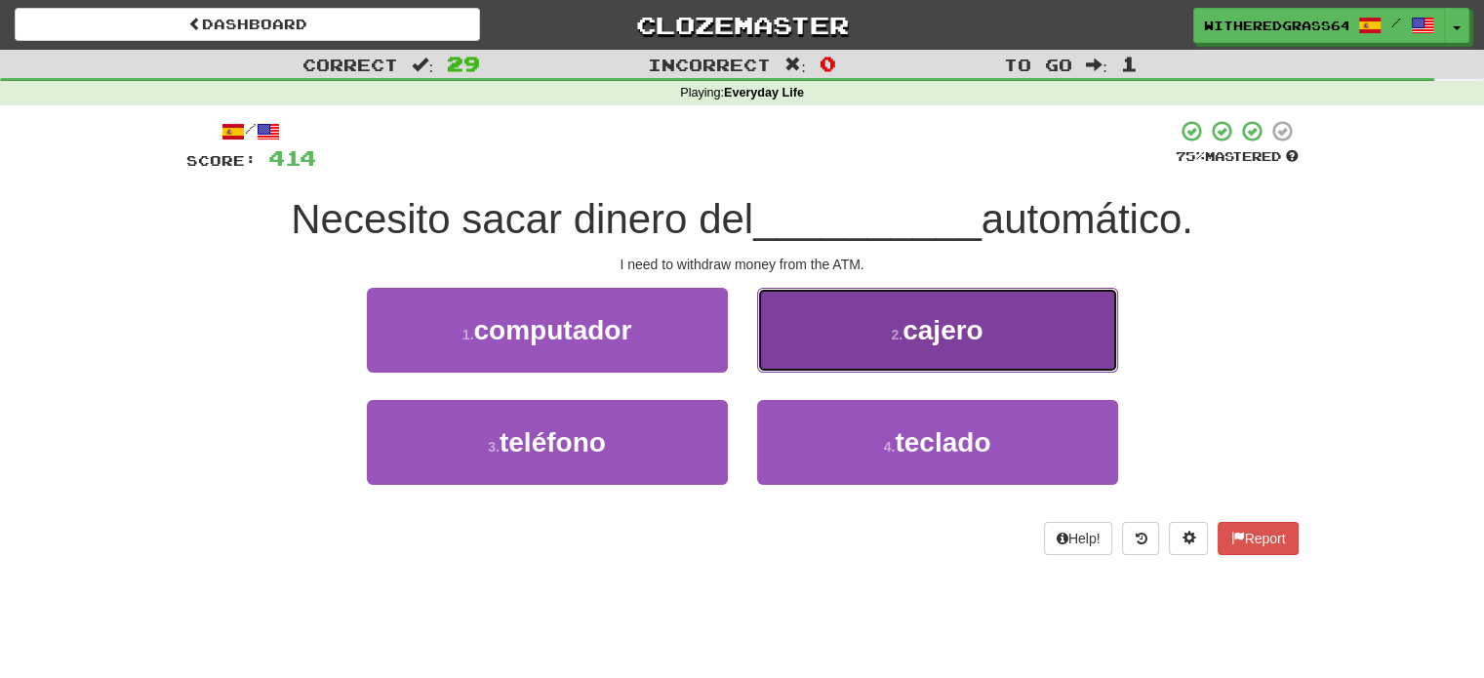
click at [830, 341] on button "2 . cajero" at bounding box center [937, 330] width 361 height 85
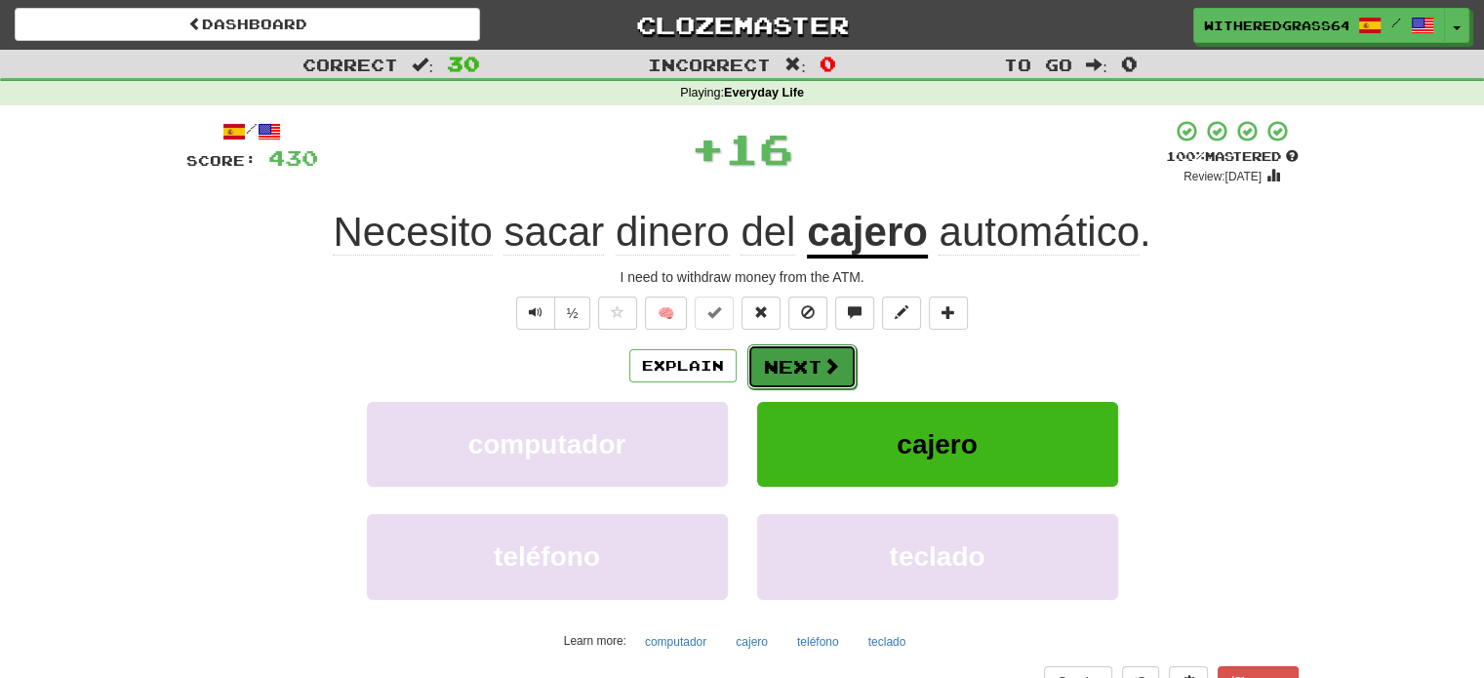
click at [807, 377] on button "Next" at bounding box center [801, 366] width 109 height 45
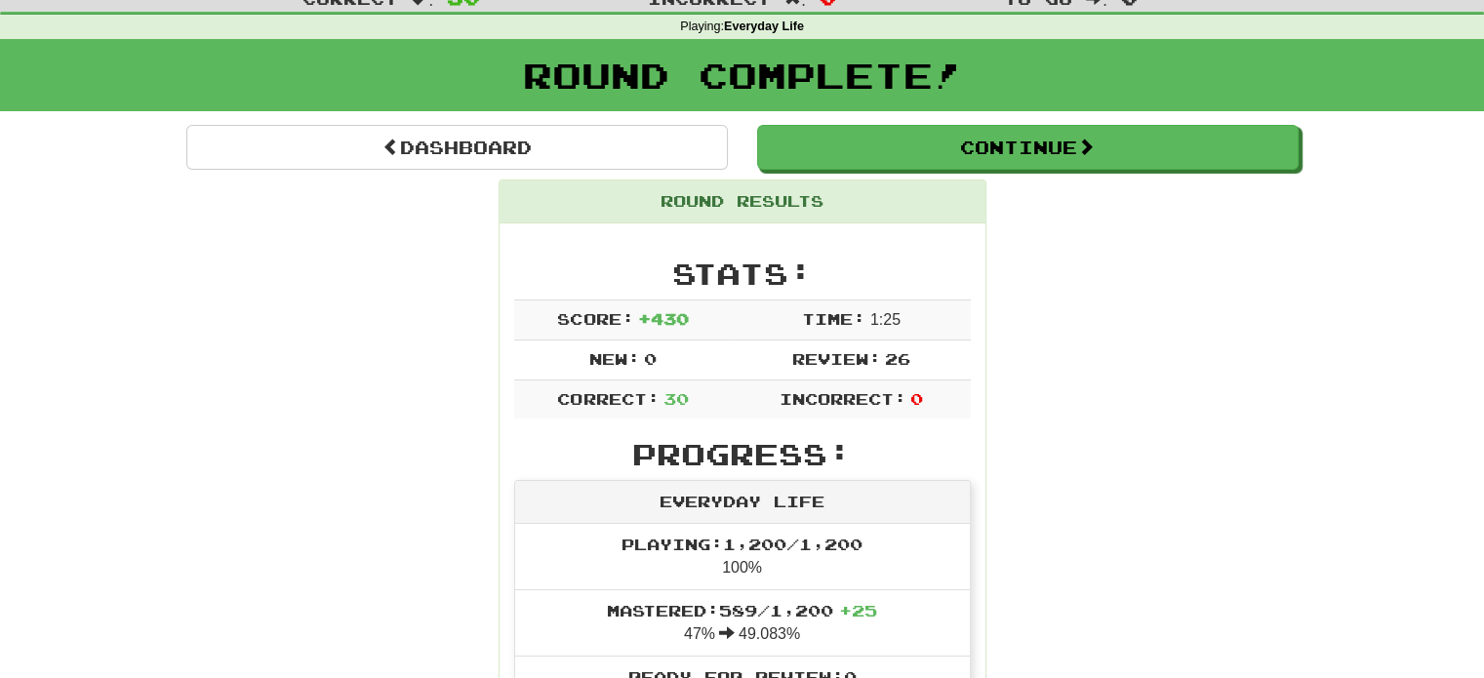
scroll to position [12, 0]
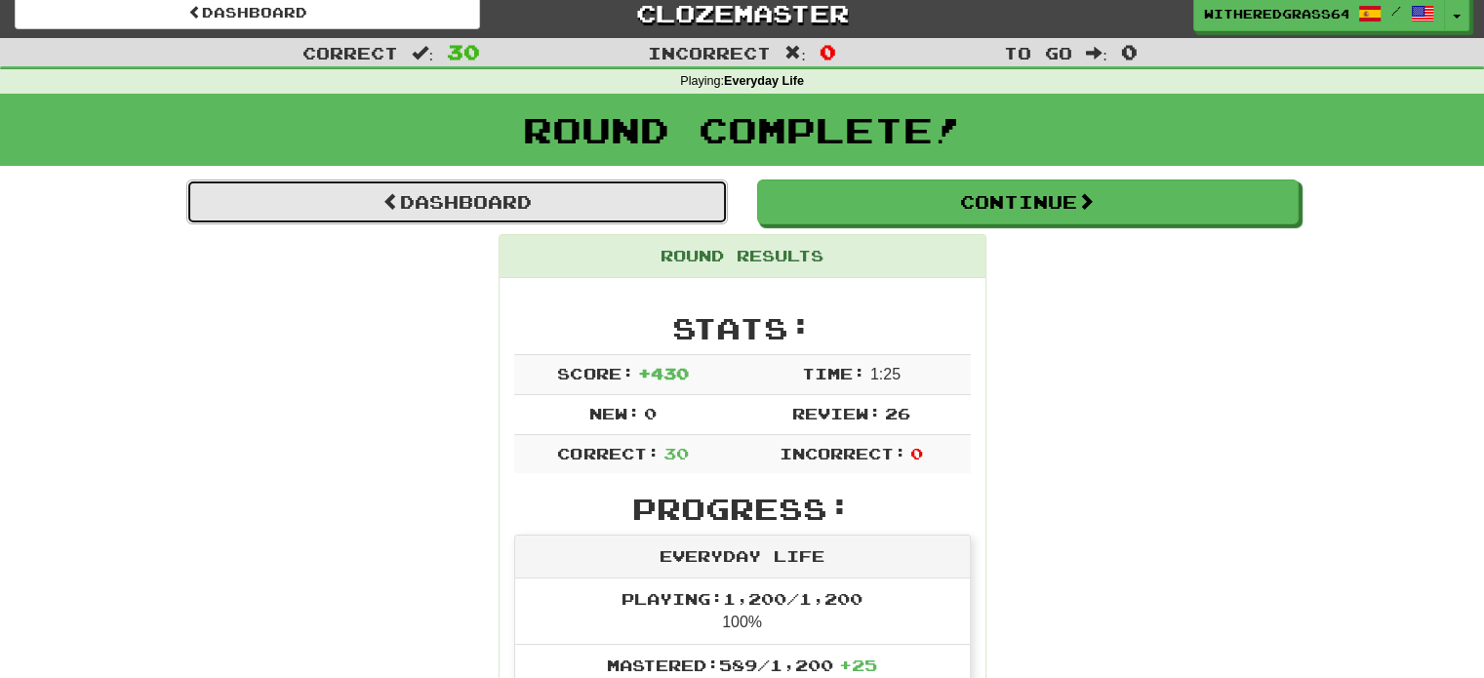
click at [554, 210] on link "Dashboard" at bounding box center [457, 202] width 542 height 45
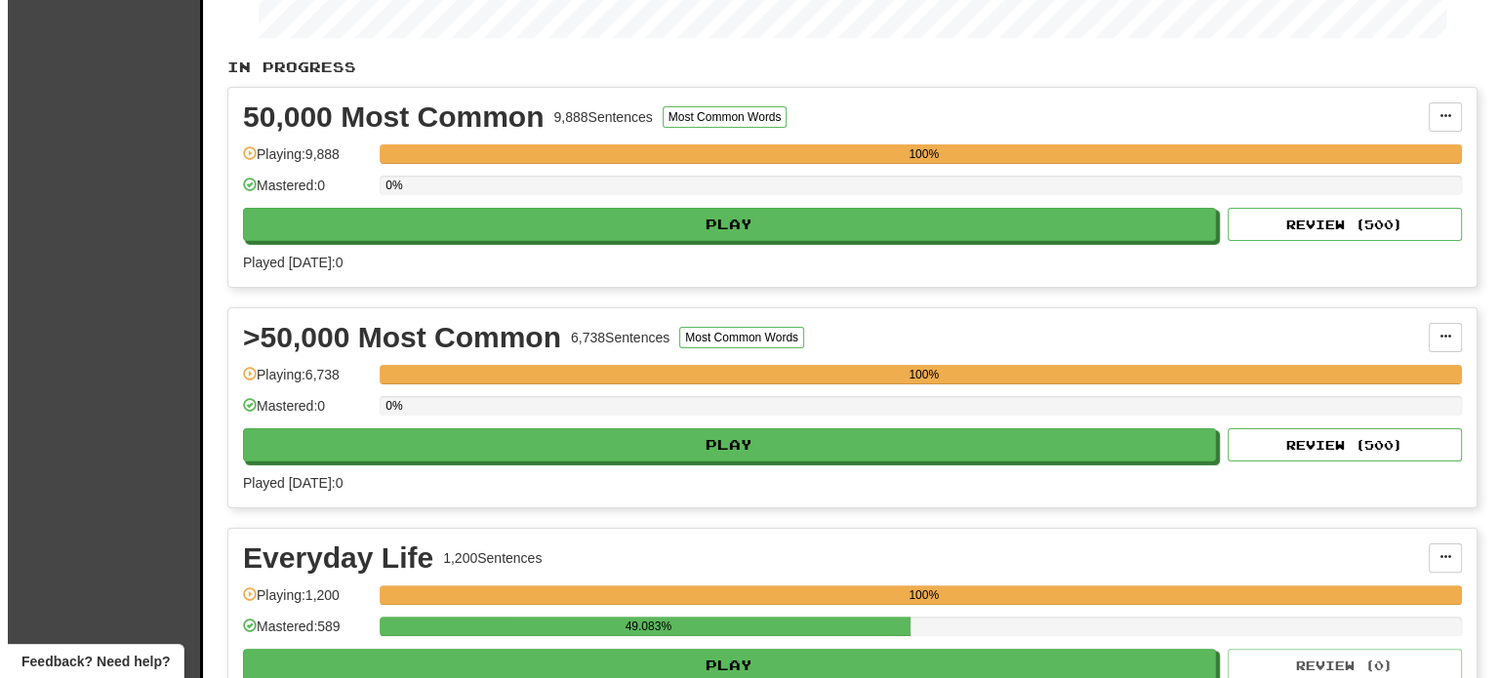
scroll to position [359, 0]
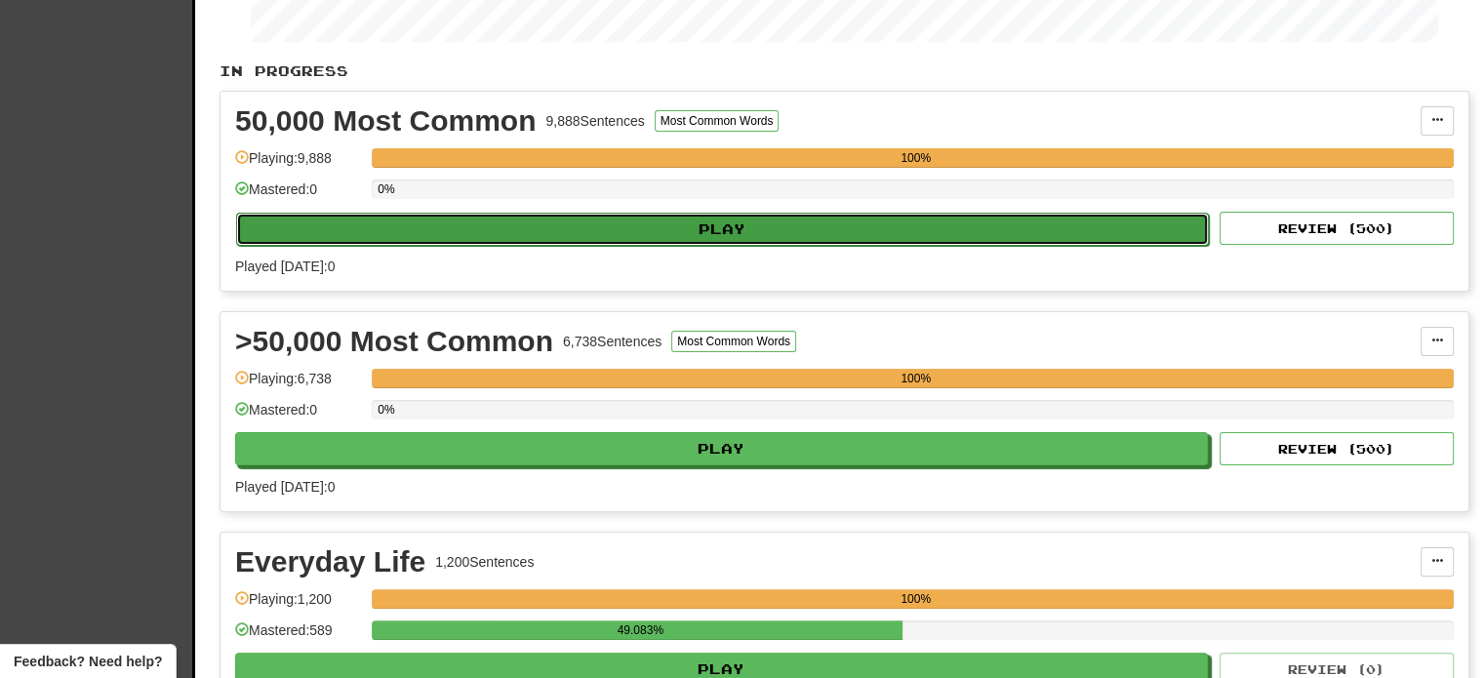
click at [960, 232] on button "Play" at bounding box center [722, 229] width 973 height 33
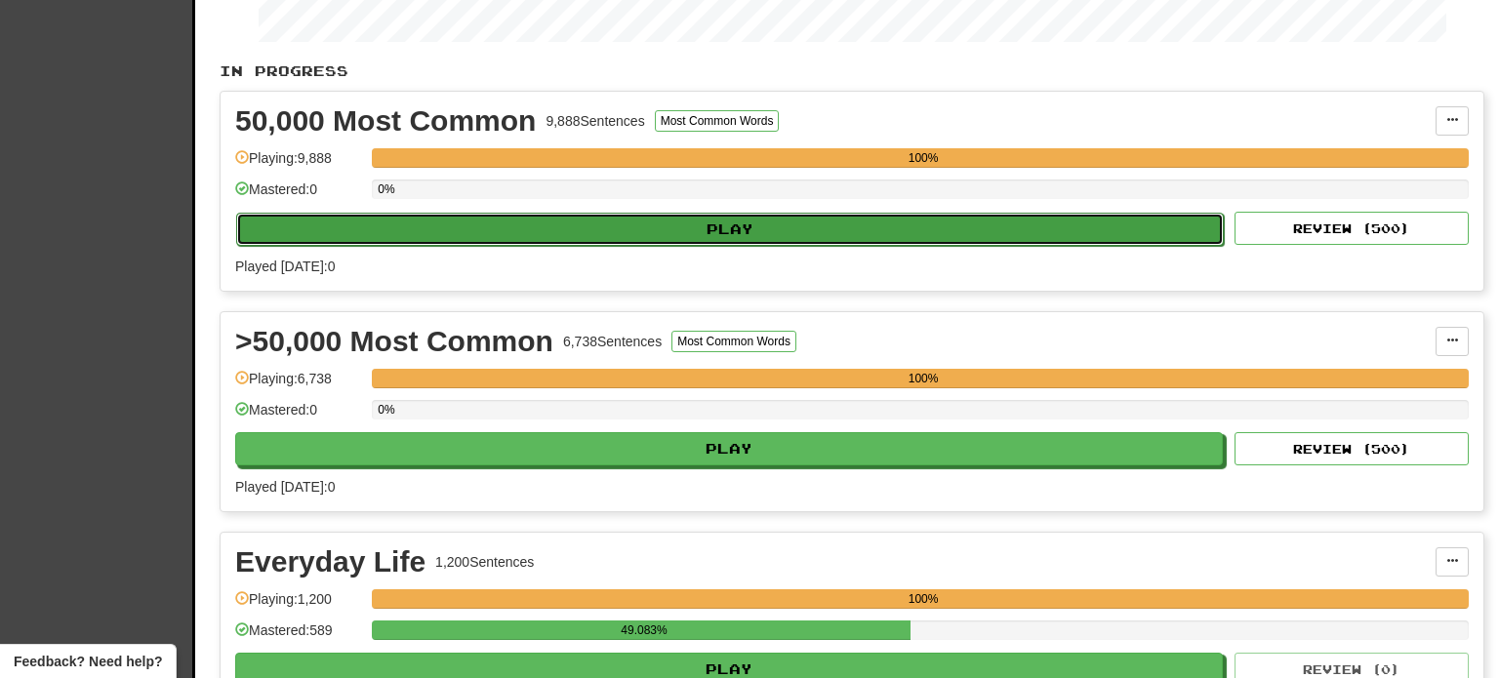
select select "**"
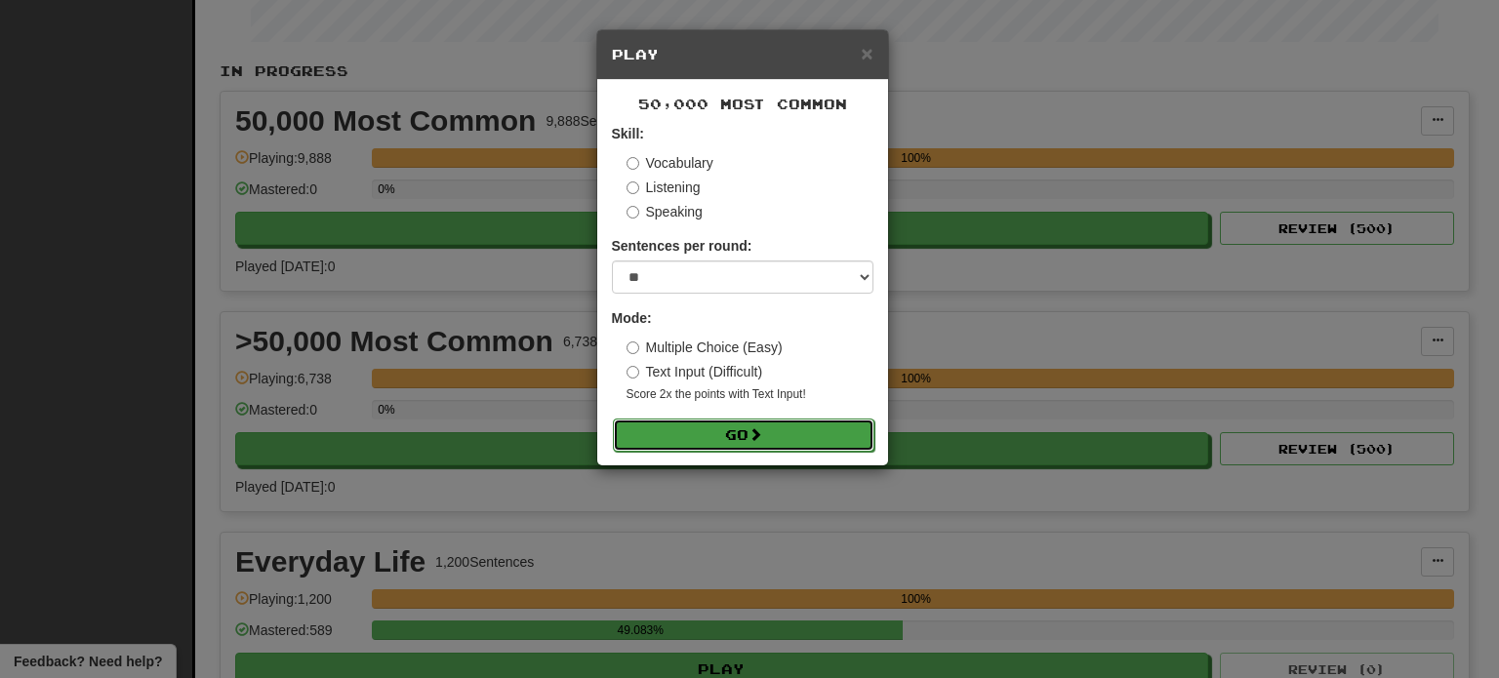
click at [794, 432] on button "Go" at bounding box center [744, 435] width 262 height 33
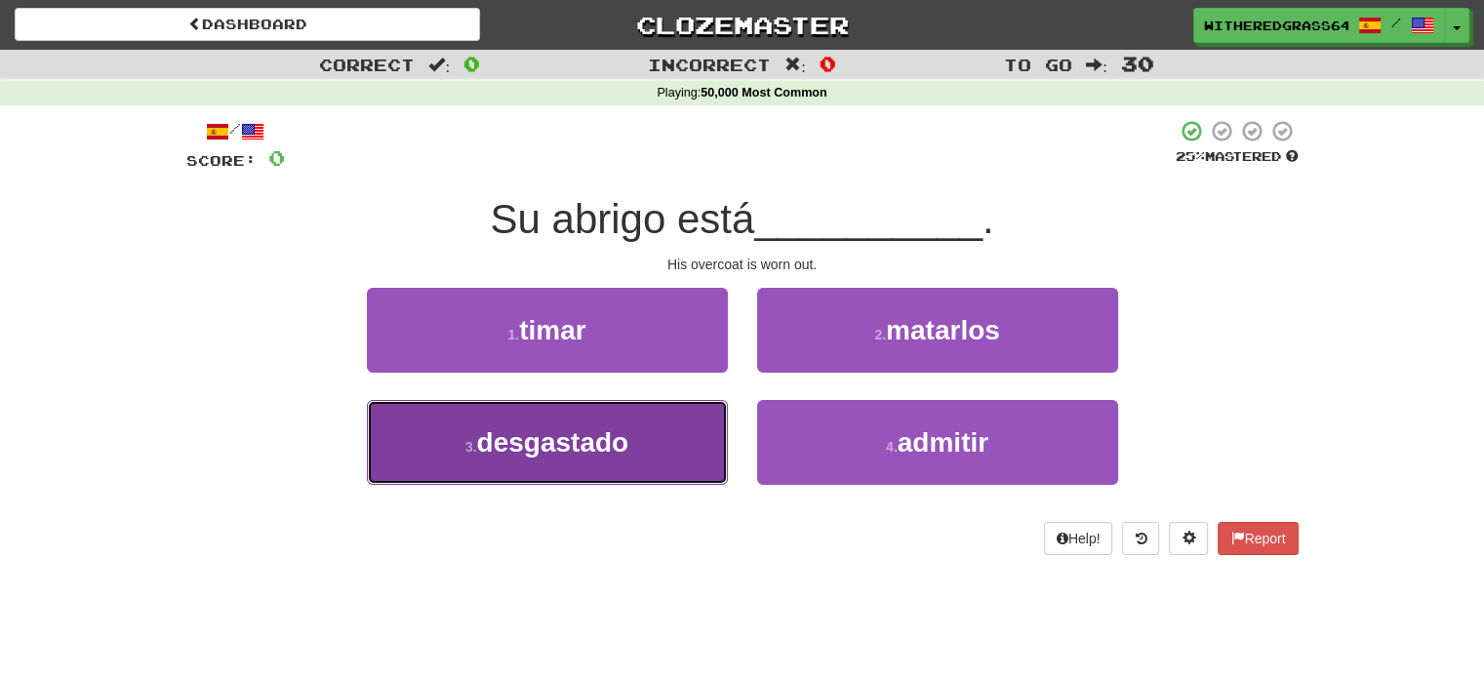
click at [685, 444] on button "3 . desgastado" at bounding box center [547, 442] width 361 height 85
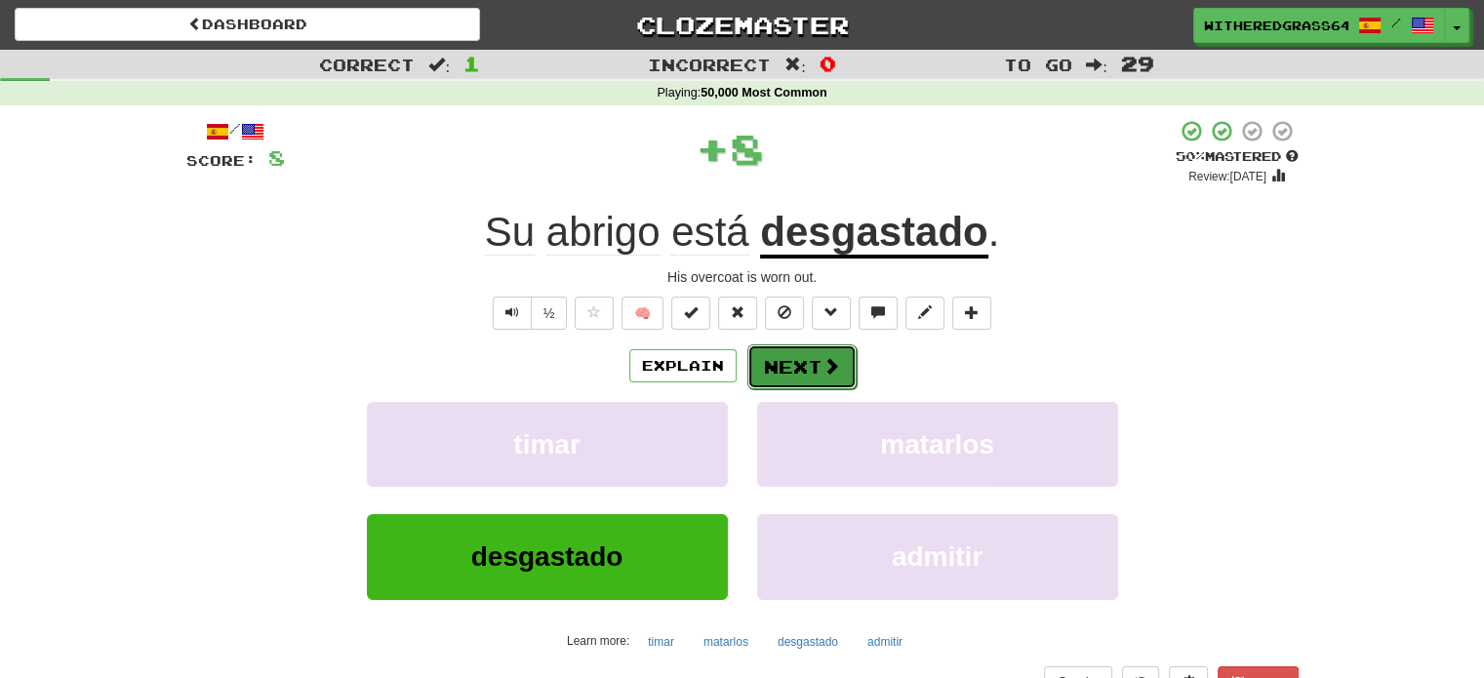
click at [790, 358] on button "Next" at bounding box center [801, 366] width 109 height 45
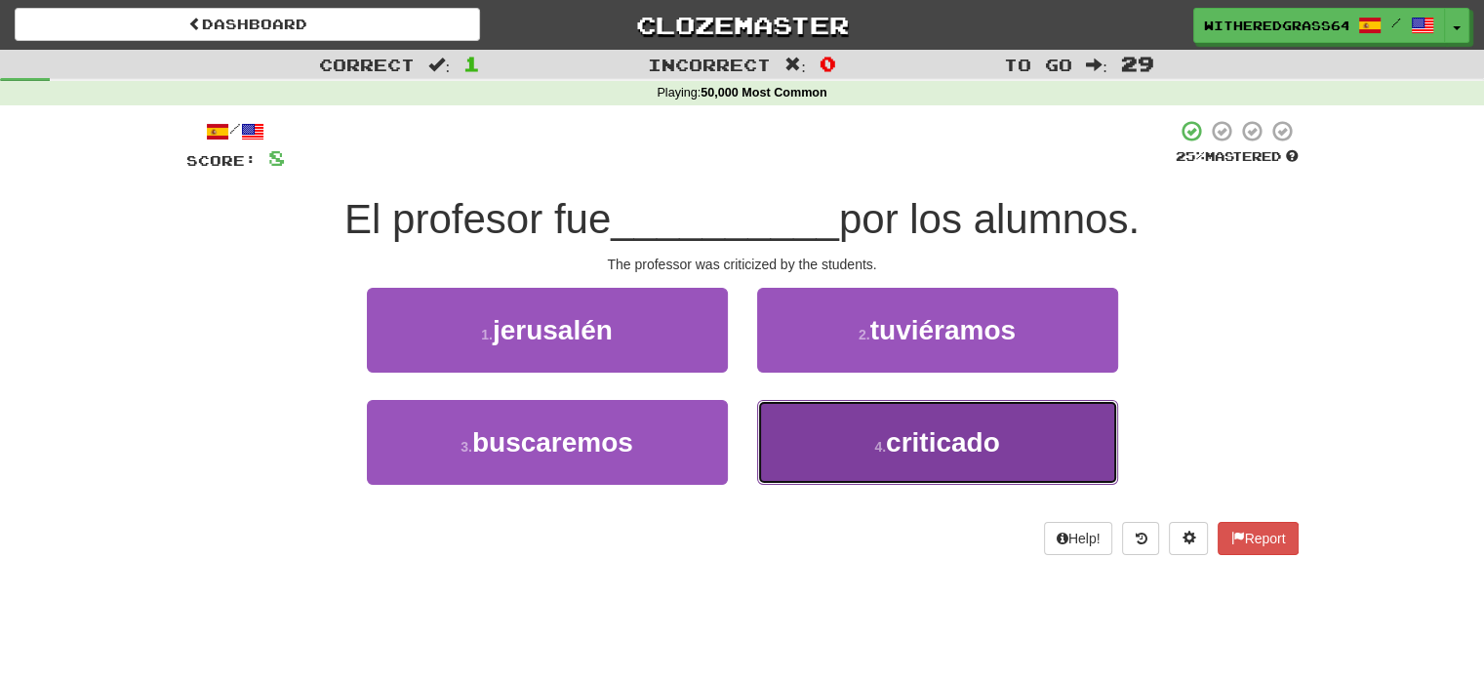
click at [835, 455] on button "4 . criticado" at bounding box center [937, 442] width 361 height 85
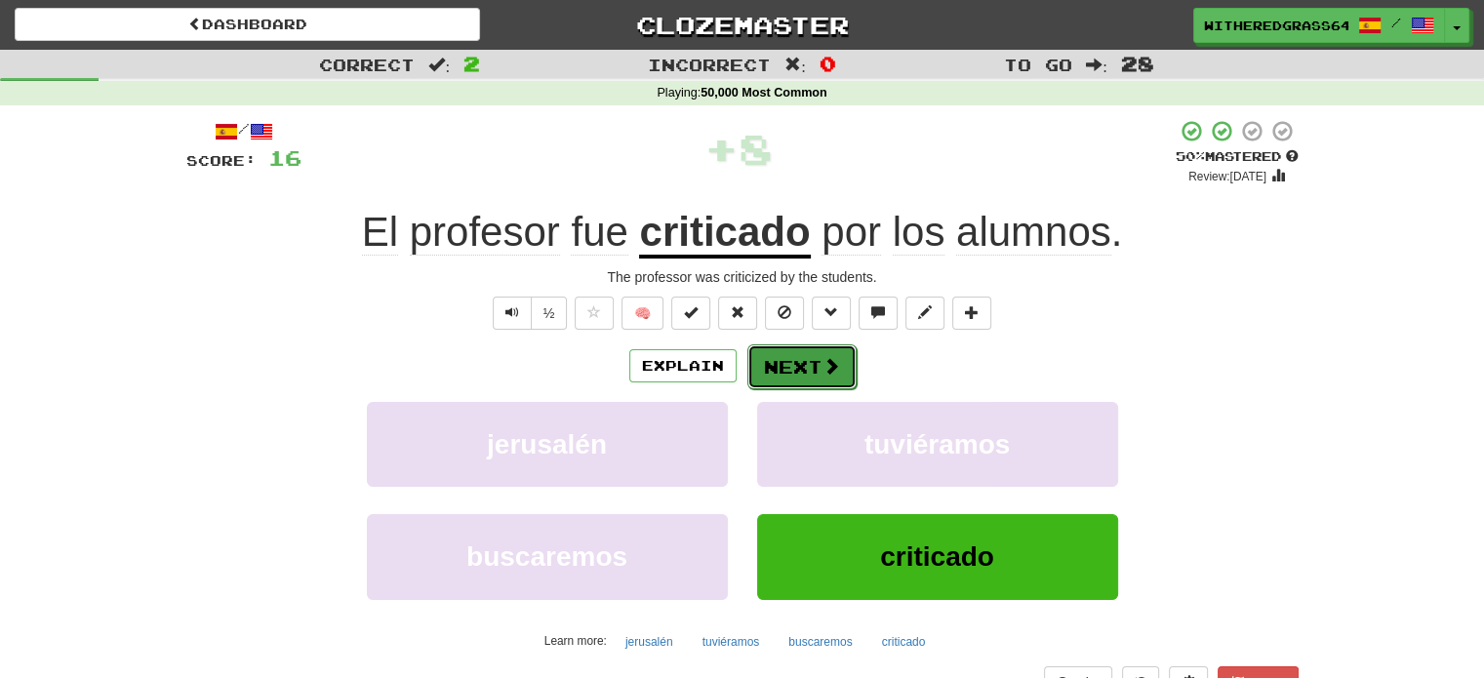
click at [793, 363] on button "Next" at bounding box center [801, 366] width 109 height 45
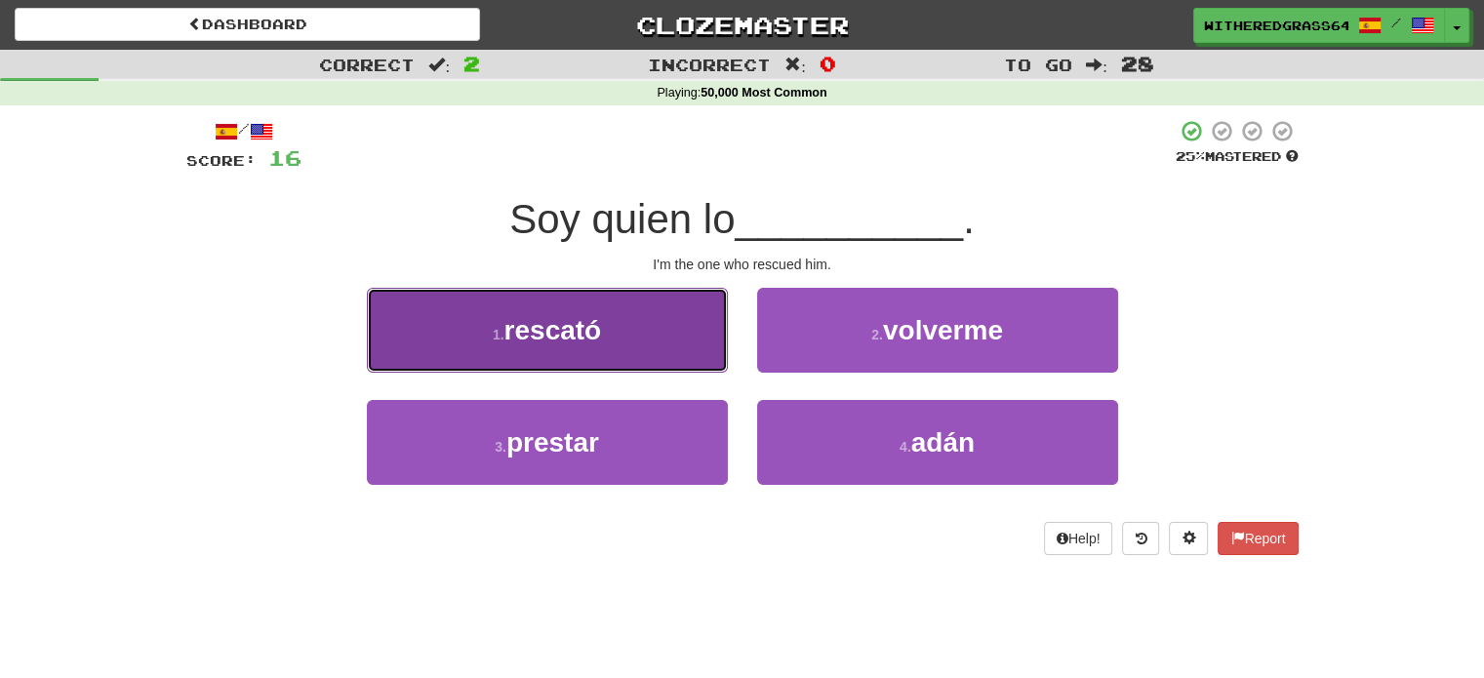
click at [660, 339] on button "1 . rescató" at bounding box center [547, 330] width 361 height 85
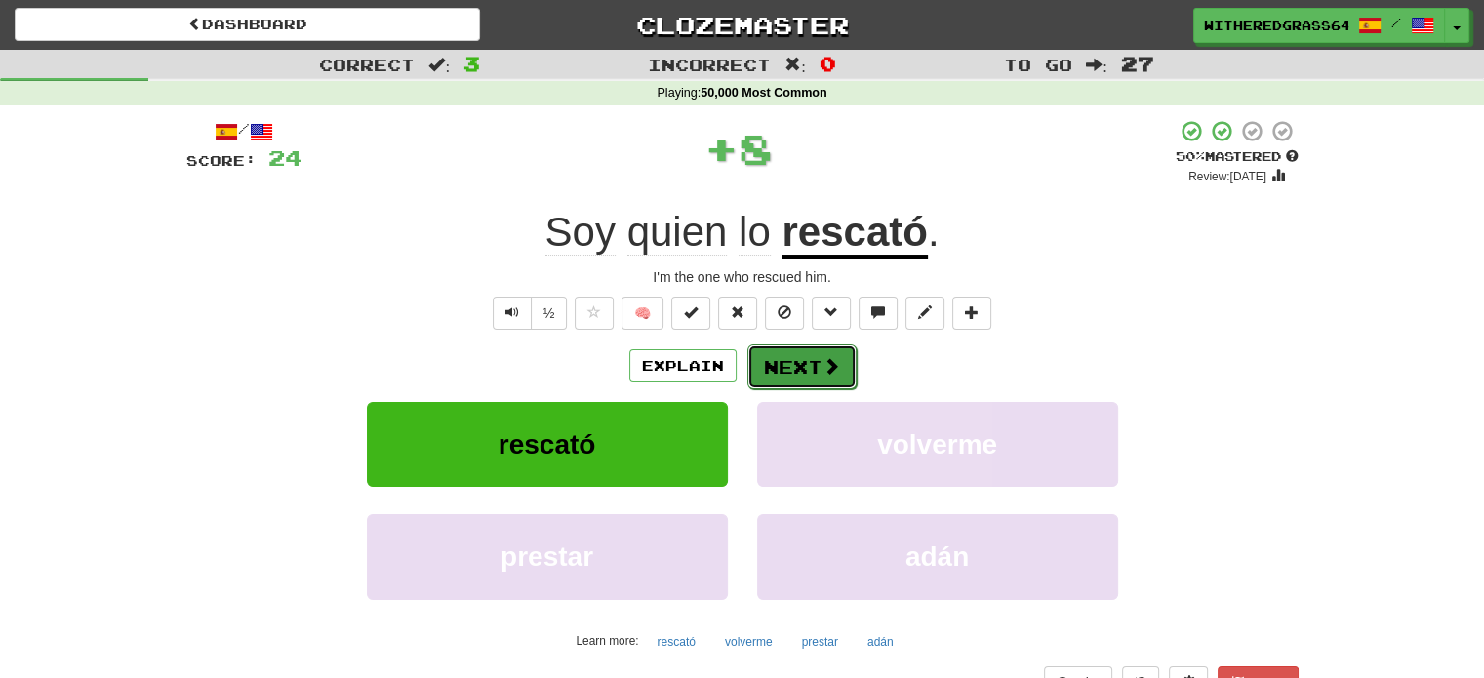
click at [776, 354] on button "Next" at bounding box center [801, 366] width 109 height 45
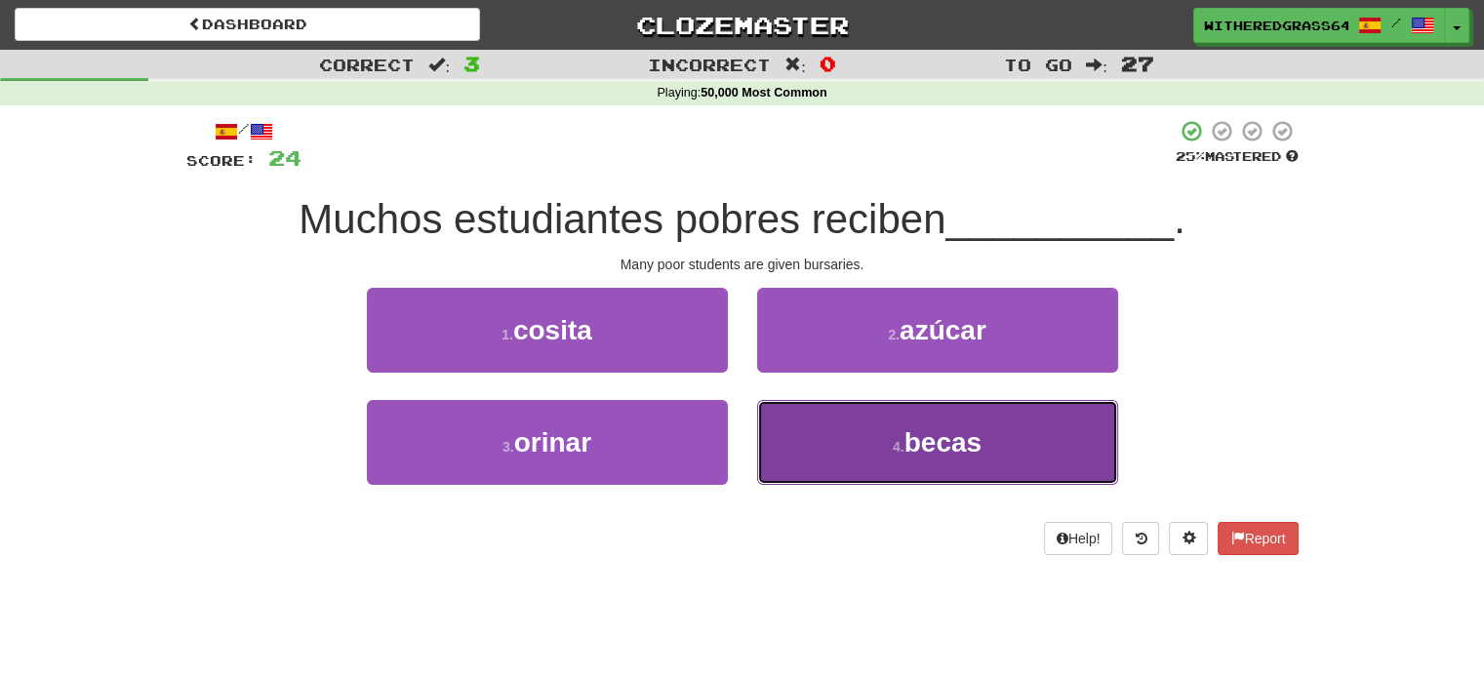
click at [796, 423] on button "4 . becas" at bounding box center [937, 442] width 361 height 85
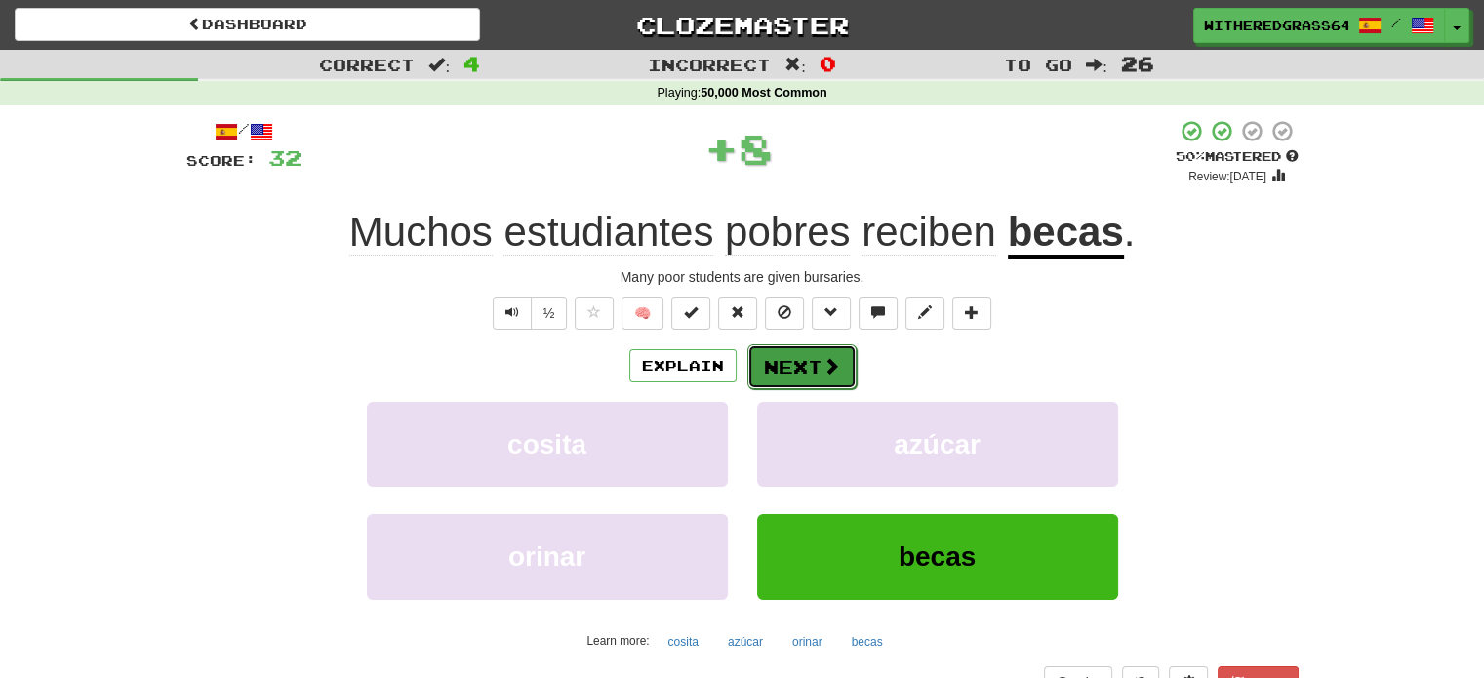
click at [812, 377] on button "Next" at bounding box center [801, 366] width 109 height 45
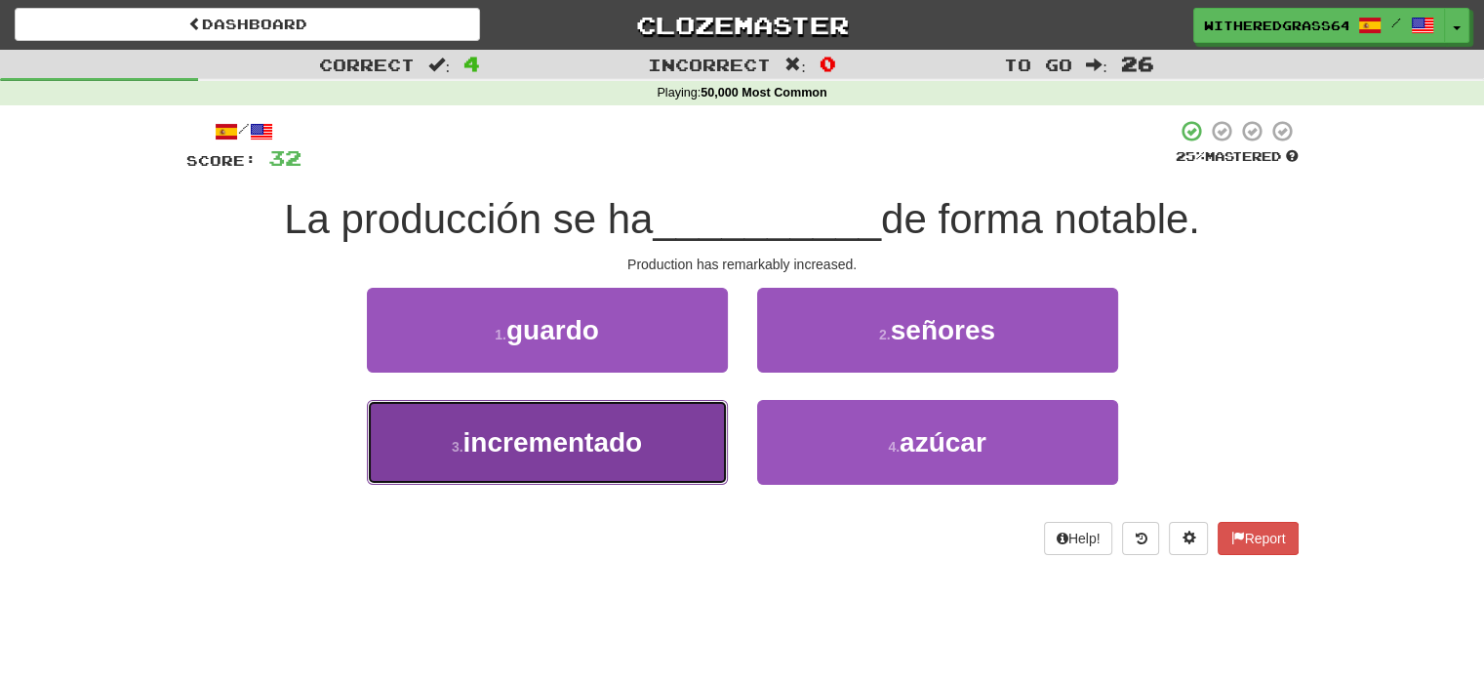
click at [625, 411] on button "3 . incrementado" at bounding box center [547, 442] width 361 height 85
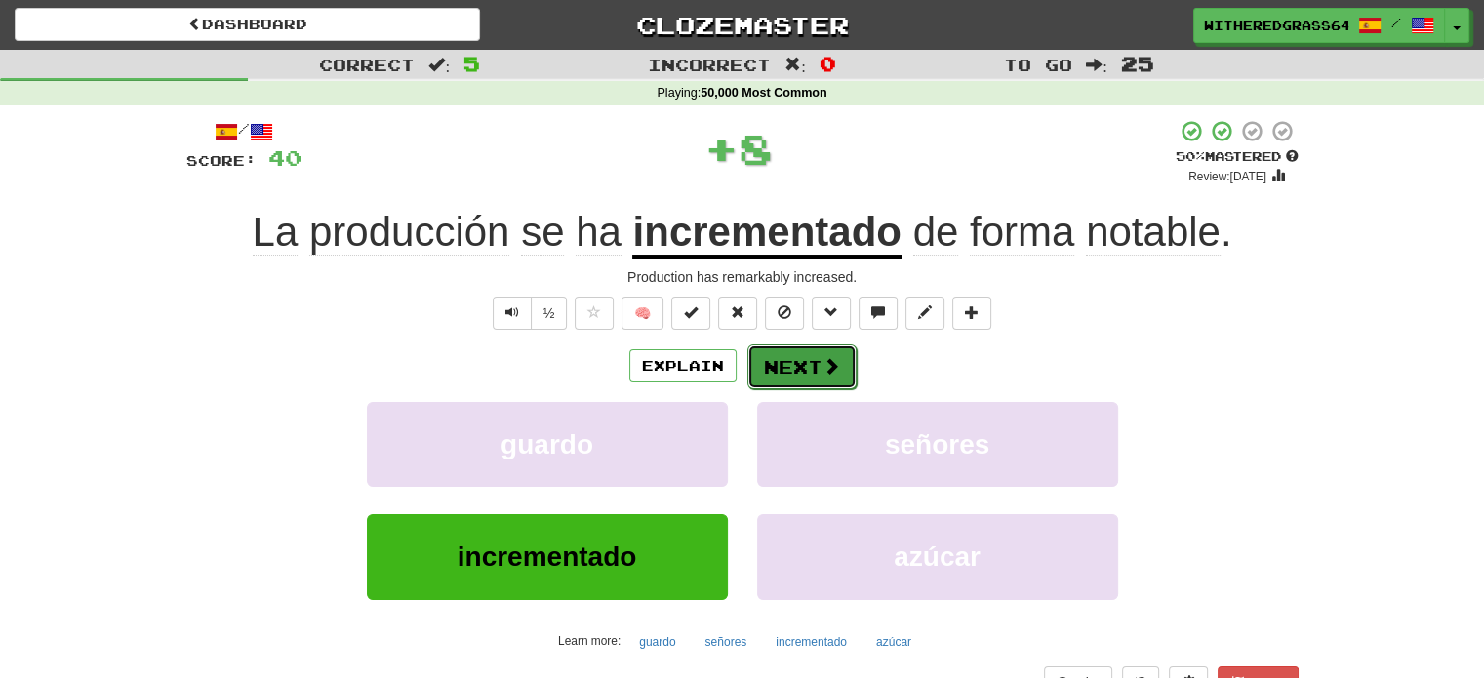
click at [788, 366] on button "Next" at bounding box center [801, 366] width 109 height 45
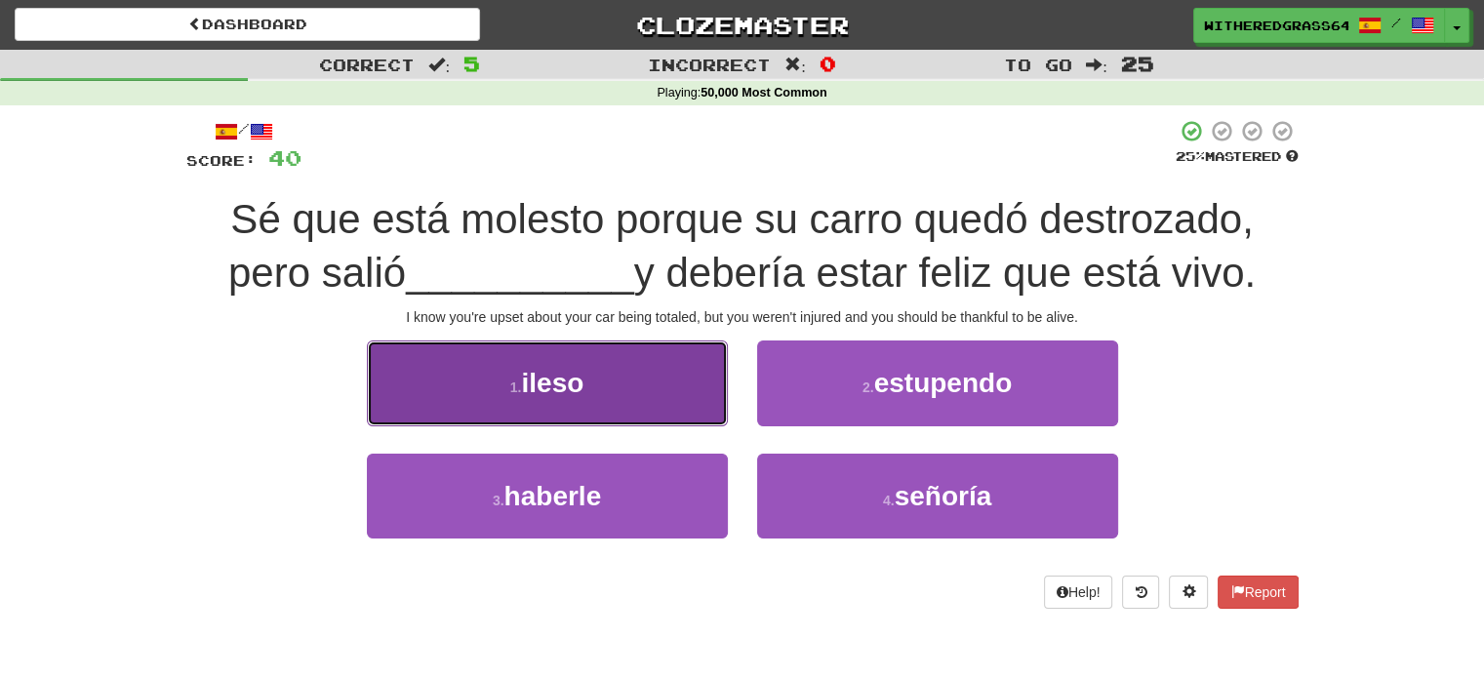
click at [640, 392] on button "1 . ileso" at bounding box center [547, 383] width 361 height 85
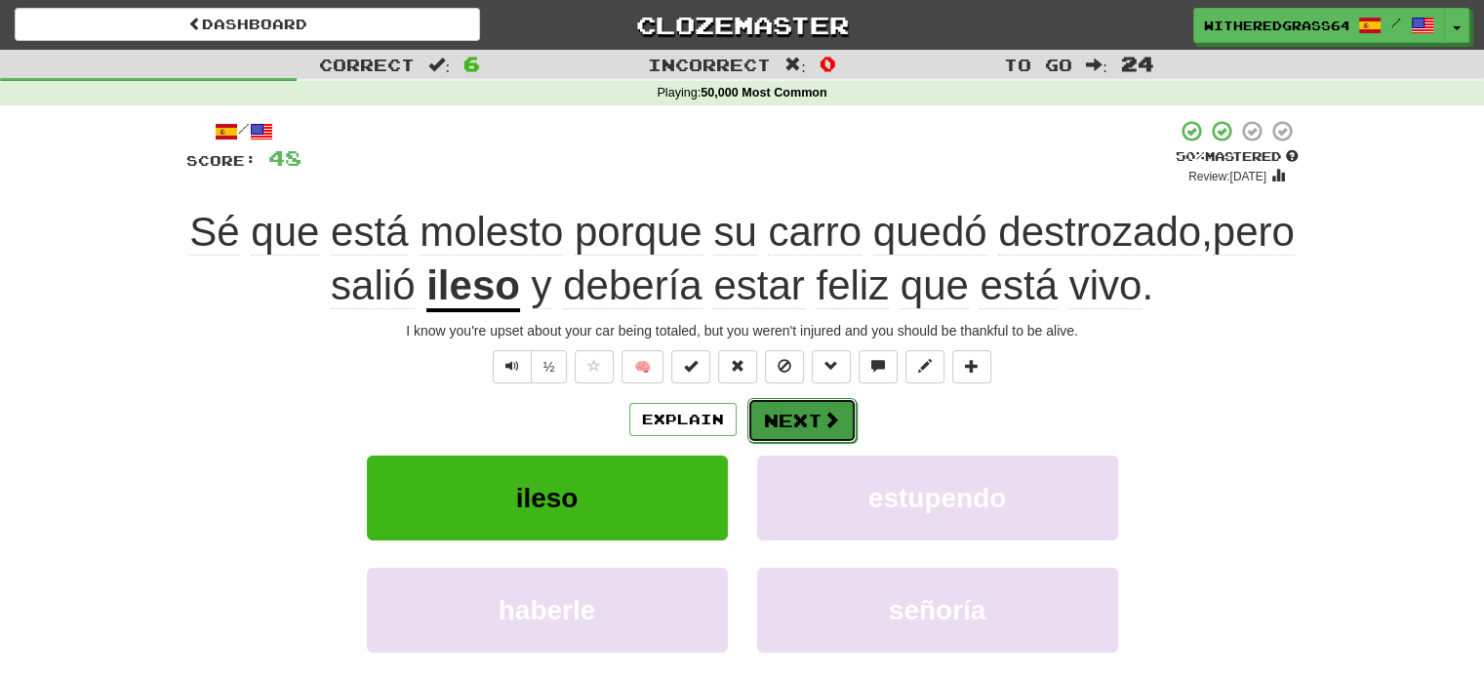
click at [834, 428] on span at bounding box center [832, 420] width 18 height 18
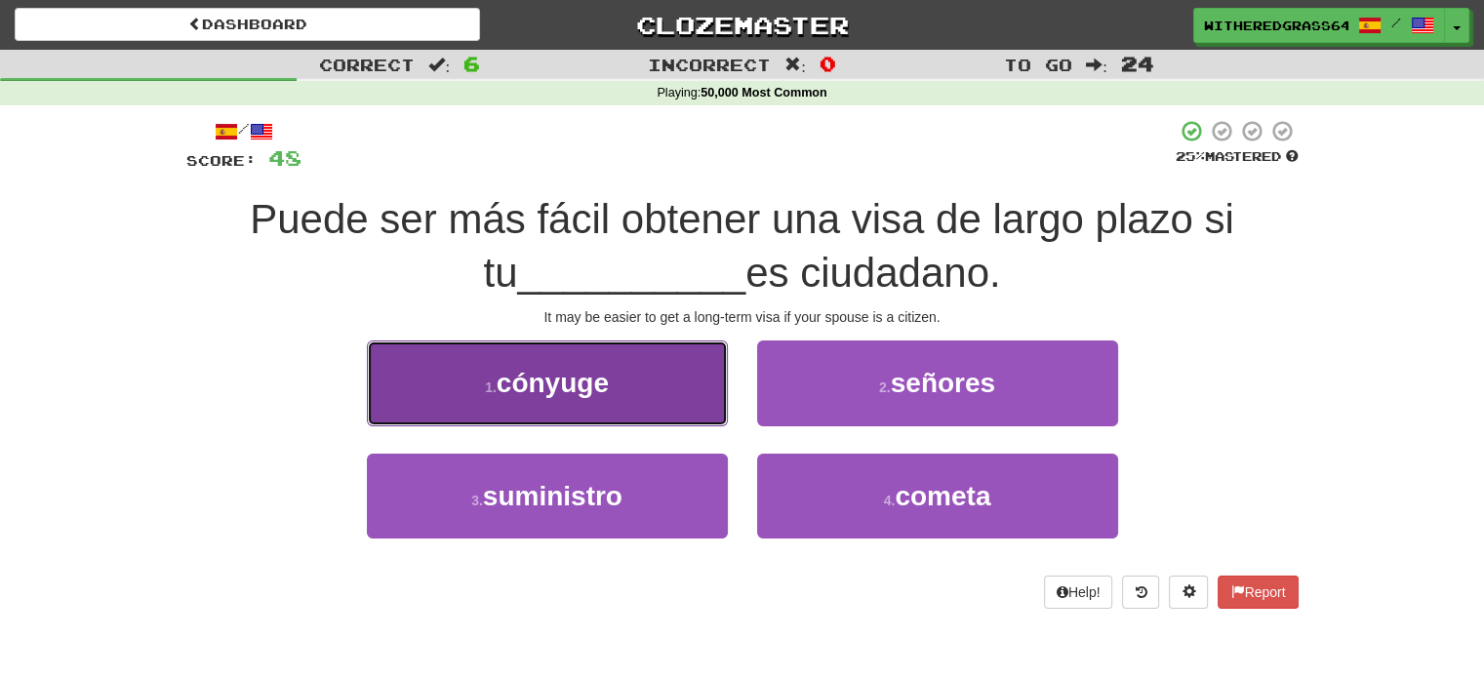
click at [693, 386] on button "1 . cónyuge" at bounding box center [547, 383] width 361 height 85
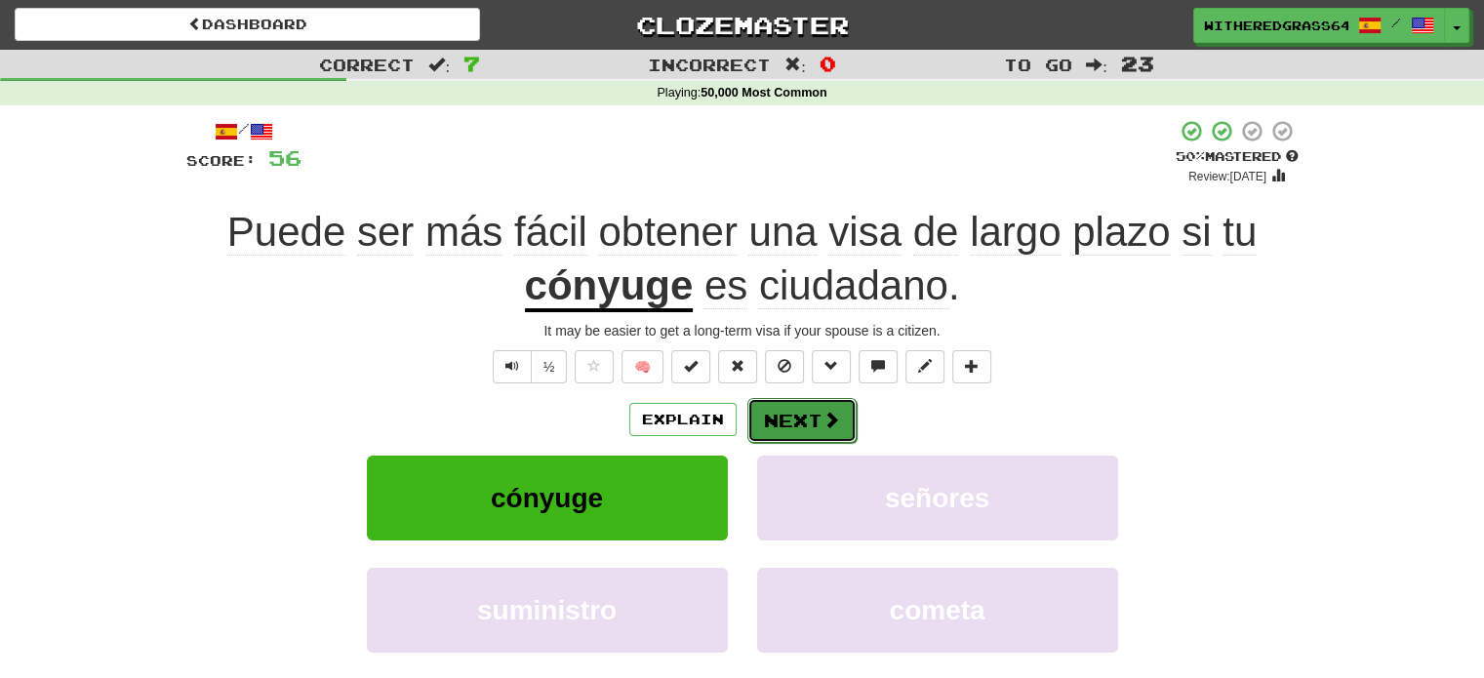
click at [777, 412] on button "Next" at bounding box center [801, 420] width 109 height 45
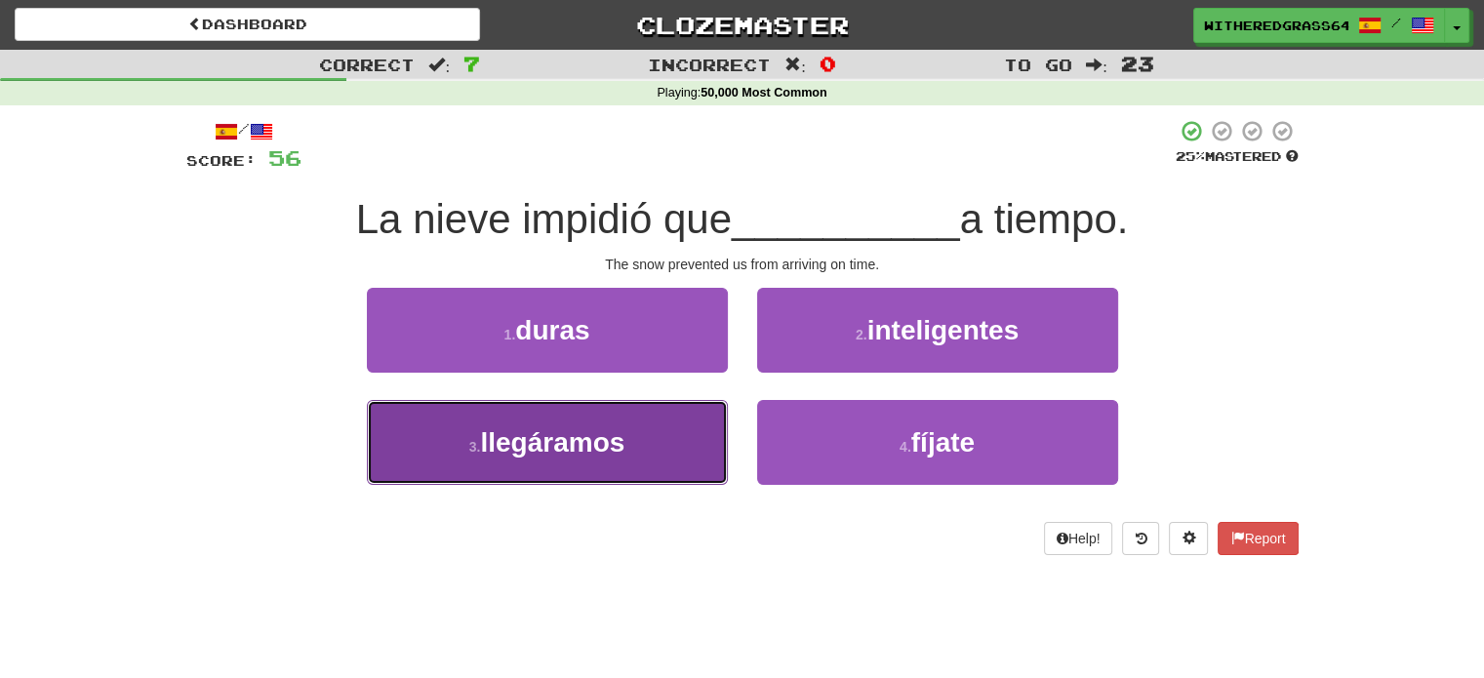
click at [666, 450] on button "3 . llegáramos" at bounding box center [547, 442] width 361 height 85
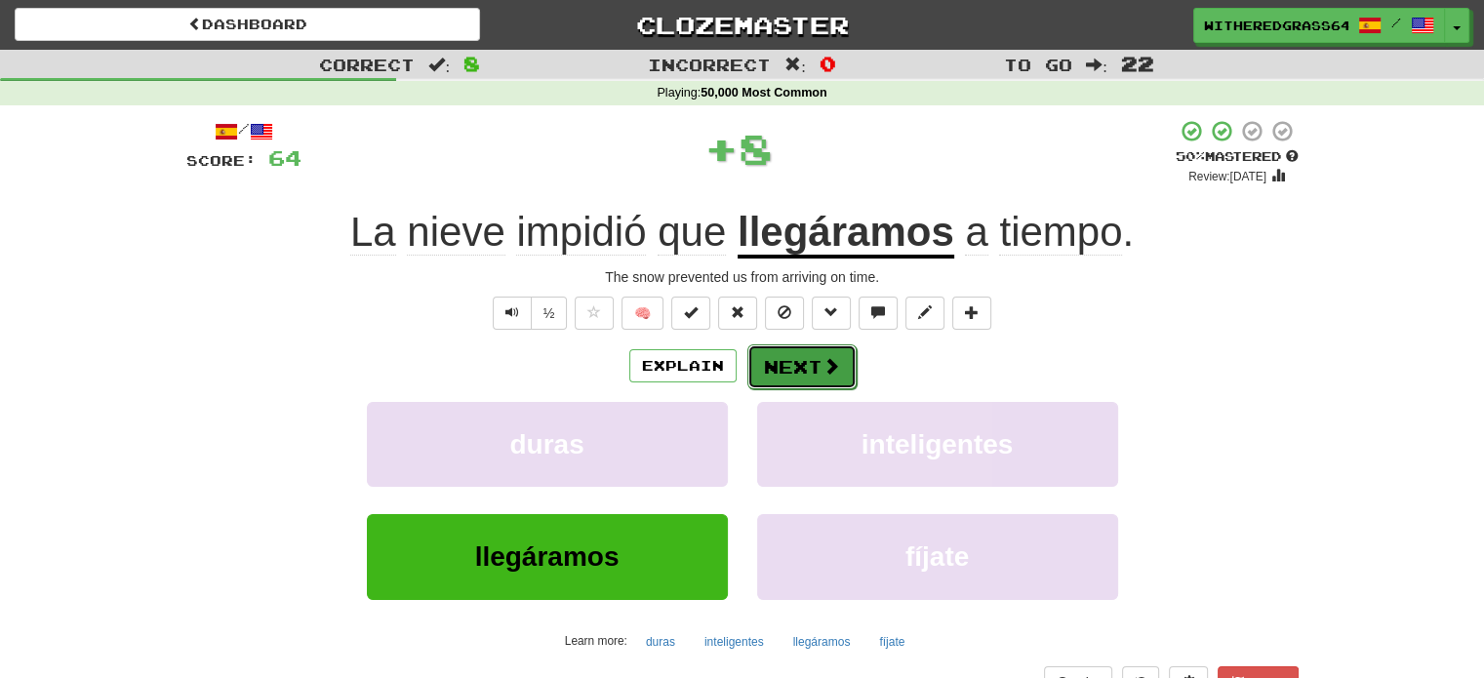
click at [779, 373] on button "Next" at bounding box center [801, 366] width 109 height 45
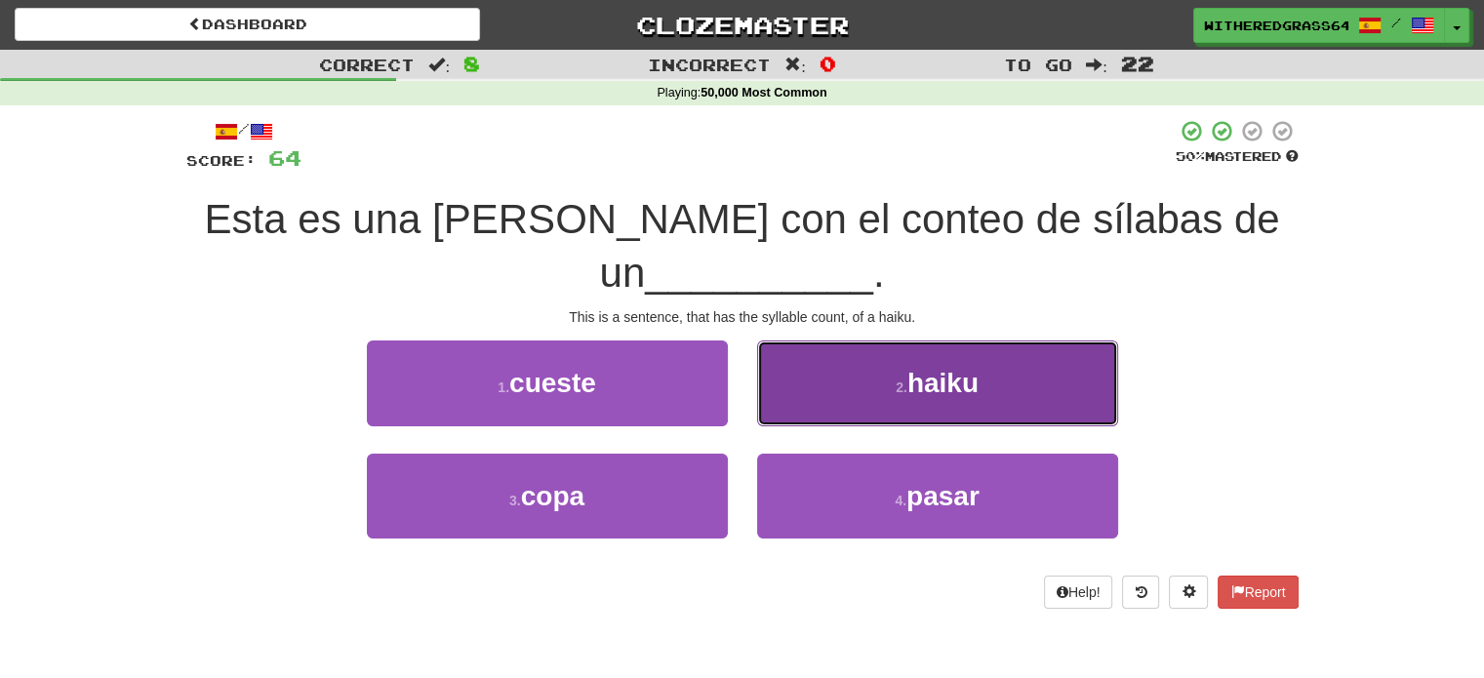
click at [847, 376] on button "2 . haiku" at bounding box center [937, 383] width 361 height 85
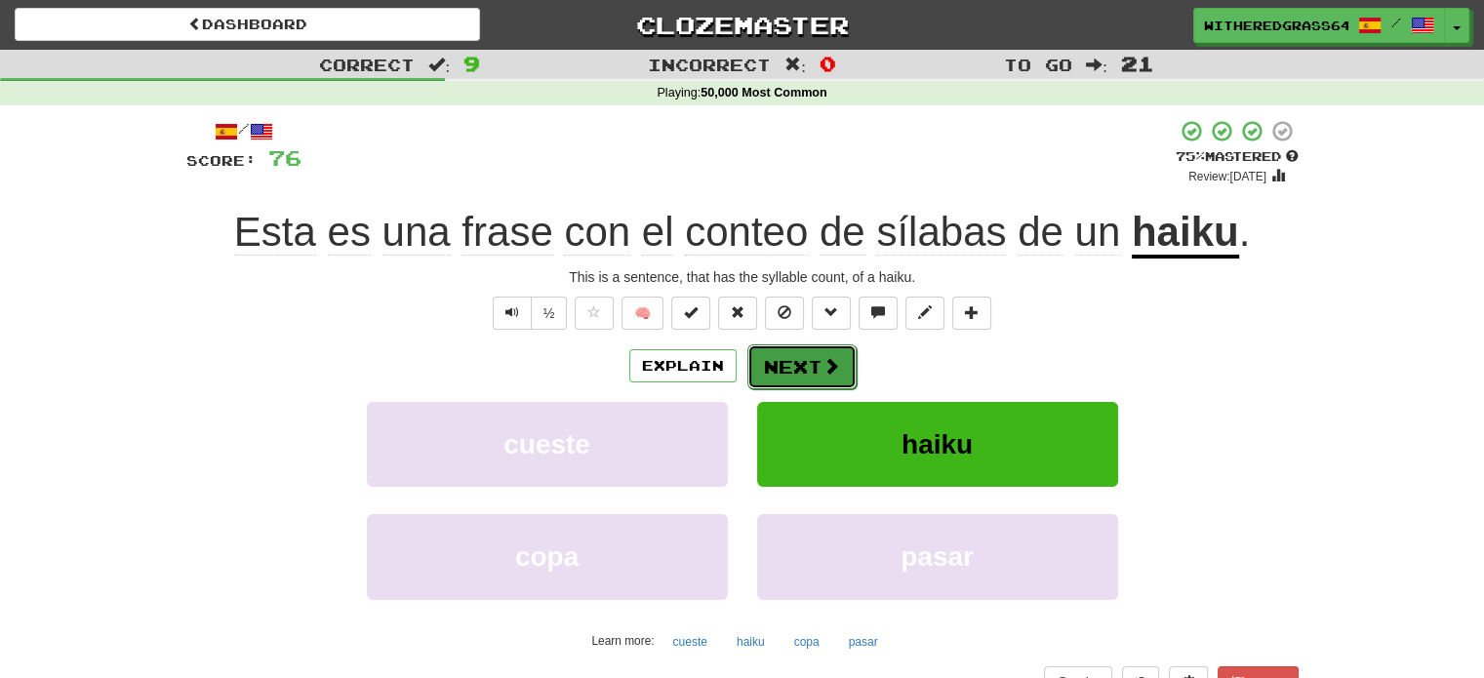
click at [805, 370] on button "Next" at bounding box center [801, 366] width 109 height 45
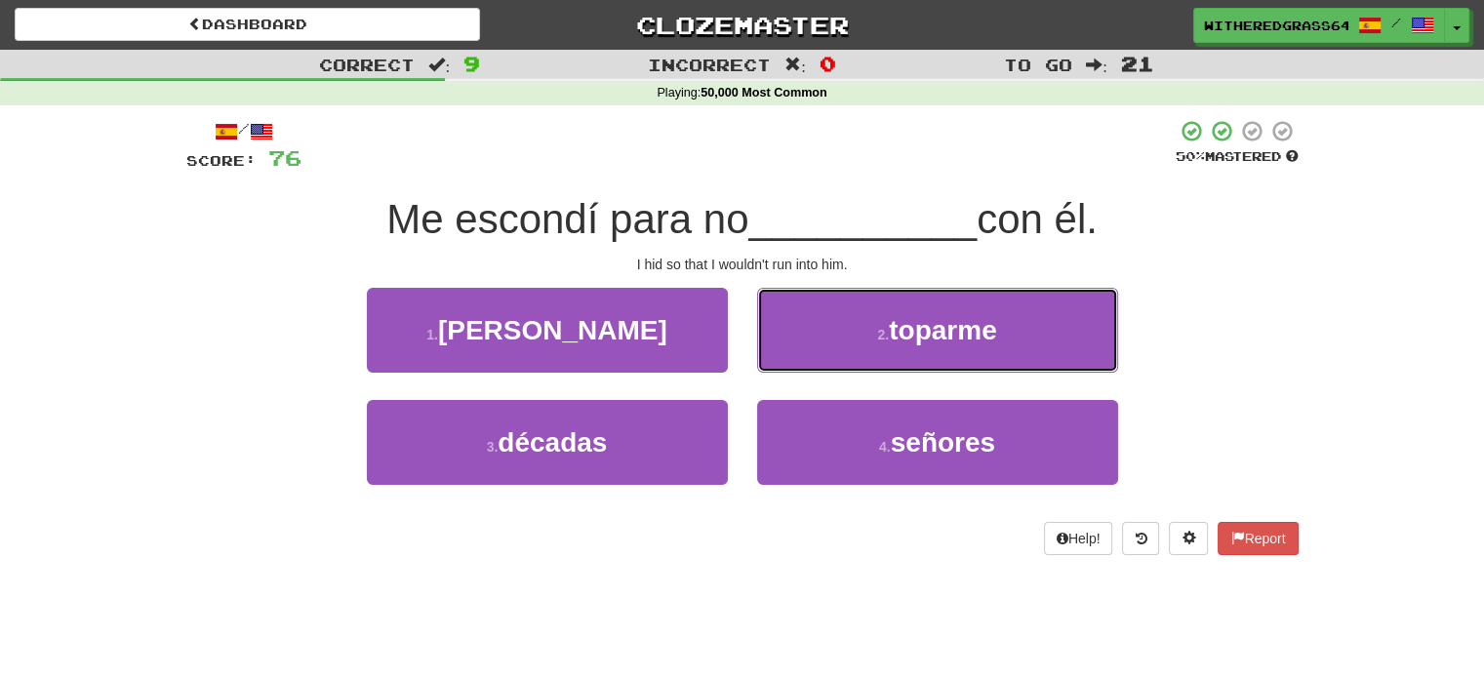
drag, startPoint x: 839, startPoint y: 335, endPoint x: 826, endPoint y: 339, distance: 14.2
click at [826, 339] on button "2 . toparme" at bounding box center [937, 330] width 361 height 85
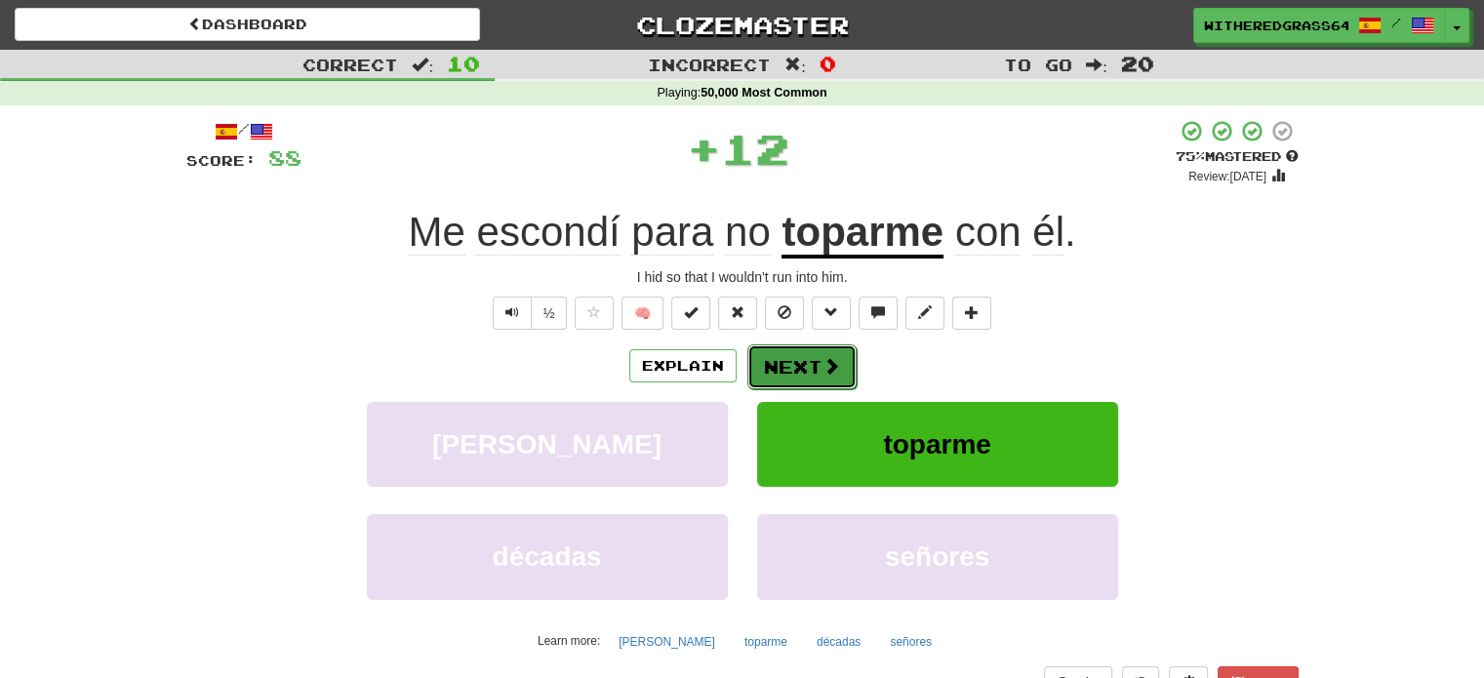
click at [816, 360] on button "Next" at bounding box center [801, 366] width 109 height 45
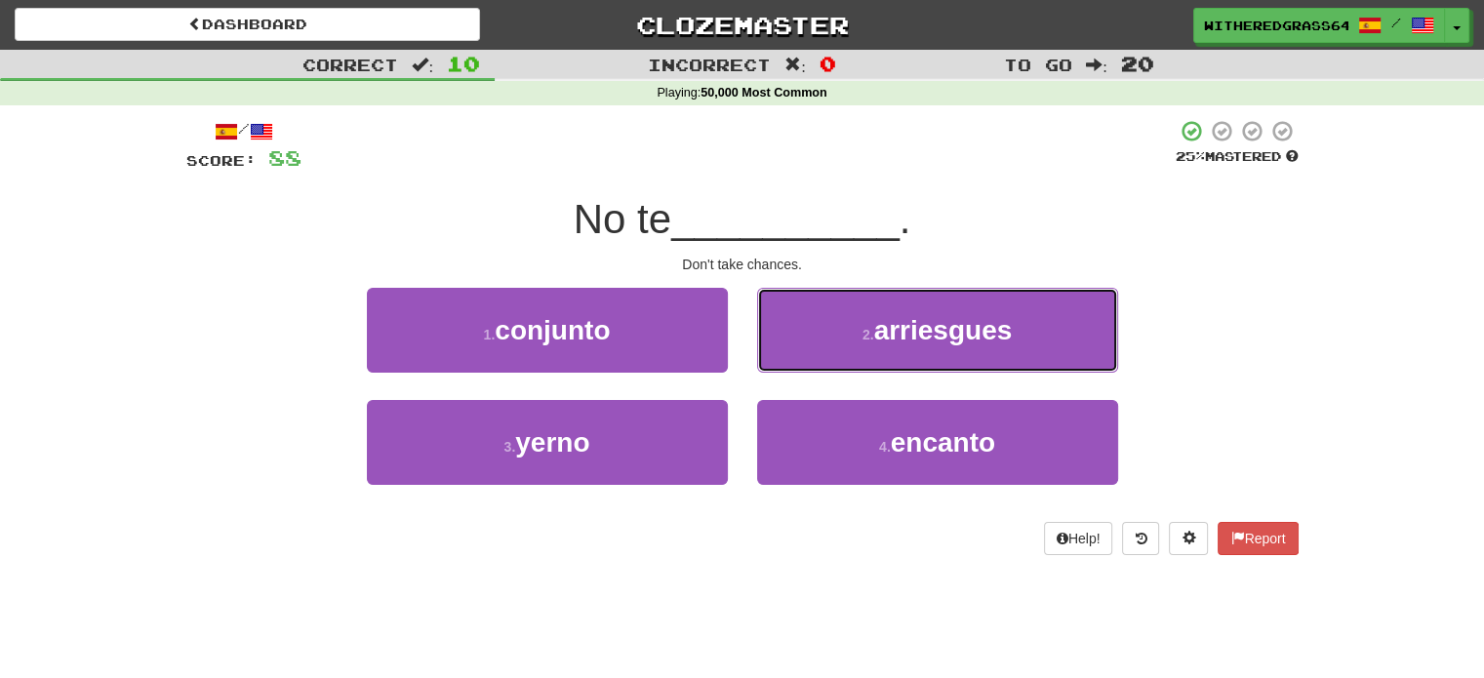
click at [816, 360] on button "2 . arriesgues" at bounding box center [937, 330] width 361 height 85
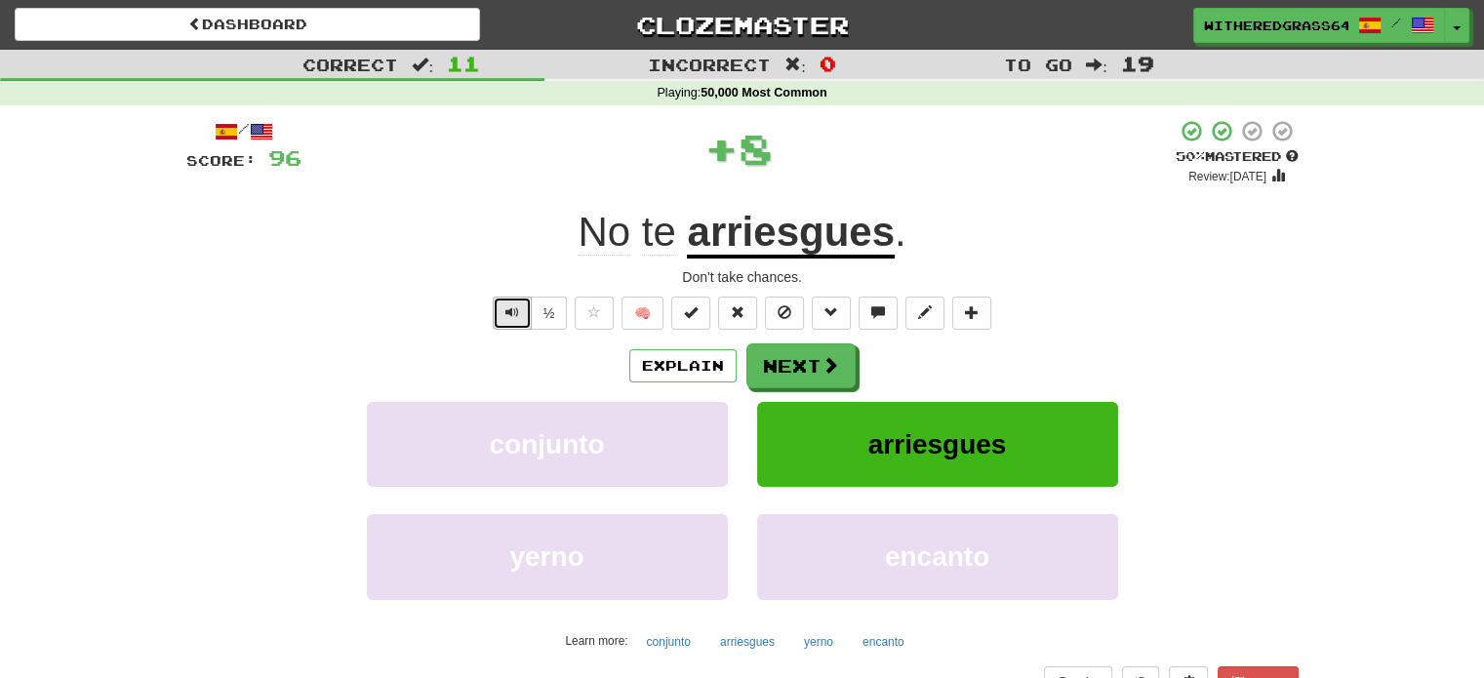
click at [501, 307] on button "Text-to-speech controls" at bounding box center [512, 313] width 39 height 33
click at [777, 356] on button "Next" at bounding box center [801, 366] width 109 height 45
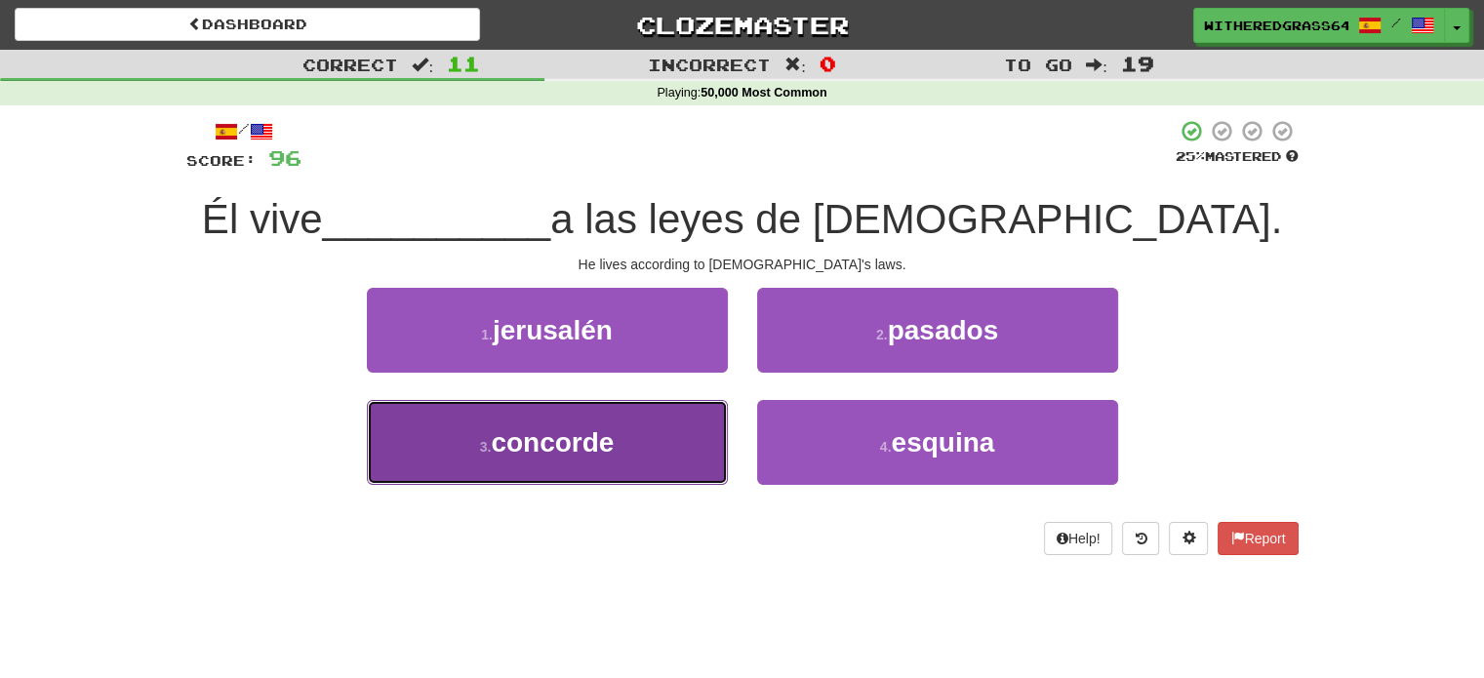
click at [653, 428] on button "3 . concorde" at bounding box center [547, 442] width 361 height 85
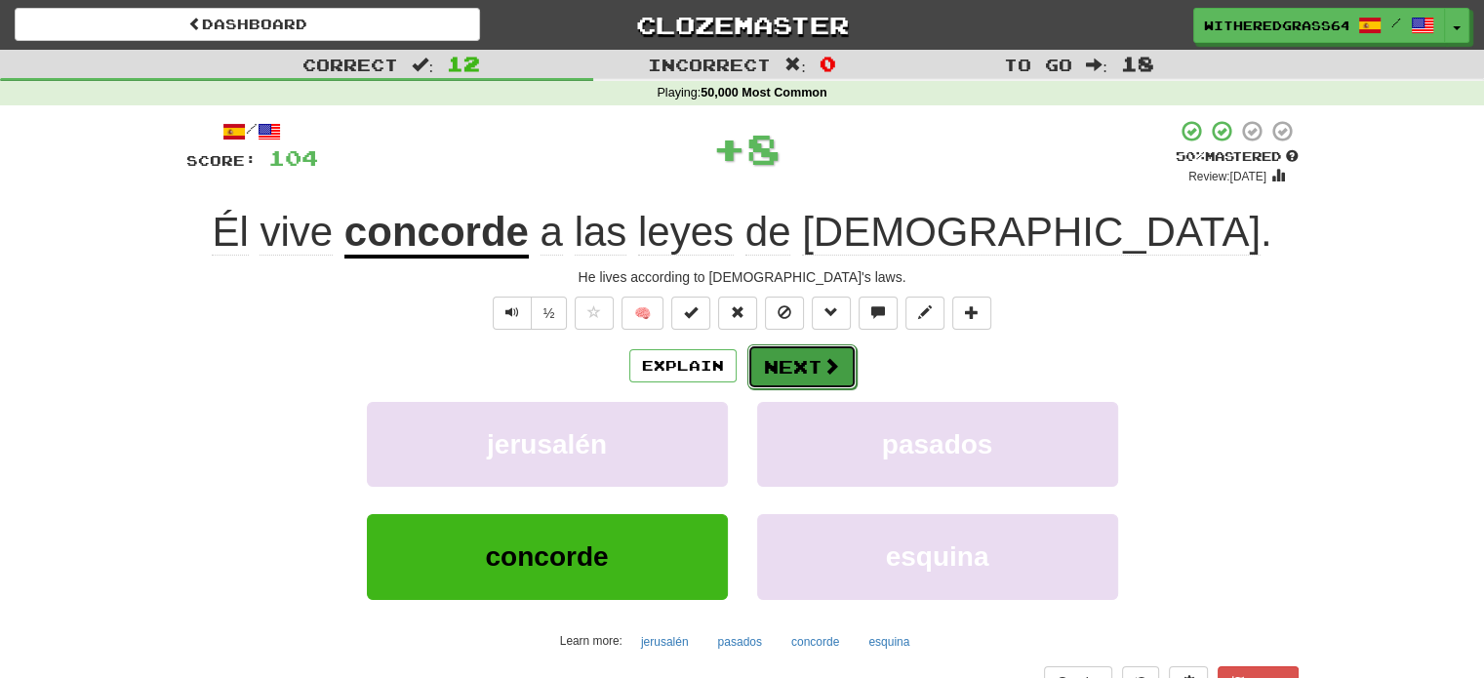
click at [772, 368] on button "Next" at bounding box center [801, 366] width 109 height 45
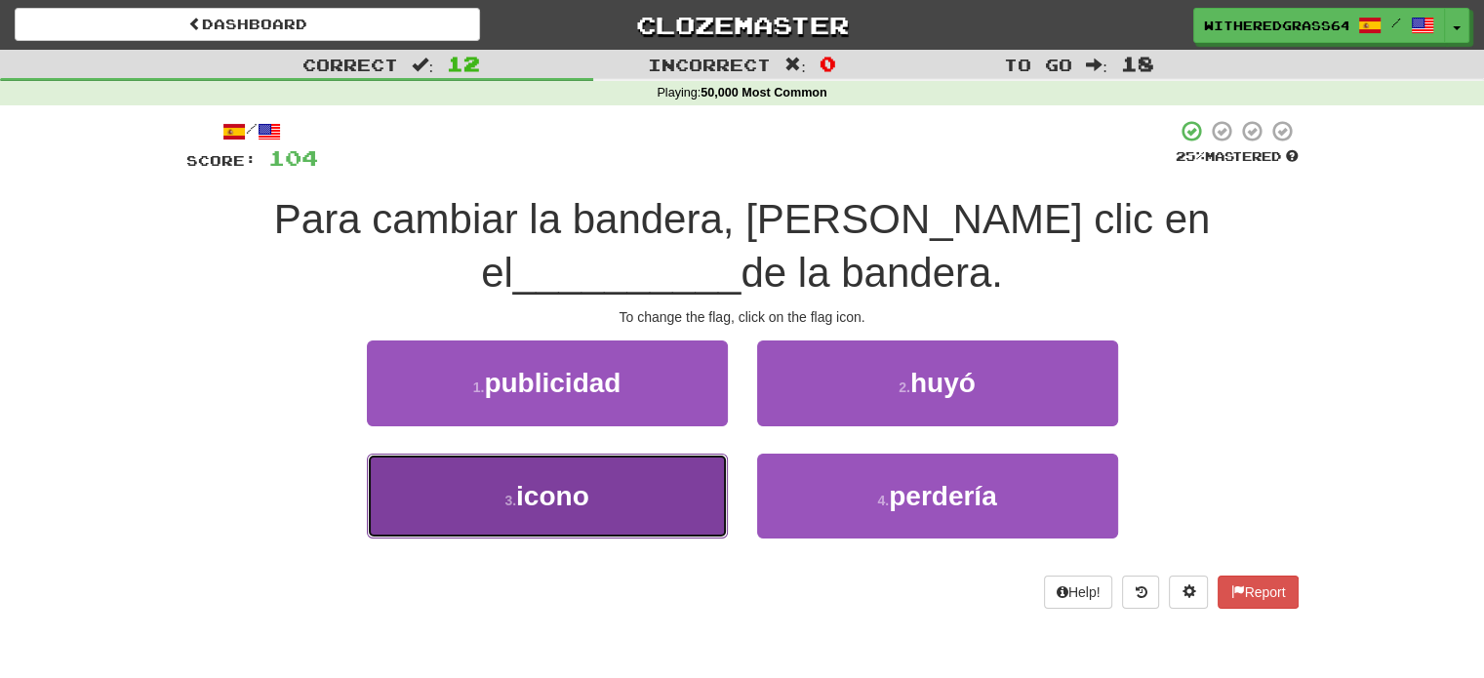
click at [675, 489] on button "3 . icono" at bounding box center [547, 496] width 361 height 85
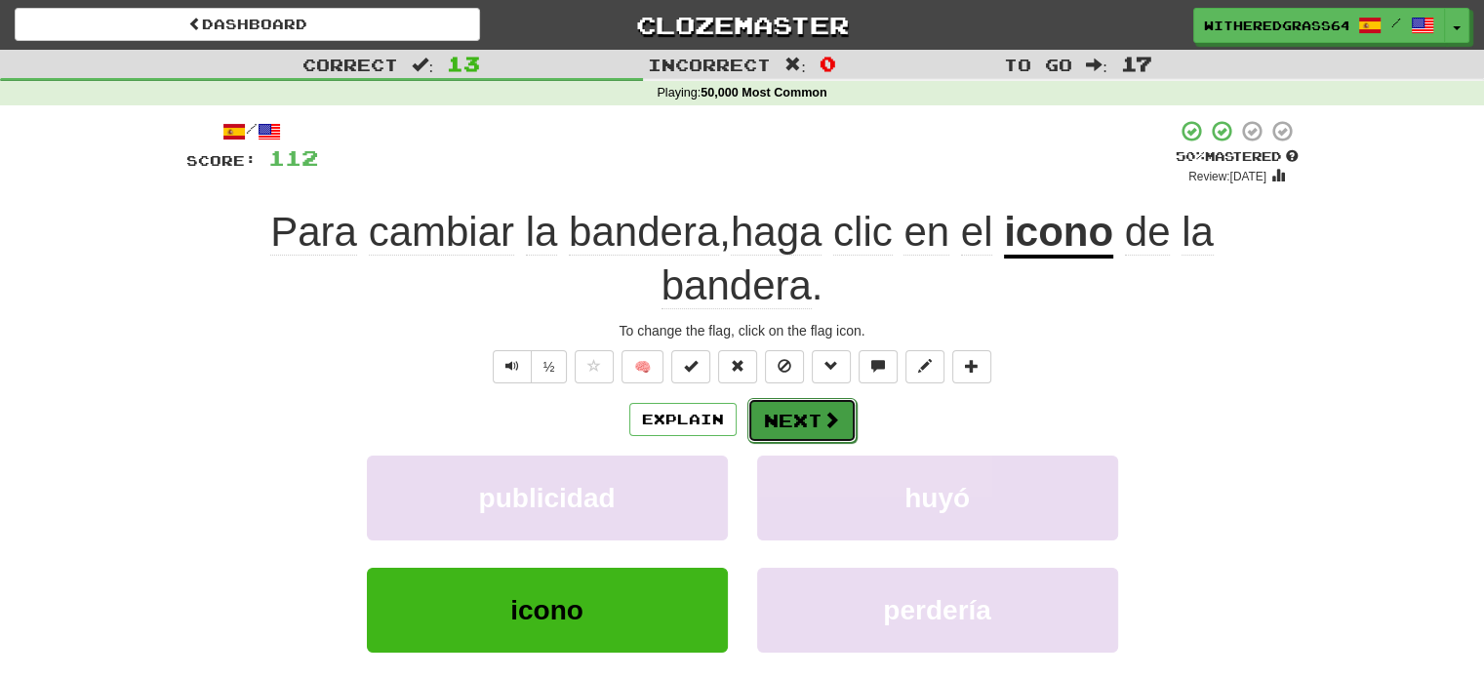
click at [793, 415] on button "Next" at bounding box center [801, 420] width 109 height 45
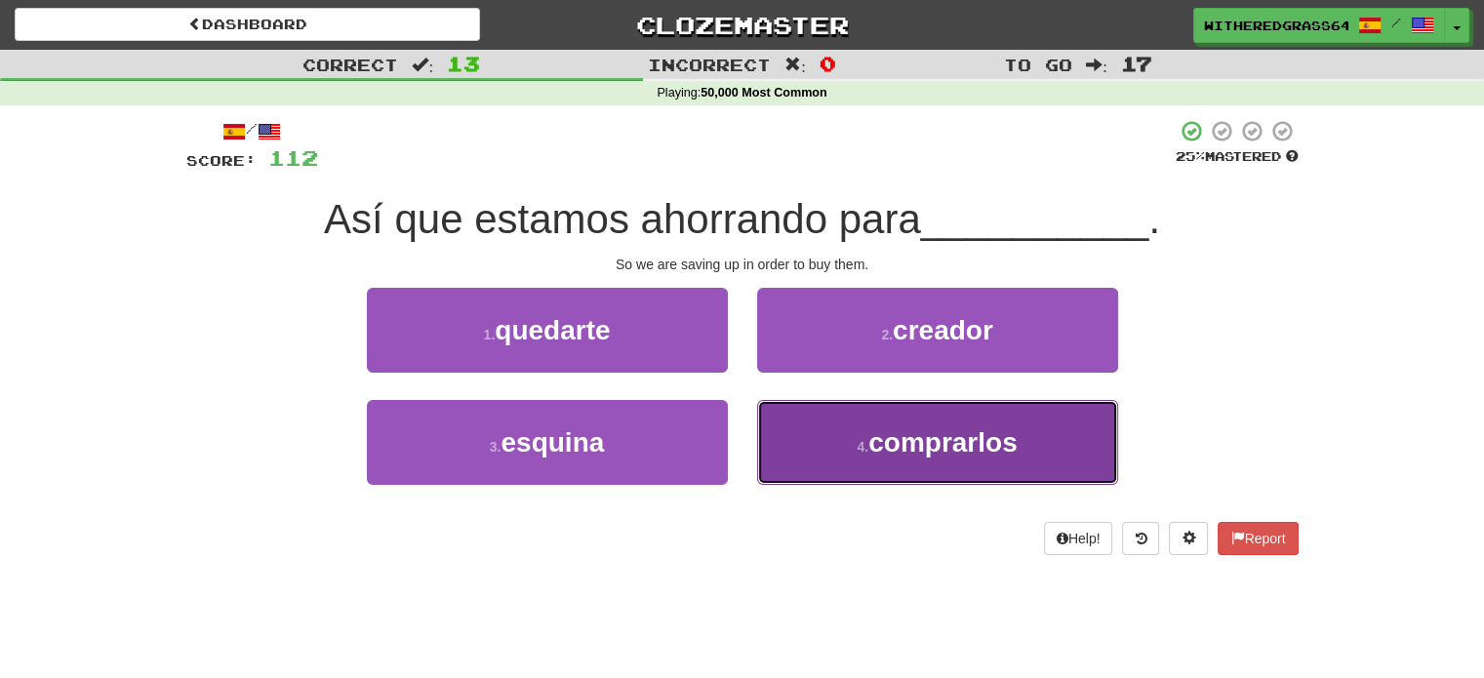
click at [794, 421] on button "4 . comprarlos" at bounding box center [937, 442] width 361 height 85
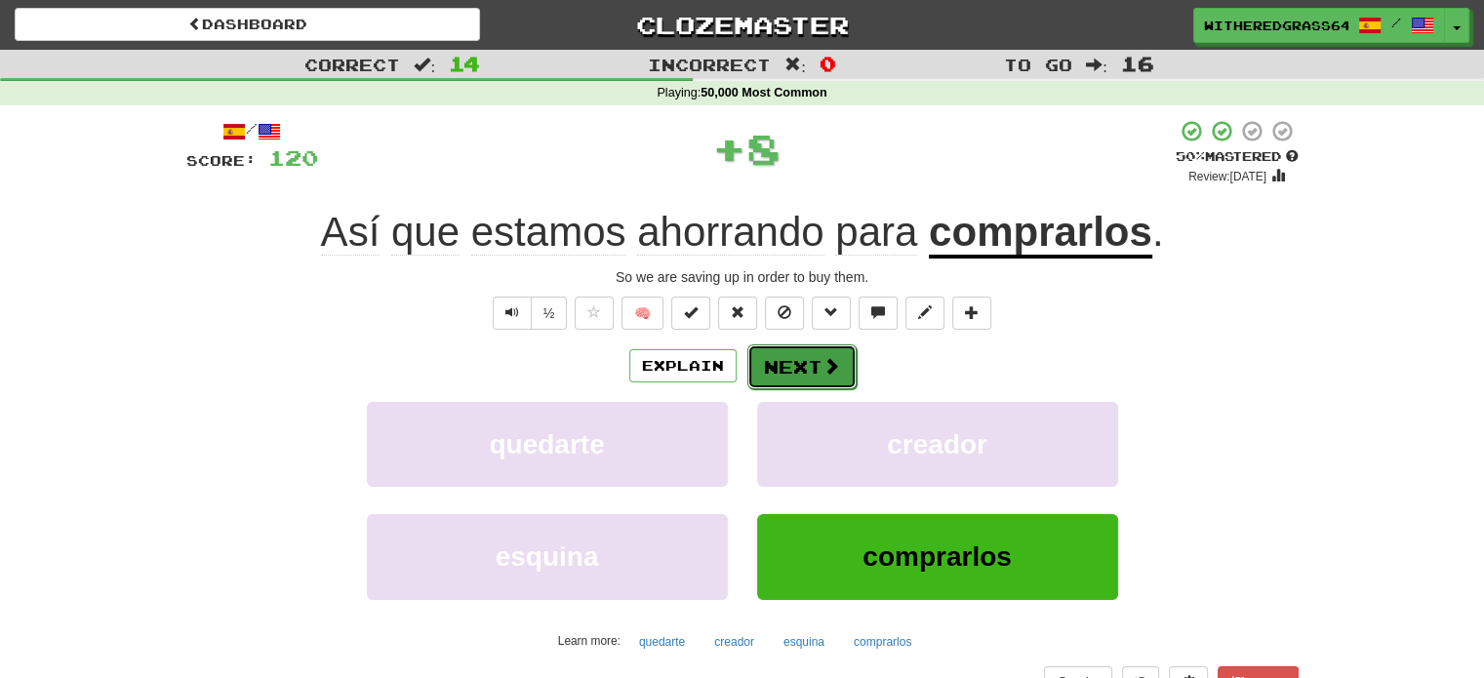
click at [808, 354] on button "Next" at bounding box center [801, 366] width 109 height 45
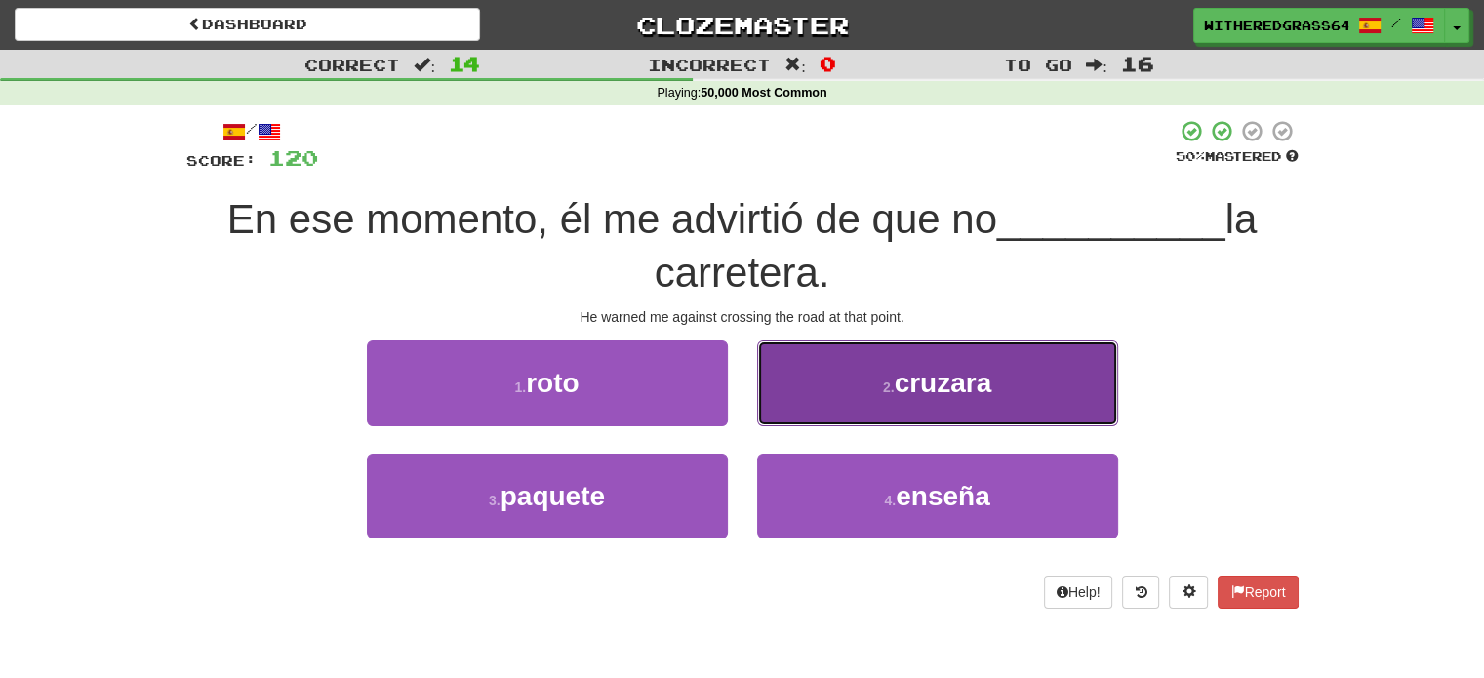
click at [816, 383] on button "2 . cruzara" at bounding box center [937, 383] width 361 height 85
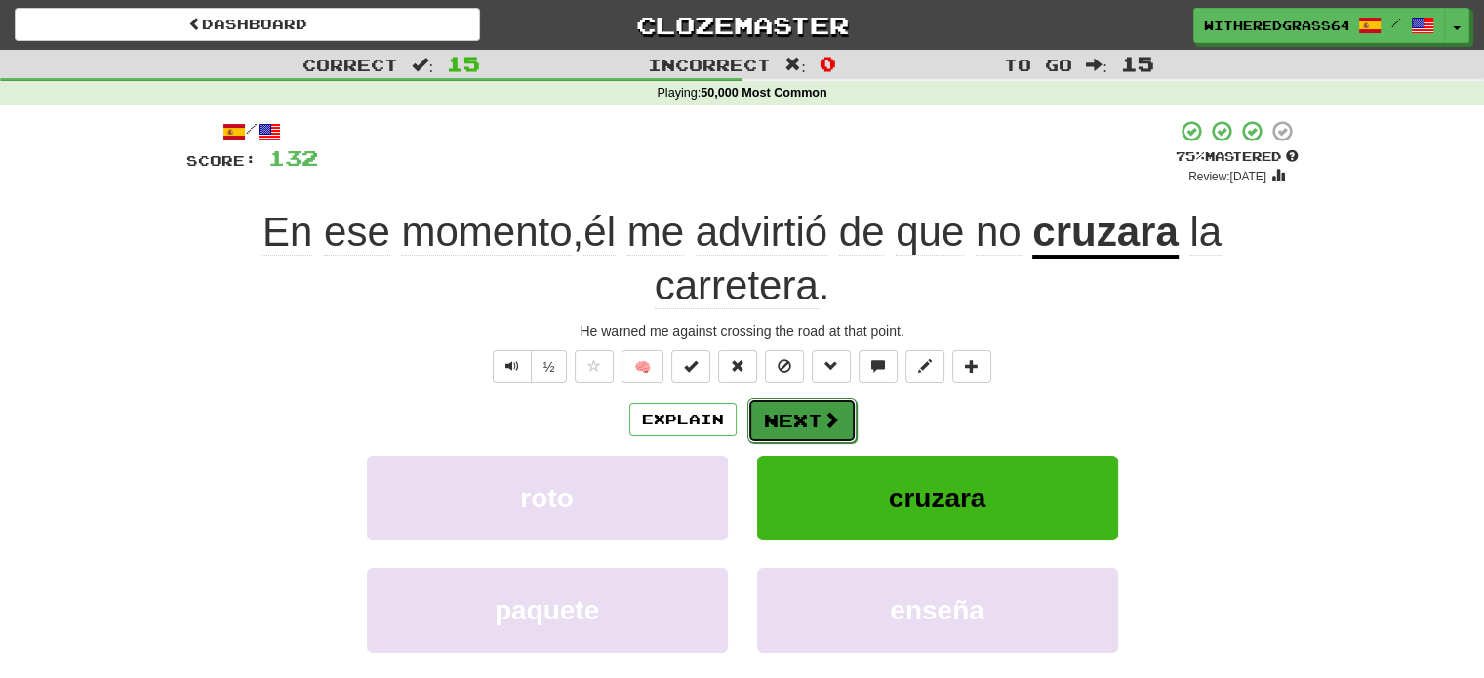
click at [823, 423] on span at bounding box center [832, 420] width 18 height 18
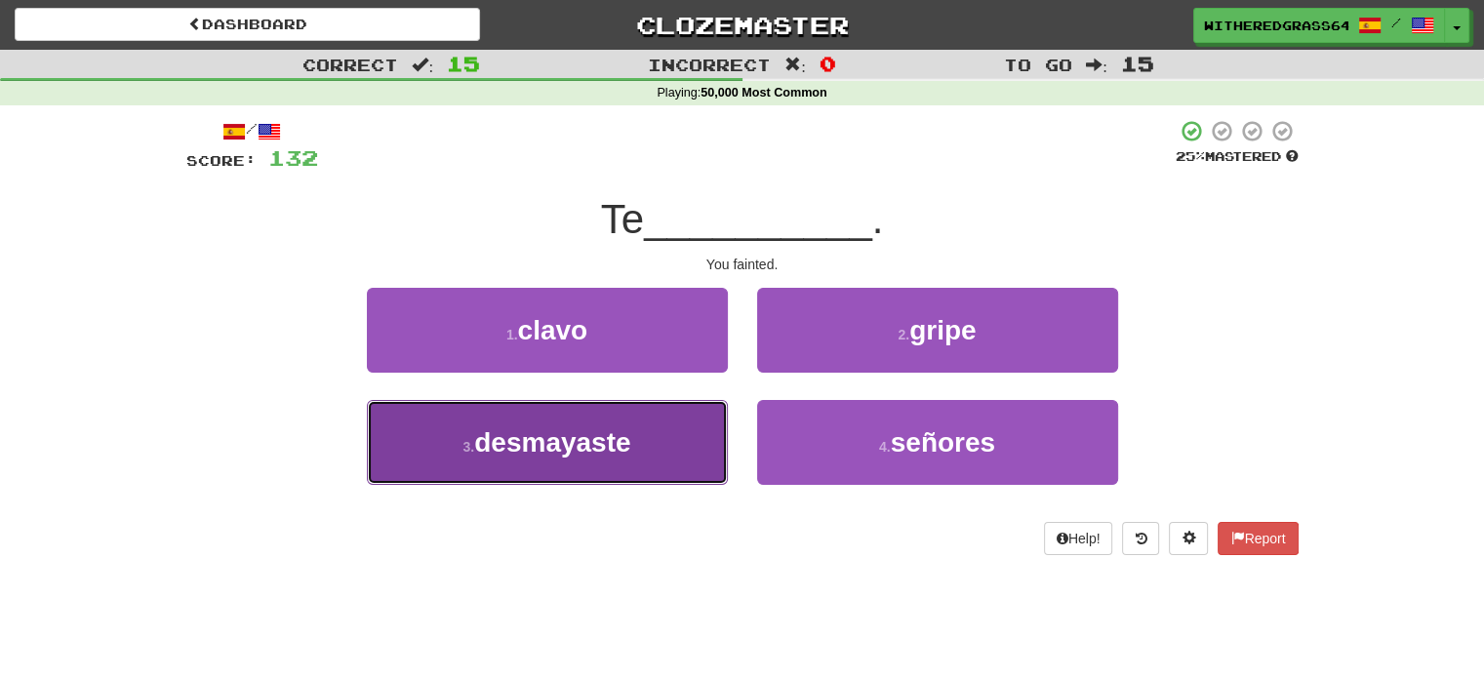
click at [676, 447] on button "3 . desmayaste" at bounding box center [547, 442] width 361 height 85
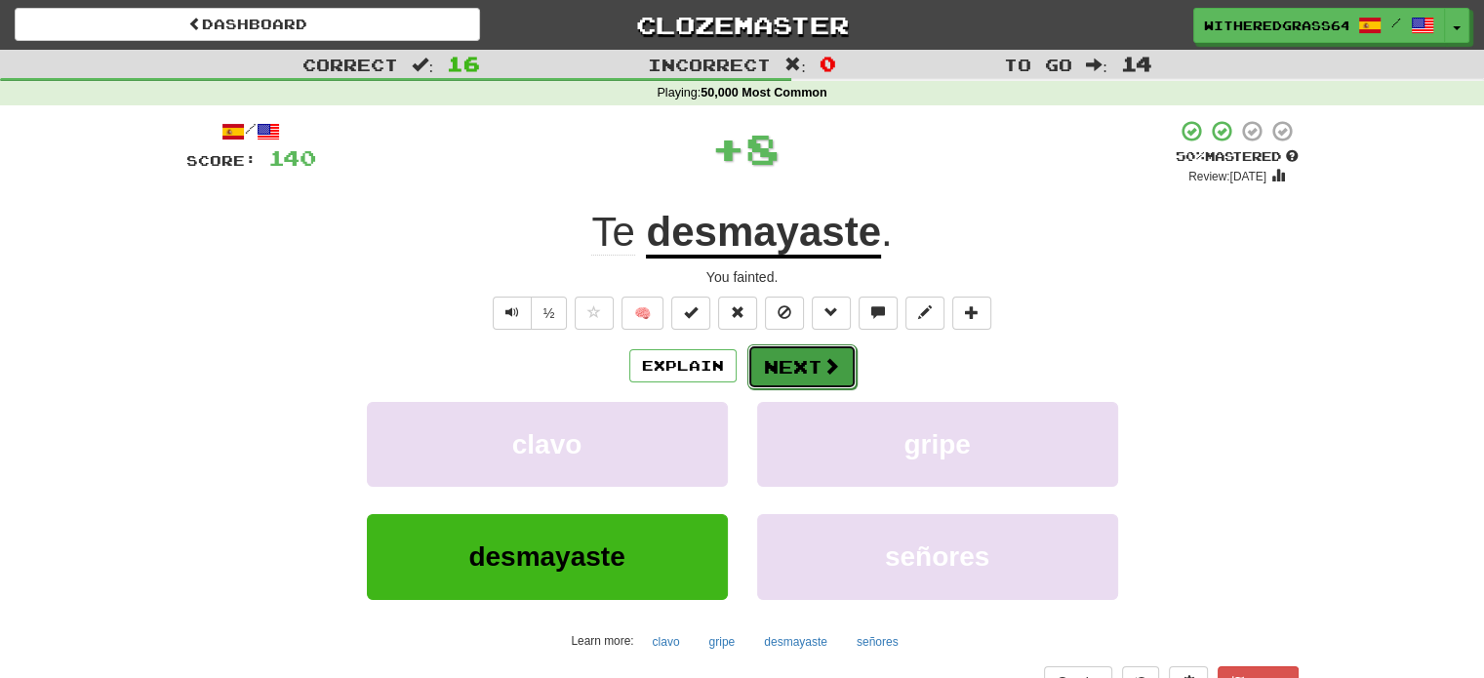
click at [783, 366] on button "Next" at bounding box center [801, 366] width 109 height 45
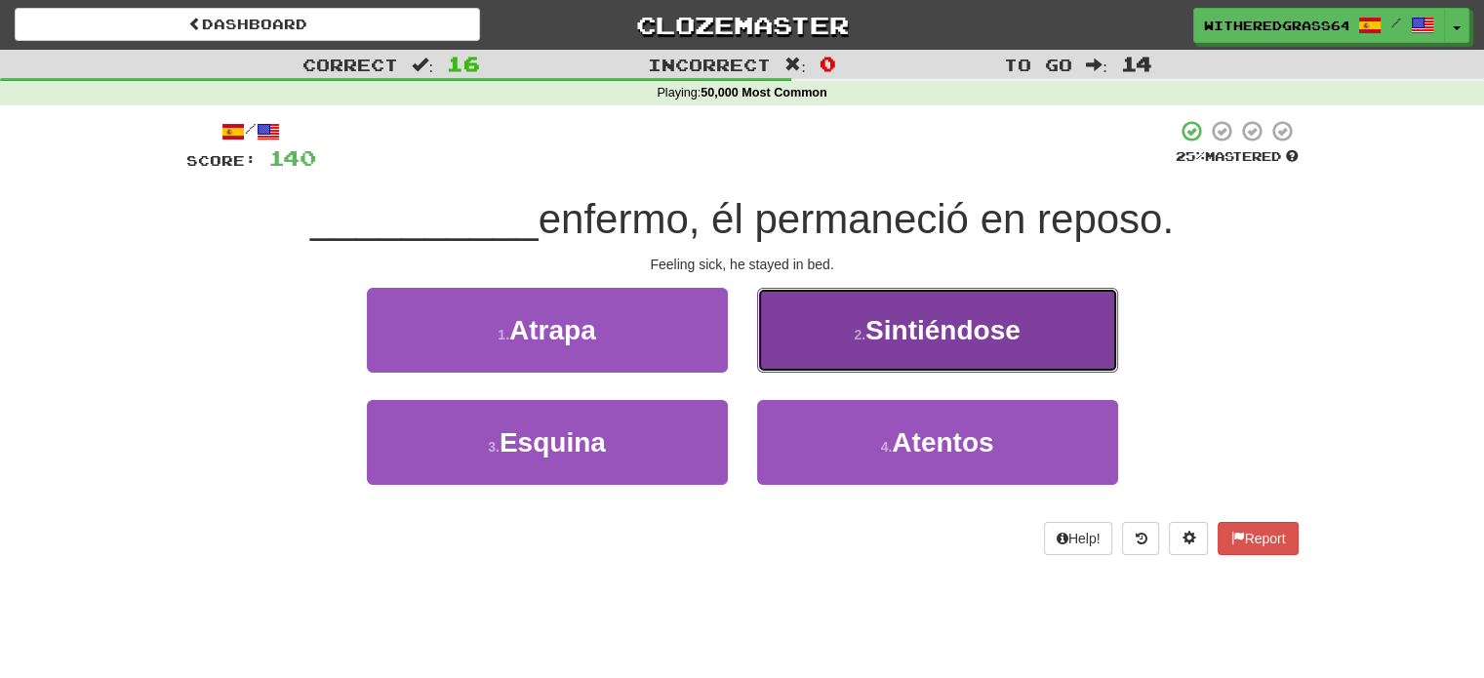
click at [830, 338] on button "2 . Sintiéndose" at bounding box center [937, 330] width 361 height 85
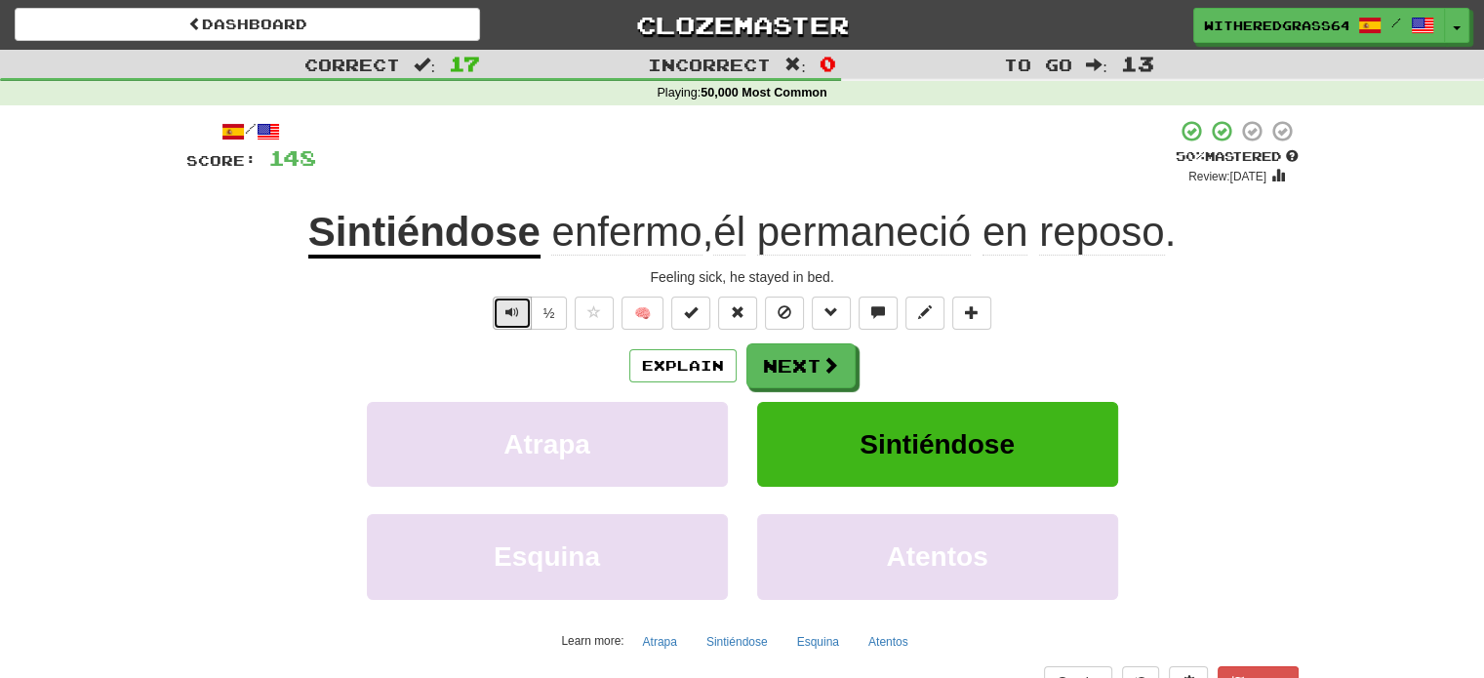
click at [502, 307] on button "Text-to-speech controls" at bounding box center [512, 313] width 39 height 33
click at [768, 368] on button "Next" at bounding box center [801, 366] width 109 height 45
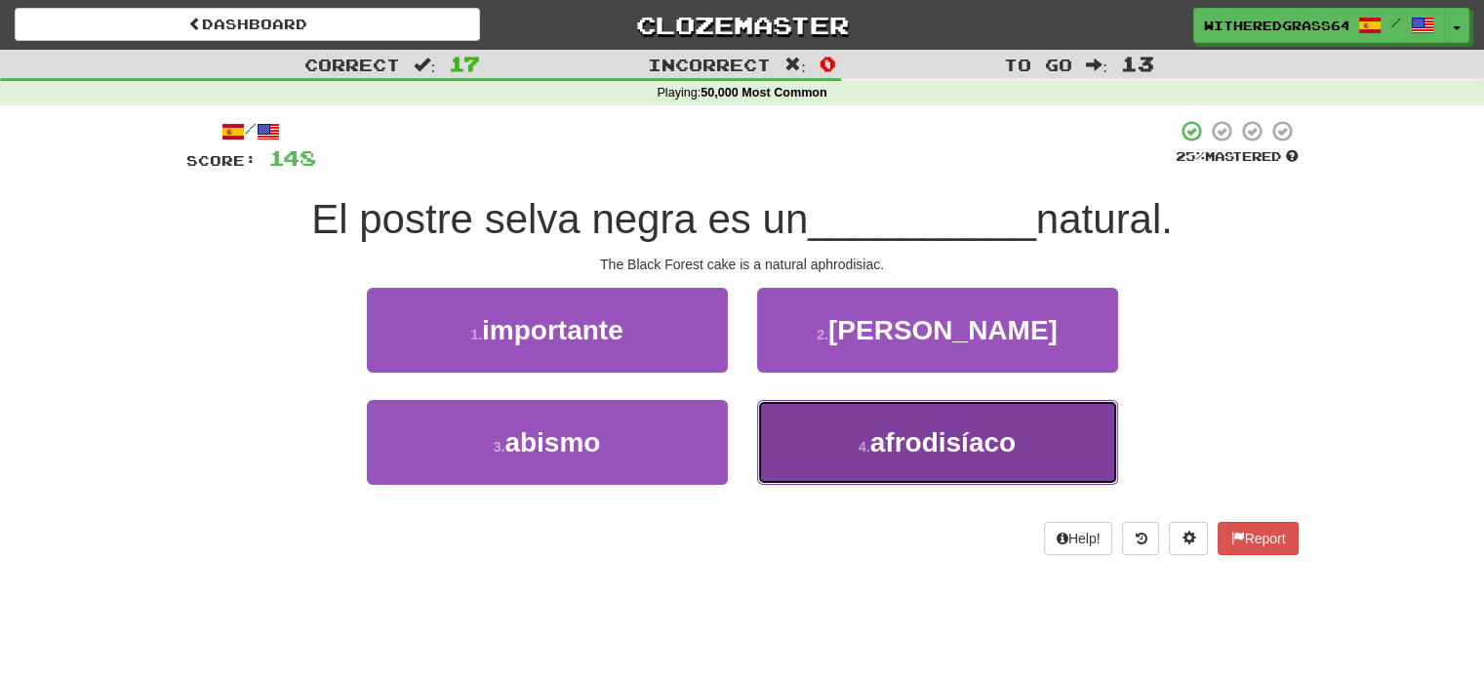
click at [840, 450] on button "4 . afrodisíaco" at bounding box center [937, 442] width 361 height 85
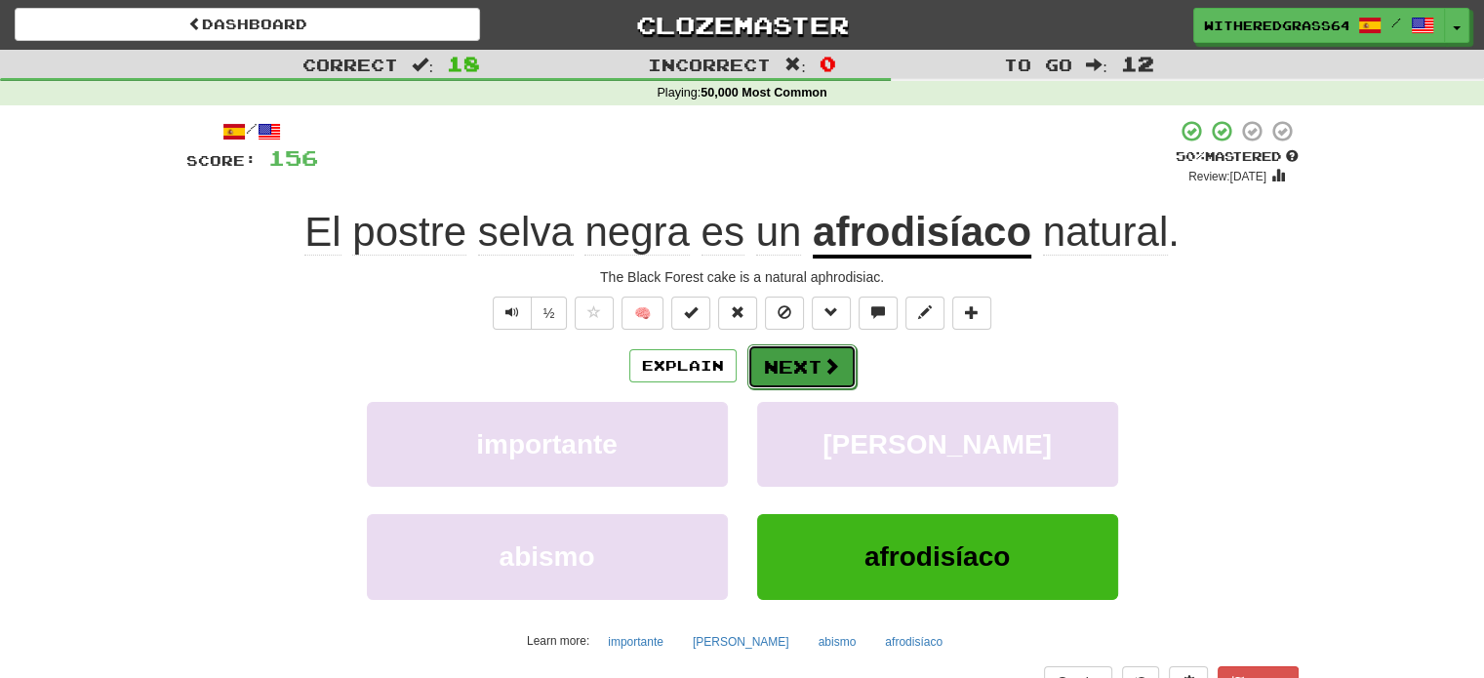
click at [814, 375] on button "Next" at bounding box center [801, 366] width 109 height 45
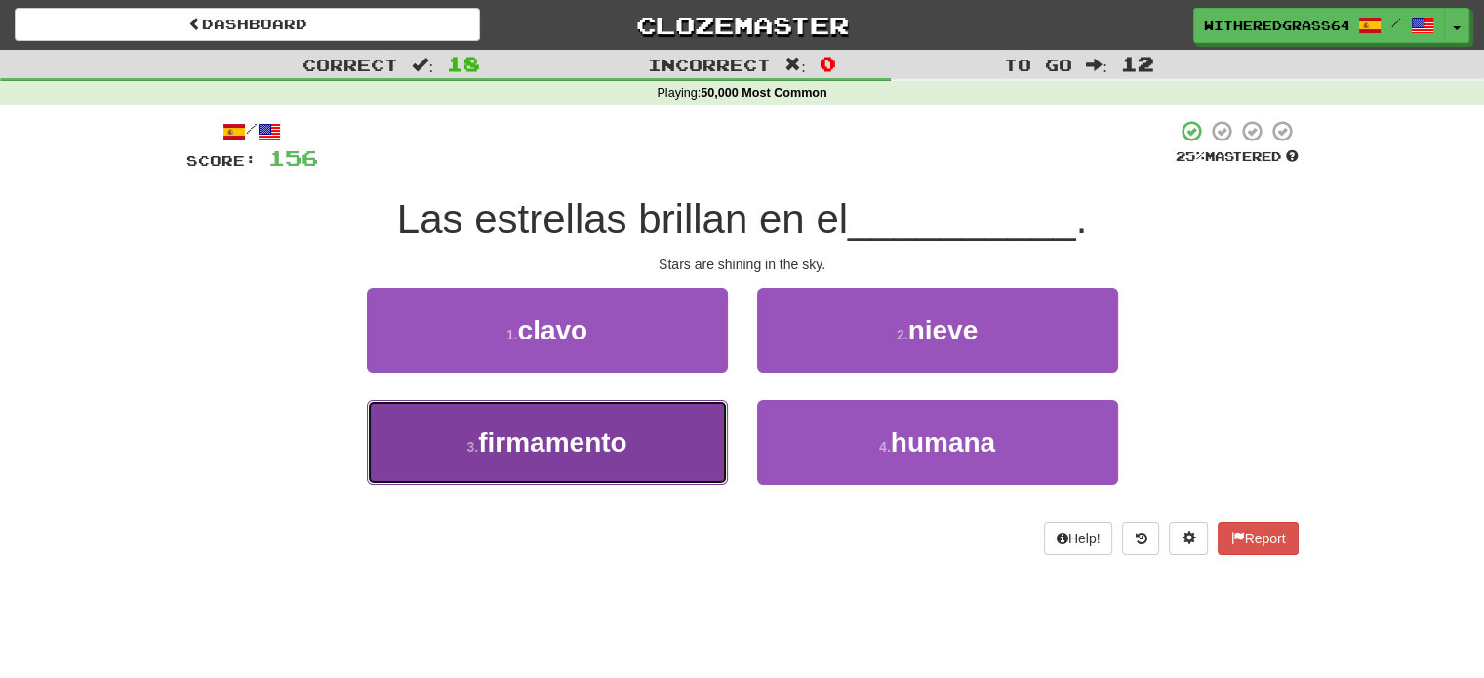
click at [679, 428] on button "3 . firmamento" at bounding box center [547, 442] width 361 height 85
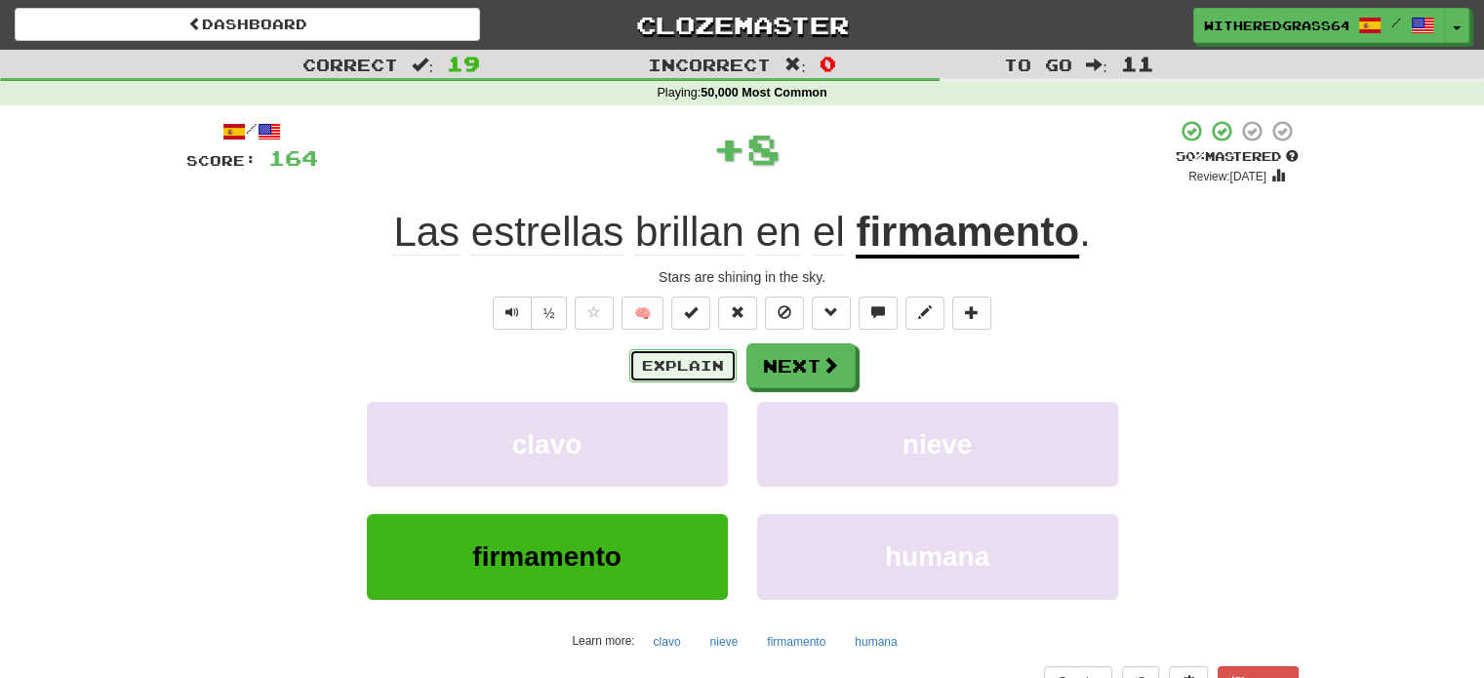
click at [688, 358] on button "Explain" at bounding box center [682, 365] width 107 height 33
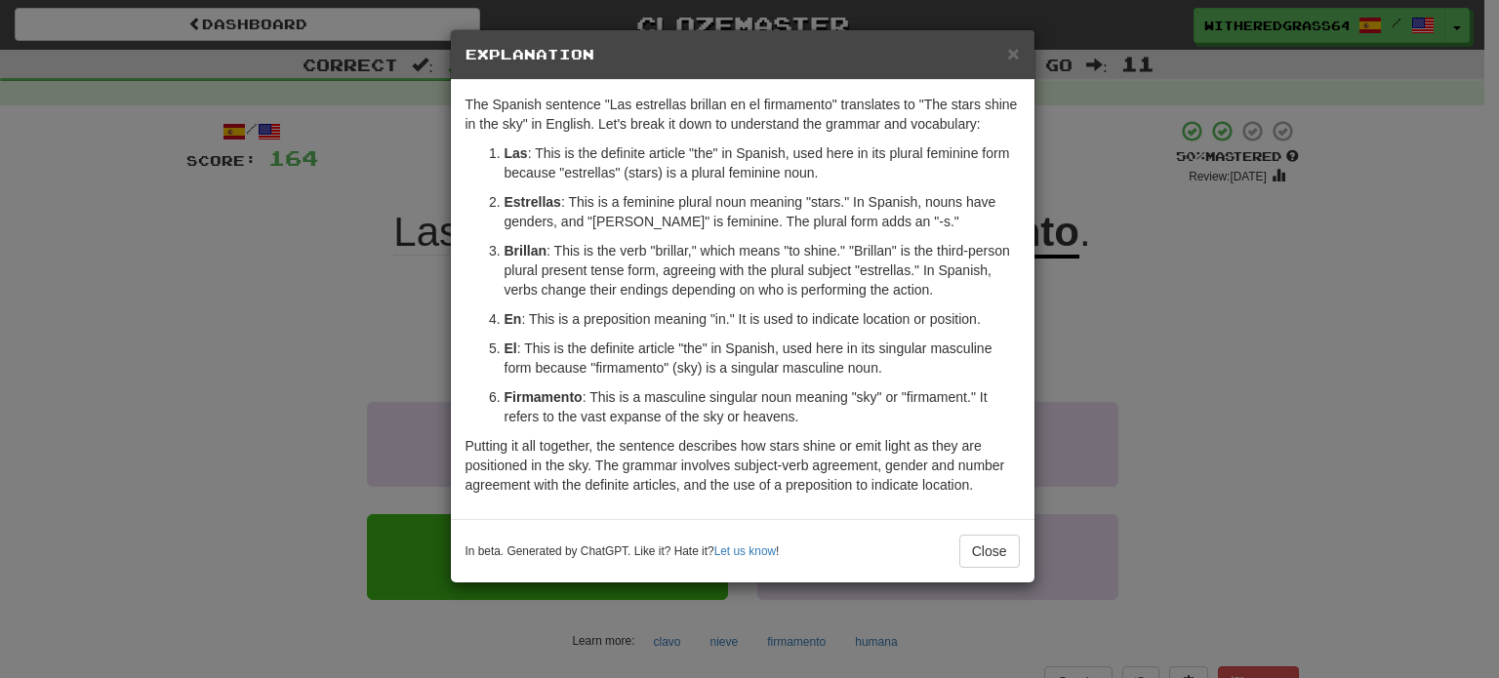
click at [289, 319] on div "× Explanation The Spanish sentence "Las estrellas brillan en el firmamento" tra…" at bounding box center [749, 339] width 1499 height 678
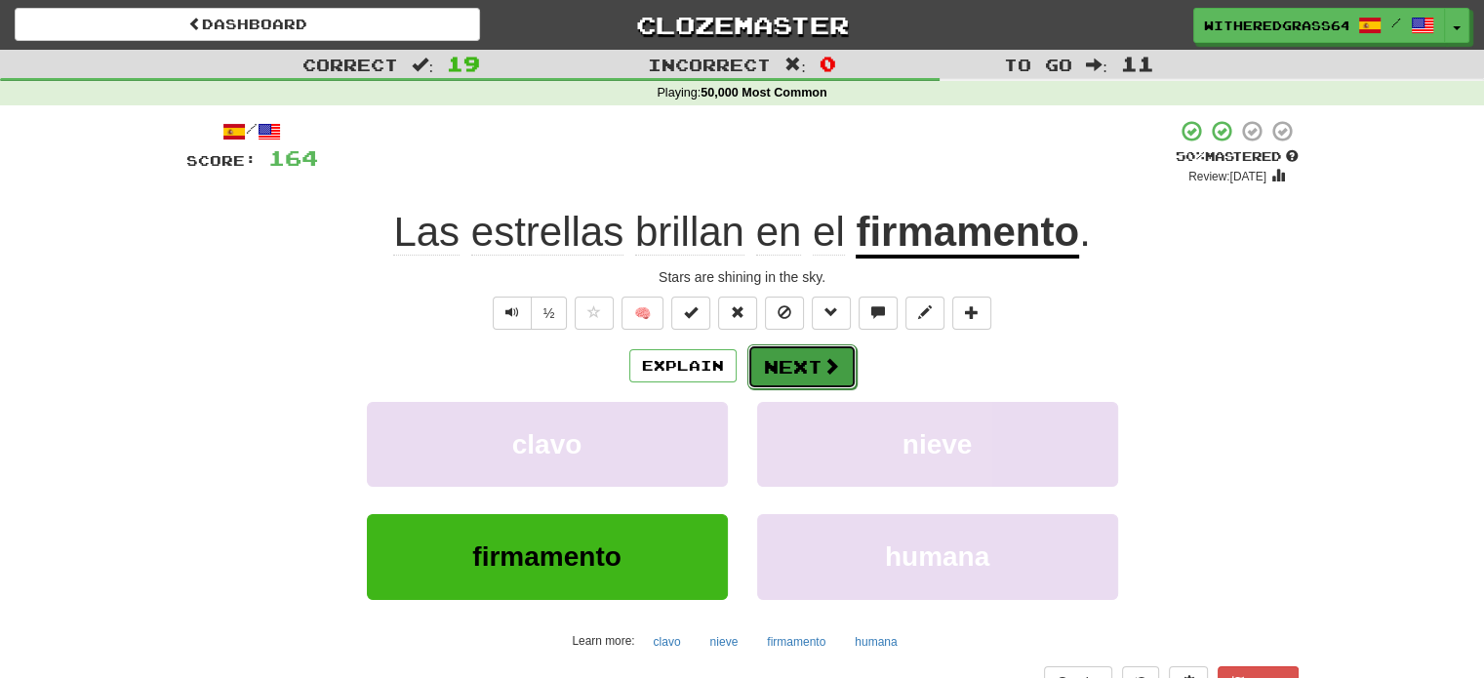
click at [799, 367] on button "Next" at bounding box center [801, 366] width 109 height 45
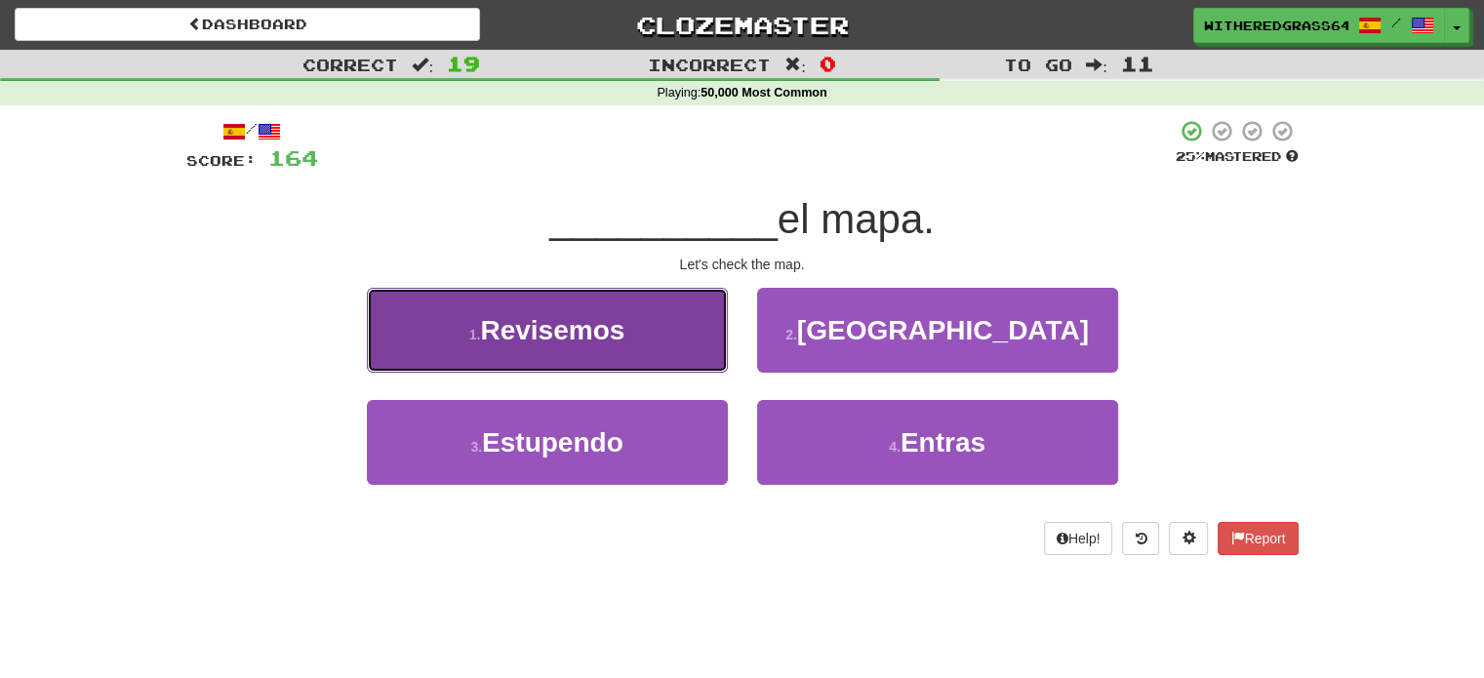
click at [653, 348] on button "1 . Revisemos" at bounding box center [547, 330] width 361 height 85
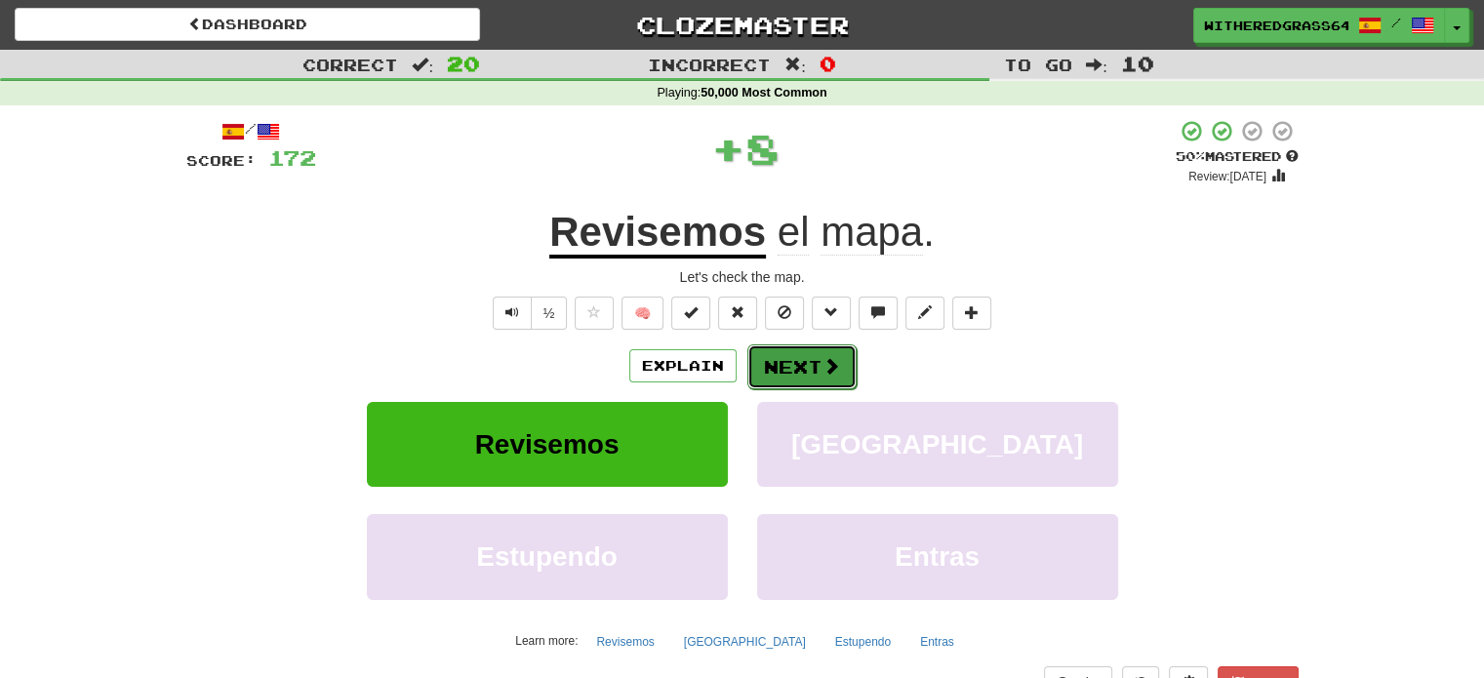
click at [788, 368] on button "Next" at bounding box center [801, 366] width 109 height 45
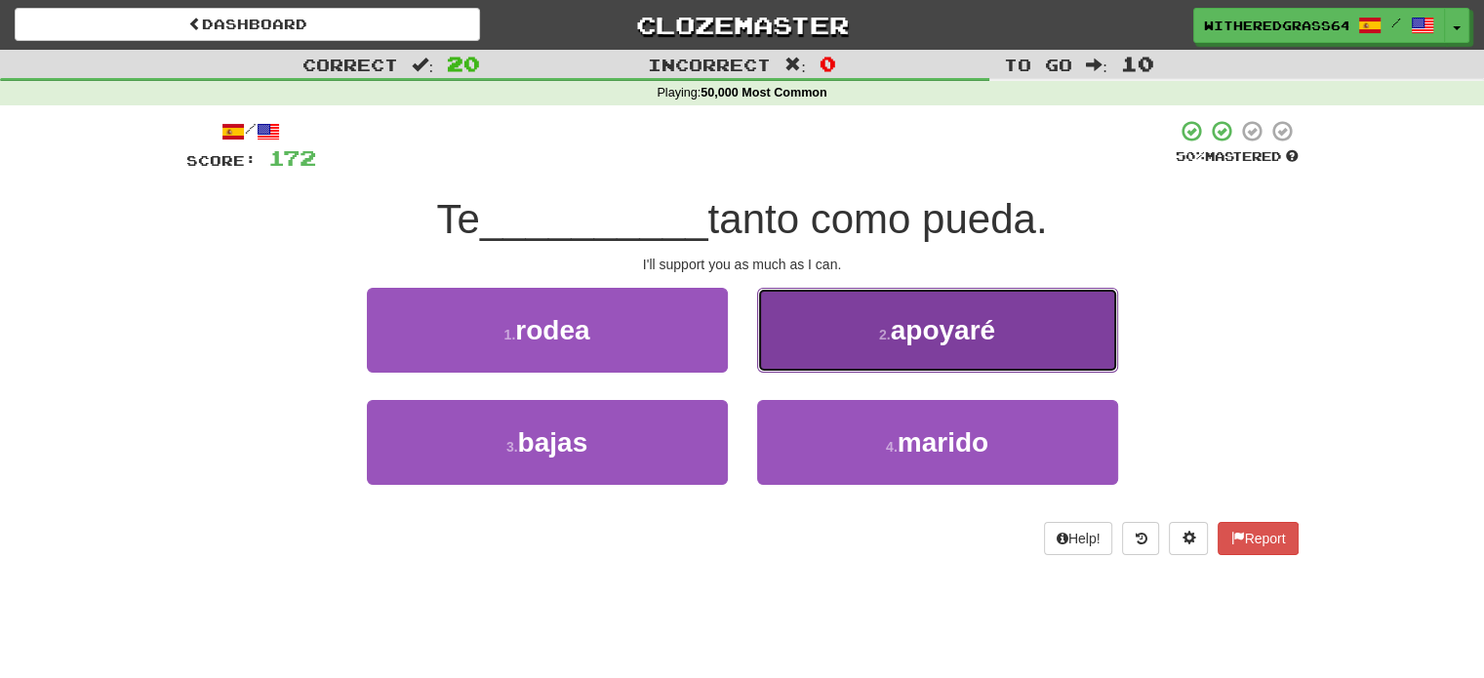
click at [850, 351] on button "2 . apoyaré" at bounding box center [937, 330] width 361 height 85
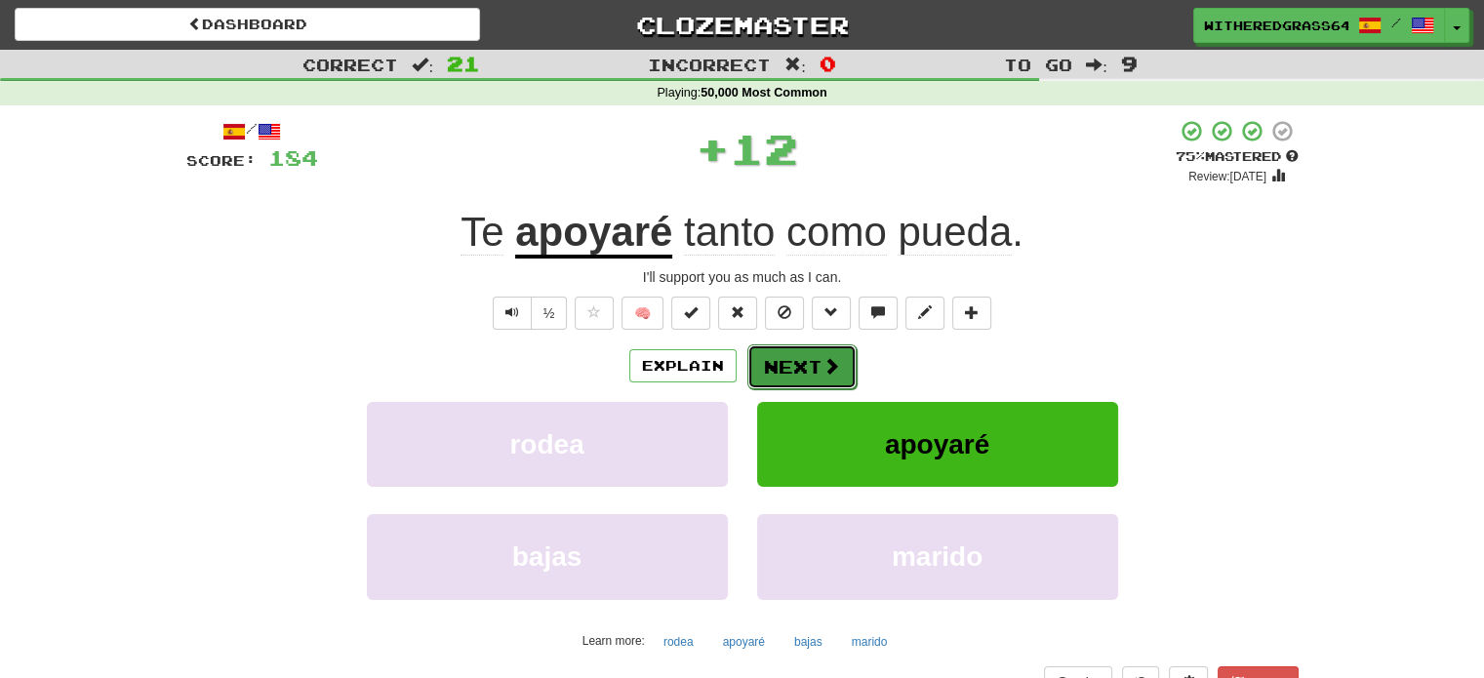
click at [808, 364] on button "Next" at bounding box center [801, 366] width 109 height 45
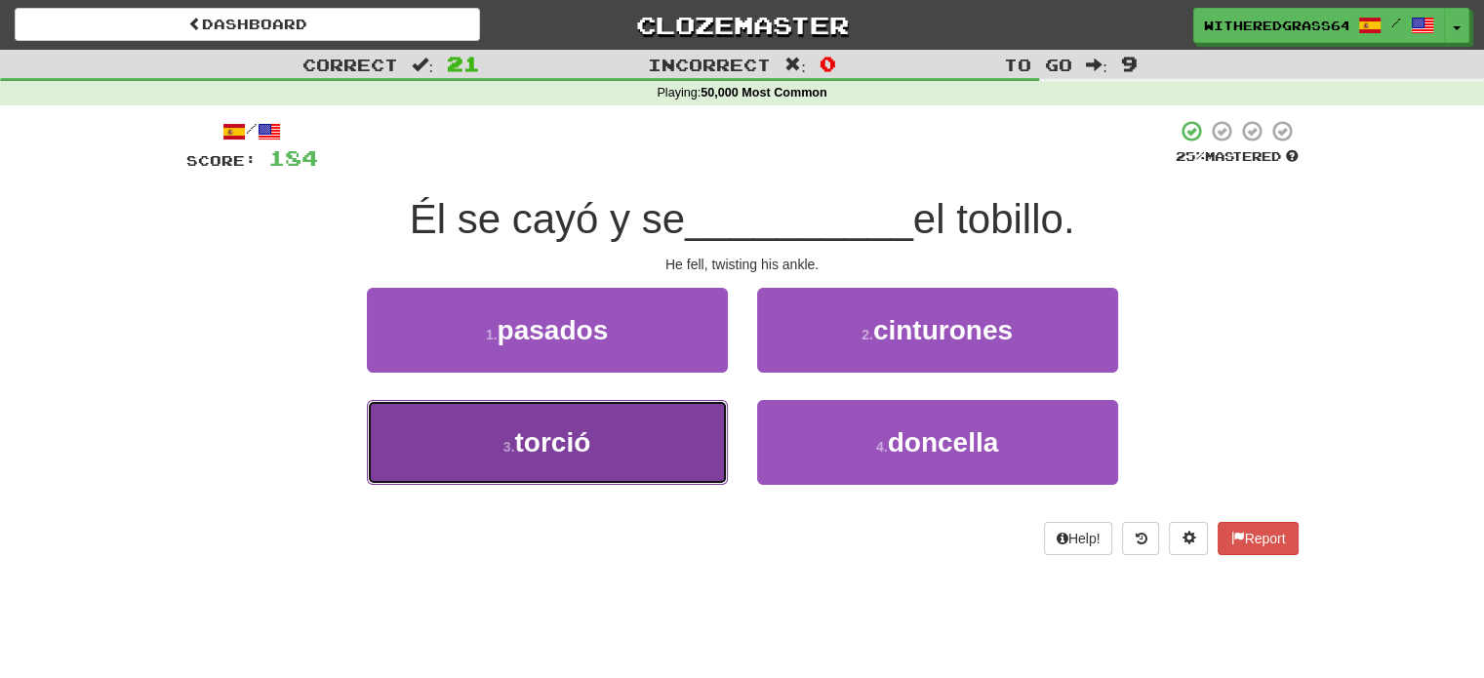
click at [666, 460] on button "3 . torció" at bounding box center [547, 442] width 361 height 85
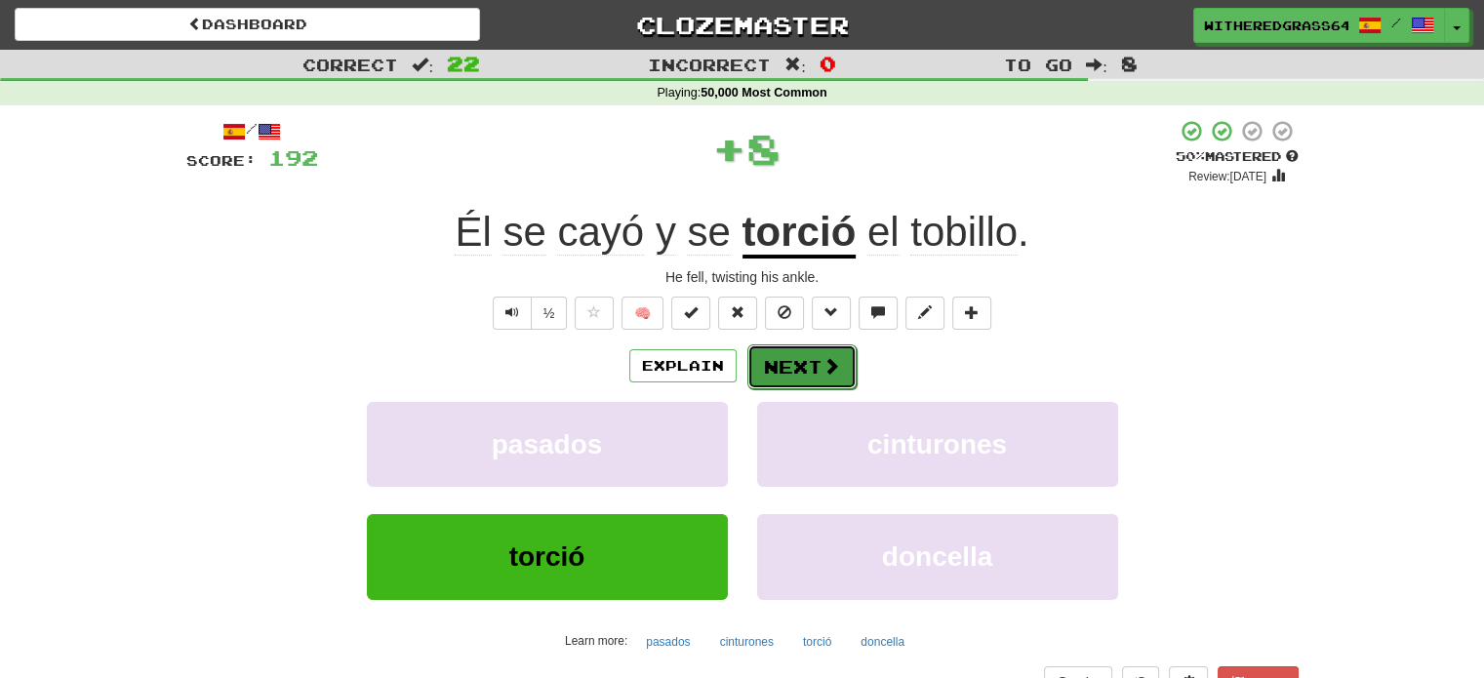
click at [798, 378] on button "Next" at bounding box center [801, 366] width 109 height 45
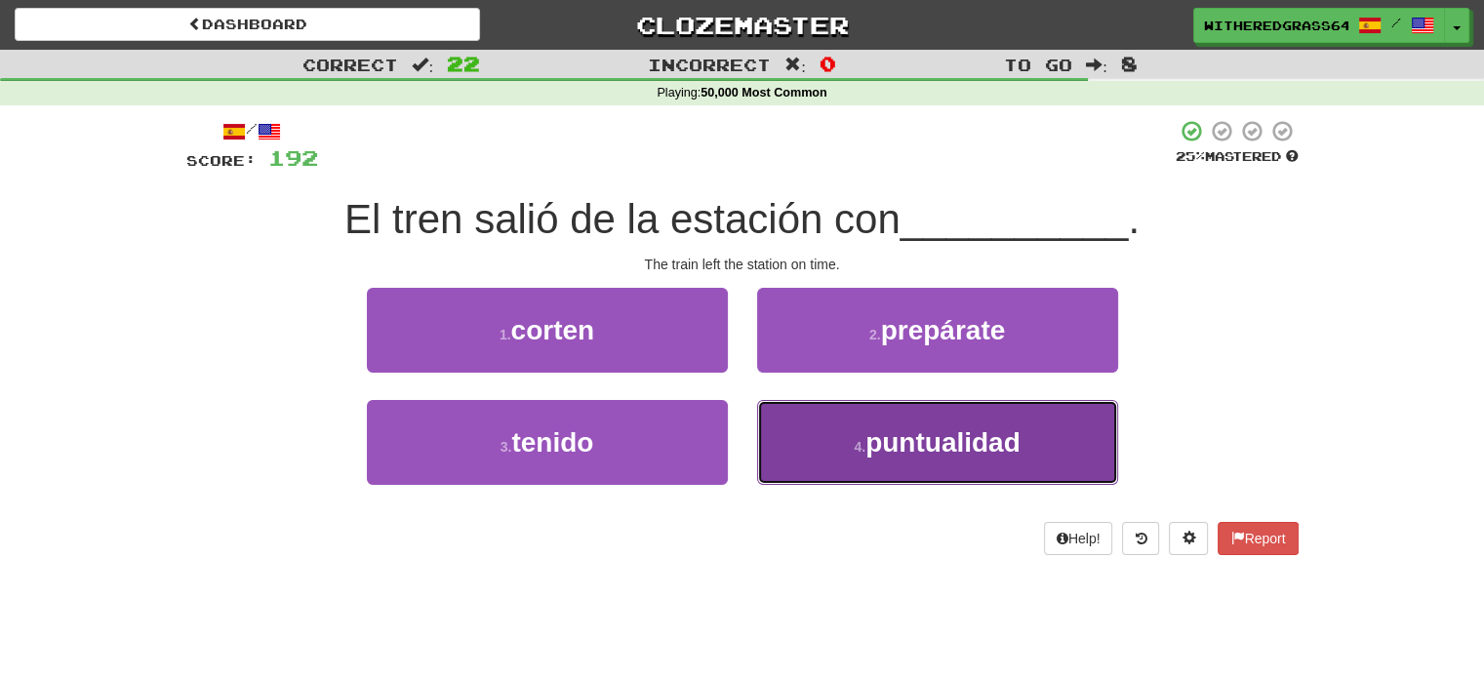
click at [810, 454] on button "4 . puntualidad" at bounding box center [937, 442] width 361 height 85
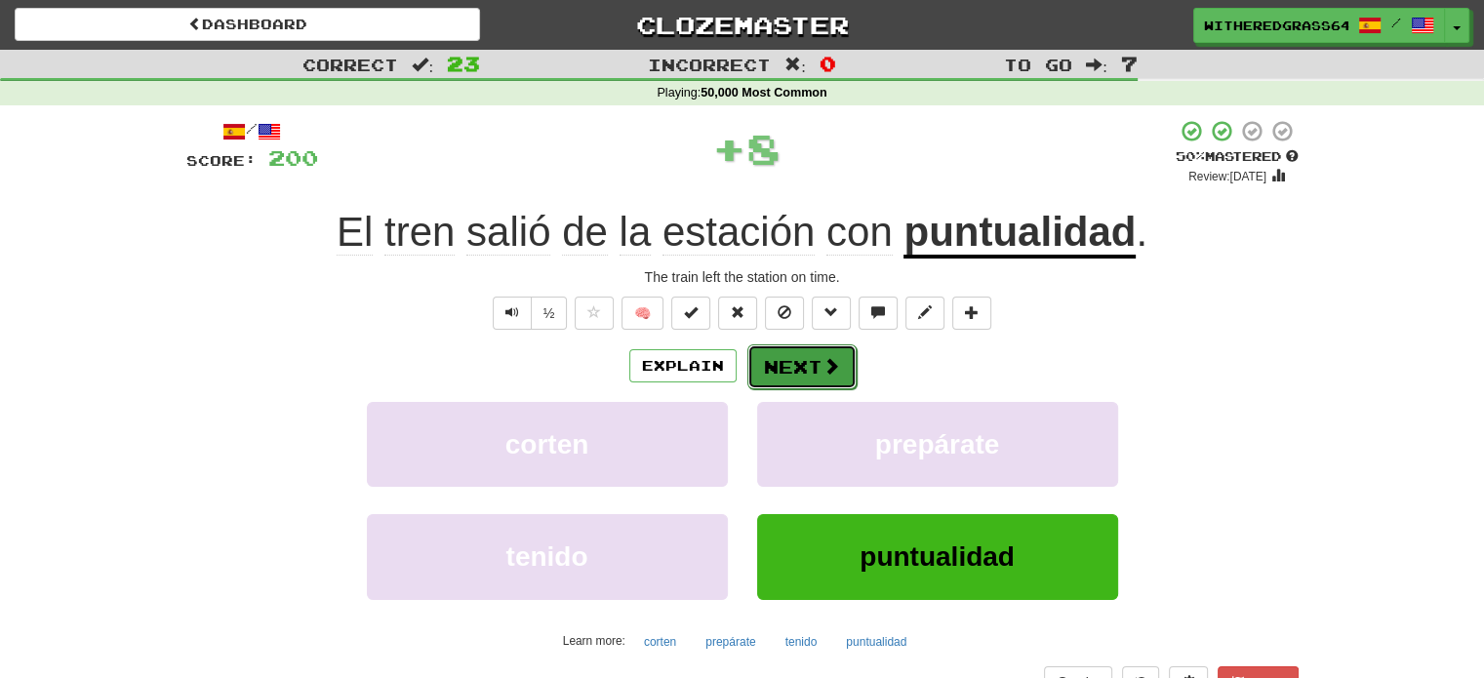
click at [792, 376] on button "Next" at bounding box center [801, 366] width 109 height 45
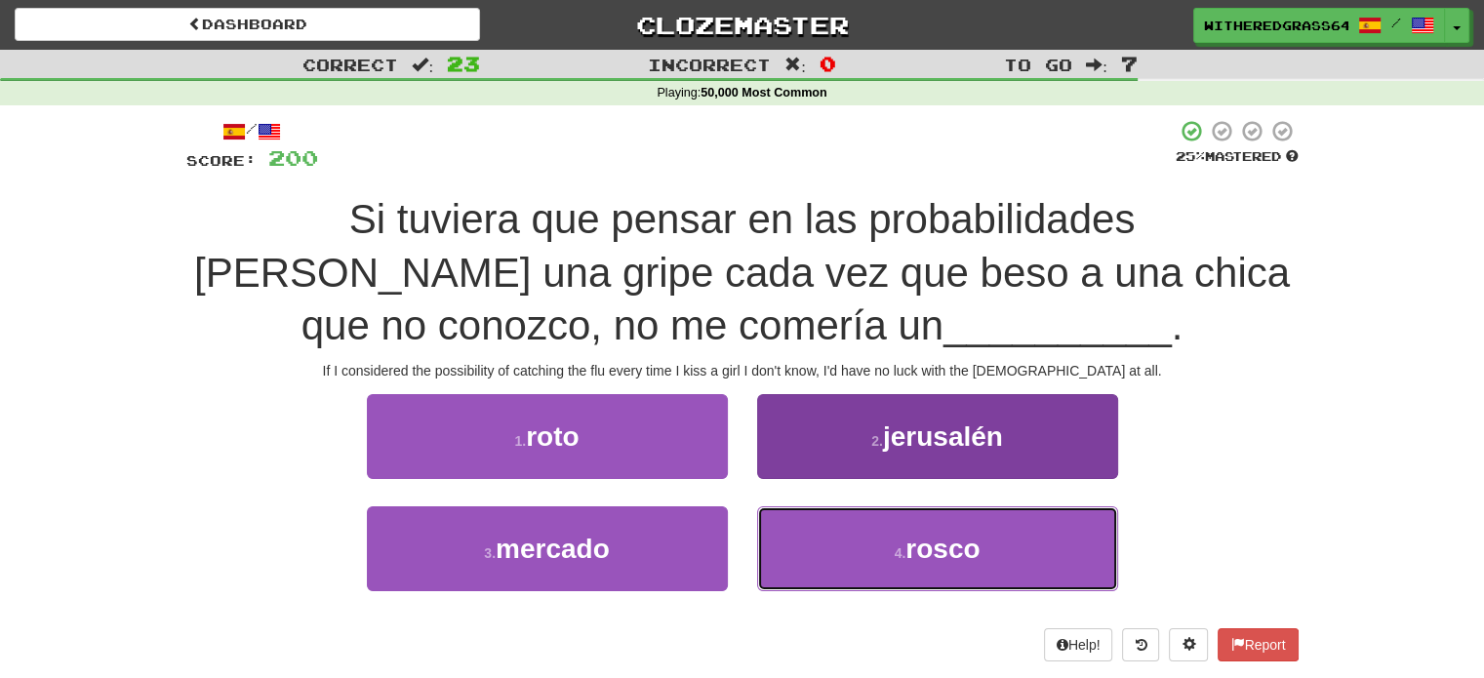
click at [842, 558] on button "4 . rosco" at bounding box center [937, 548] width 361 height 85
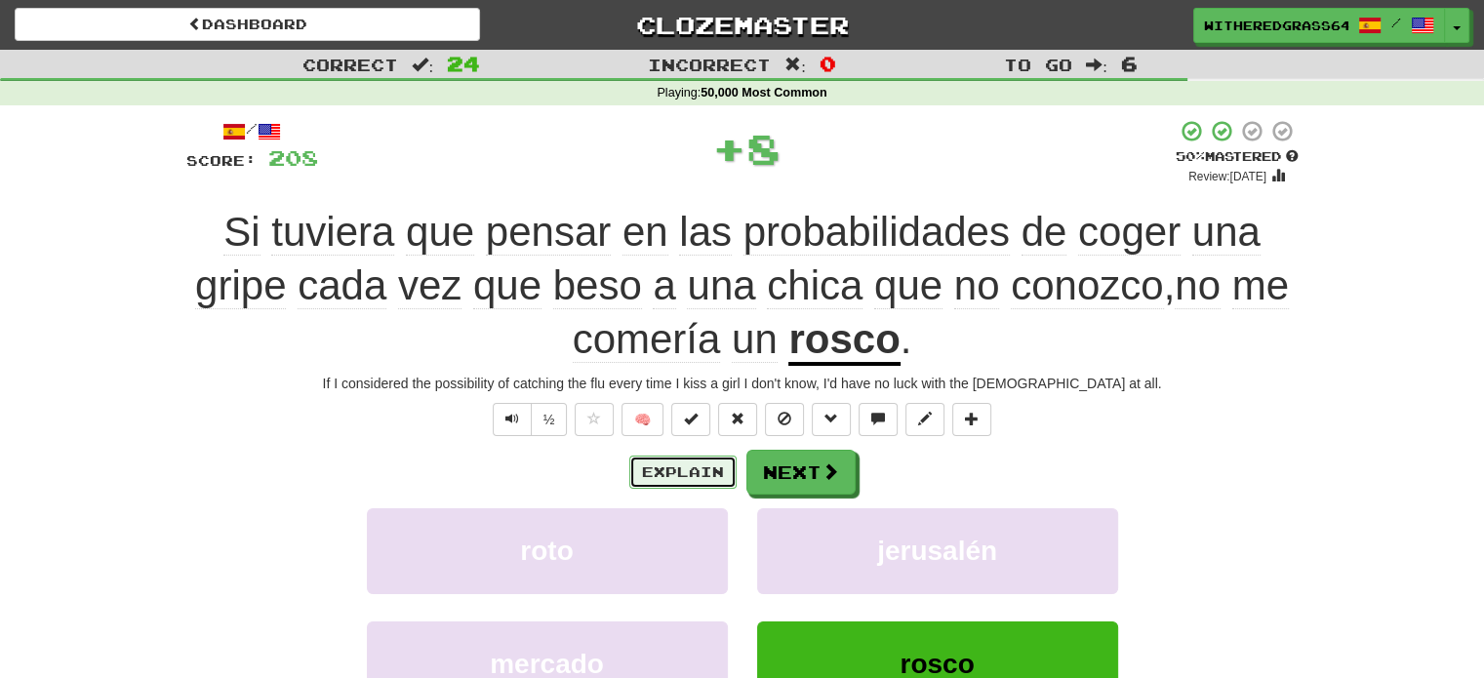
click at [705, 471] on button "Explain" at bounding box center [682, 472] width 107 height 33
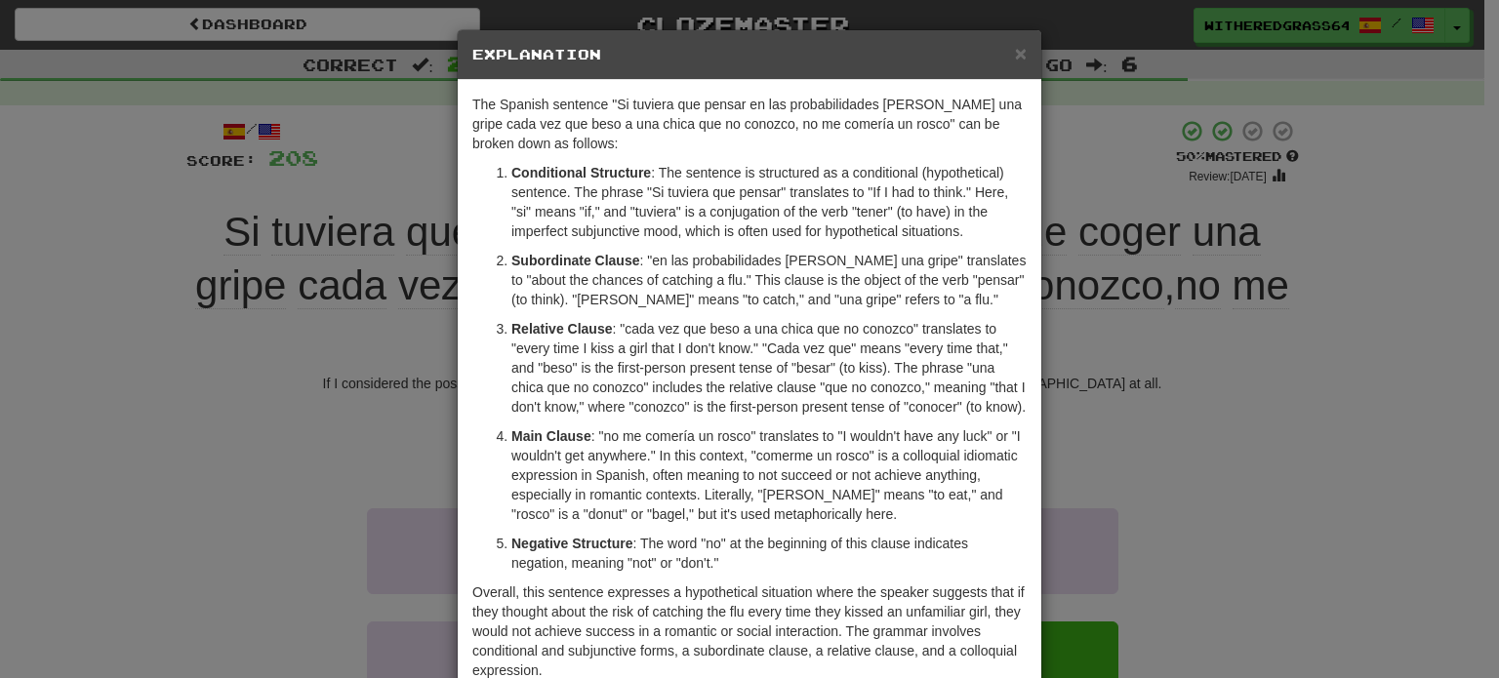
click at [764, 426] on p "Main Clause : "no me comería un rosco" translates to "I wouldn't have any luck"…" at bounding box center [768, 475] width 515 height 98
drag, startPoint x: 1111, startPoint y: 442, endPoint x: 1115, endPoint y: 464, distance: 22.8
click at [1115, 464] on div "× Explanation The Spanish sentence "Si tuviera que pensar en las probabilidades…" at bounding box center [749, 339] width 1499 height 678
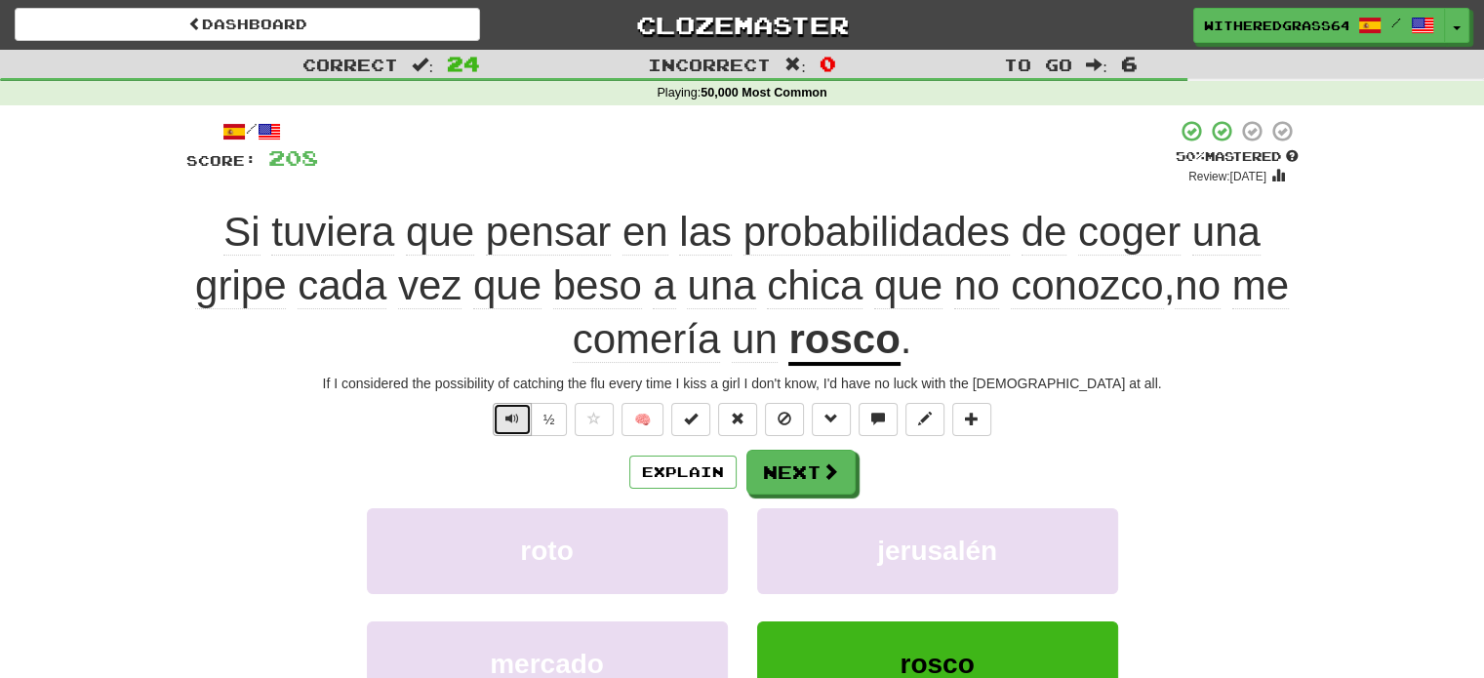
click at [506, 414] on span "Text-to-speech controls" at bounding box center [512, 419] width 14 height 14
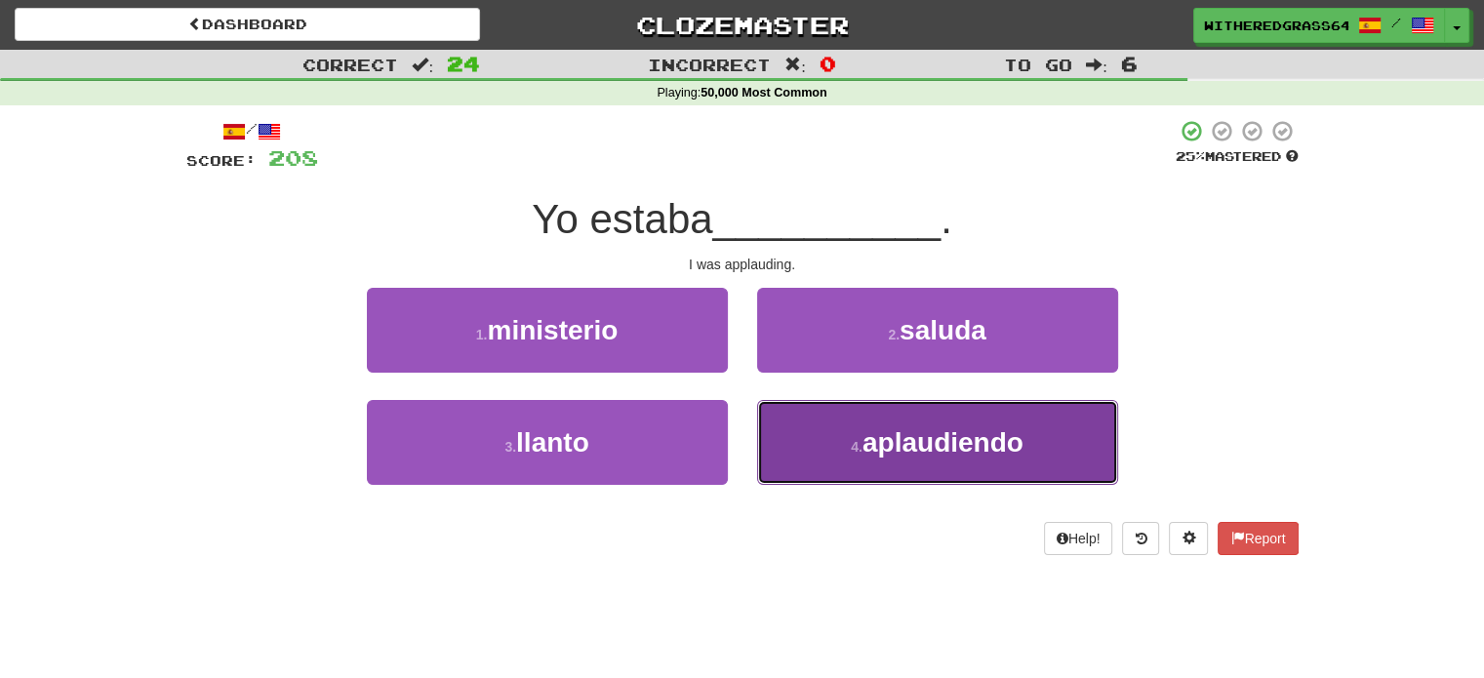
click at [860, 446] on small "4 ." at bounding box center [857, 447] width 12 height 16
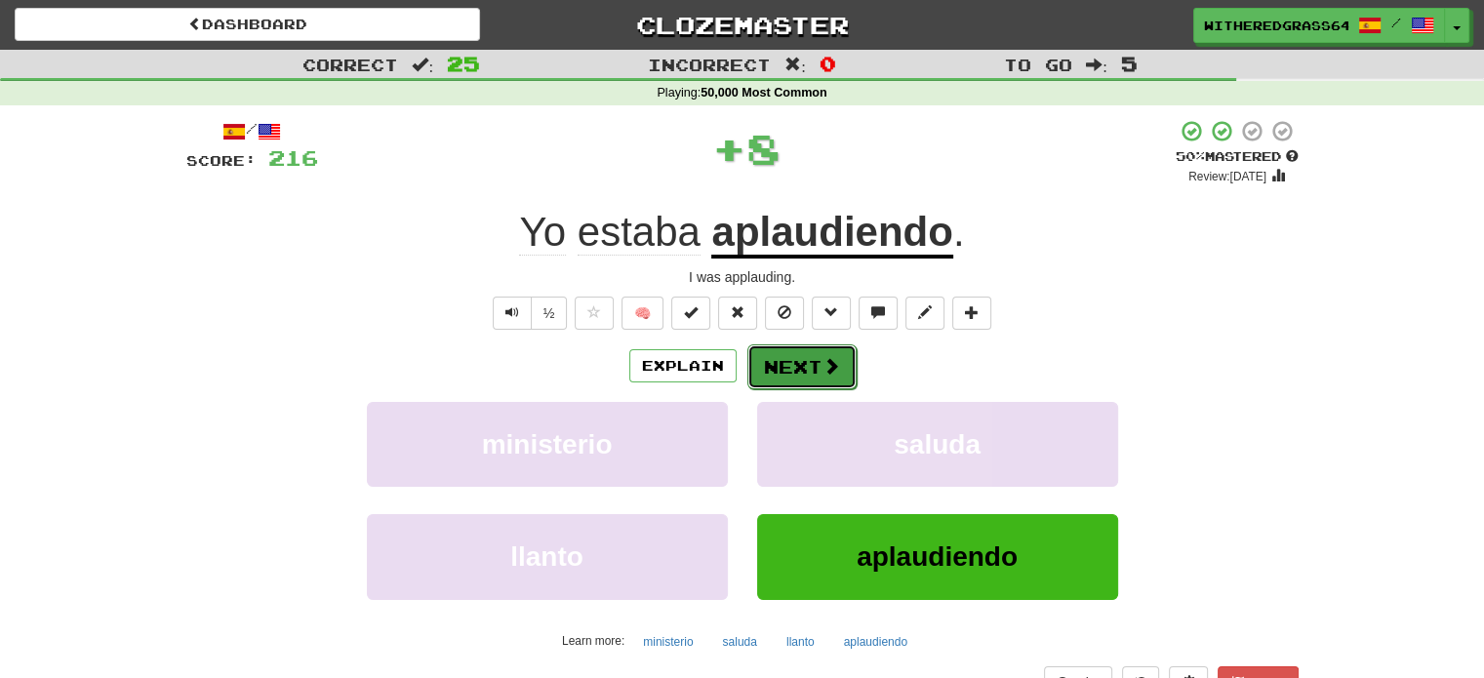
click at [800, 374] on button "Next" at bounding box center [801, 366] width 109 height 45
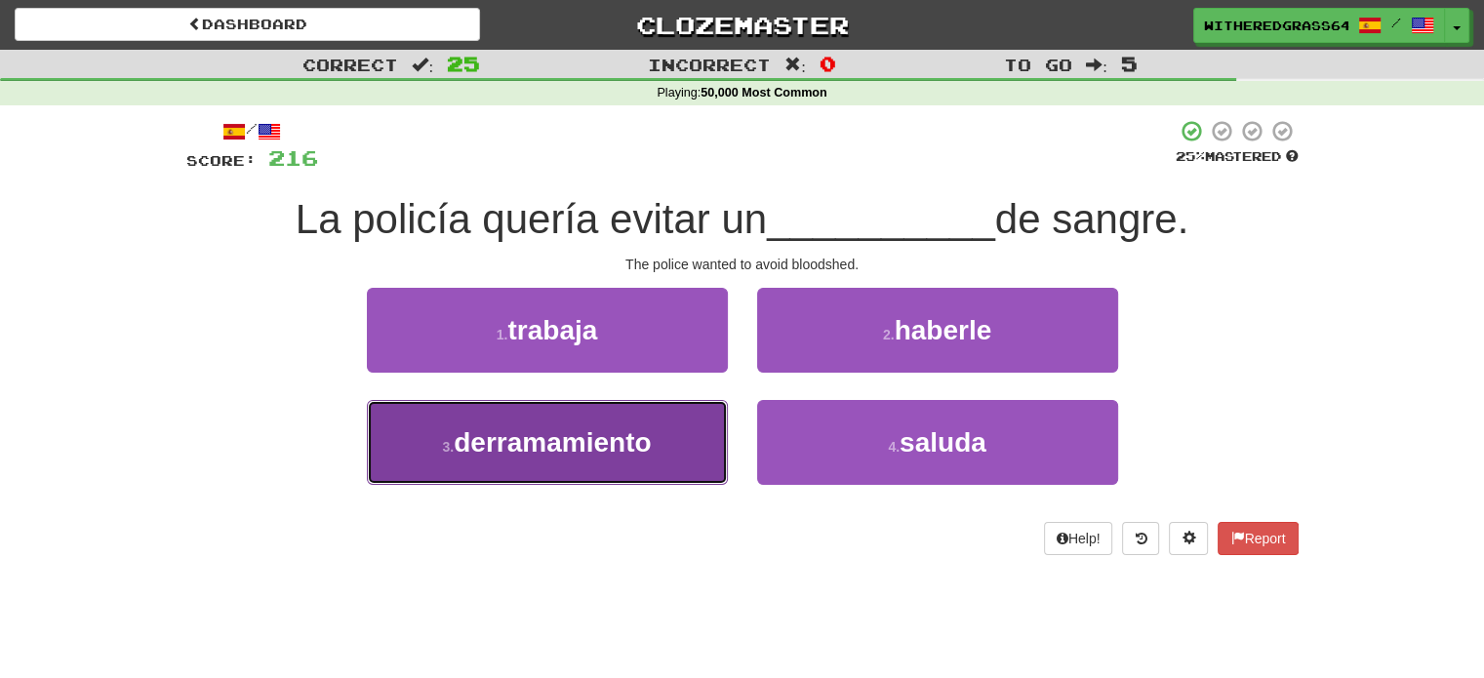
click at [647, 455] on span "derramamiento" at bounding box center [552, 442] width 197 height 30
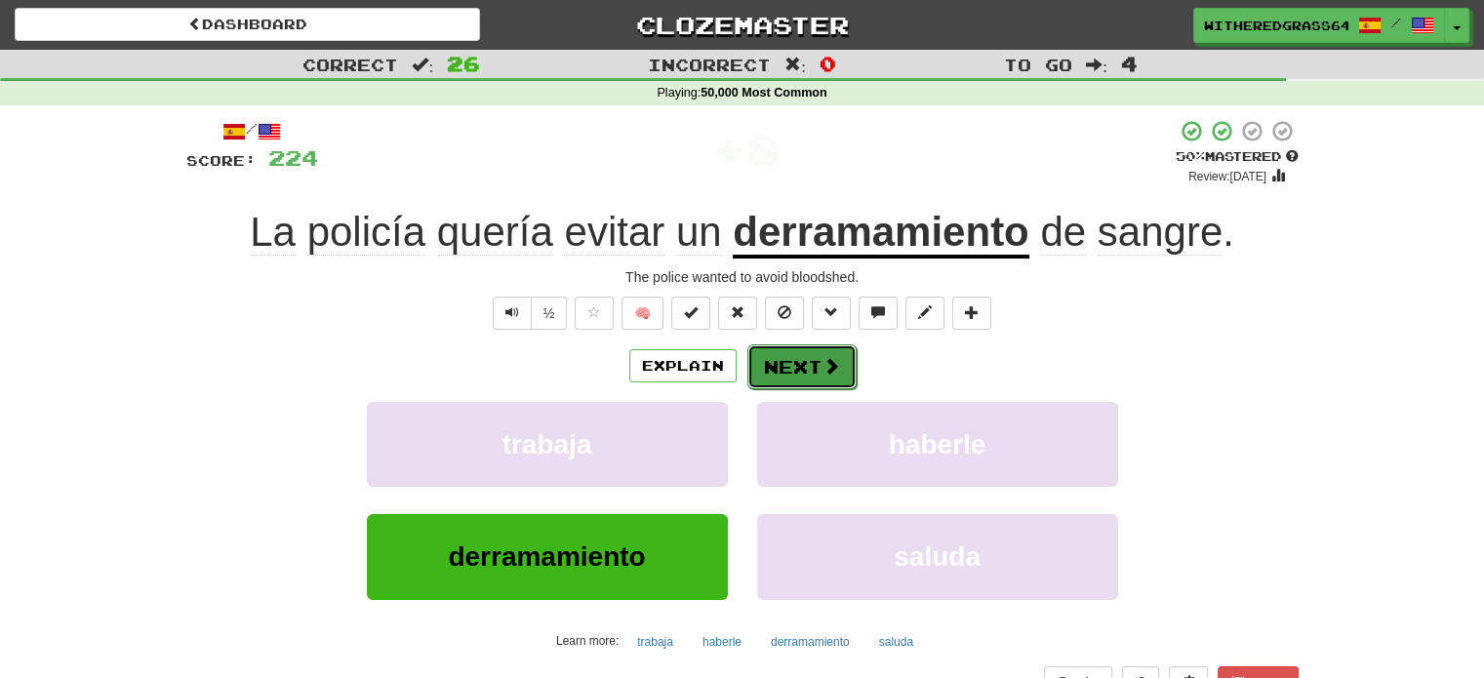
click at [779, 368] on button "Next" at bounding box center [801, 366] width 109 height 45
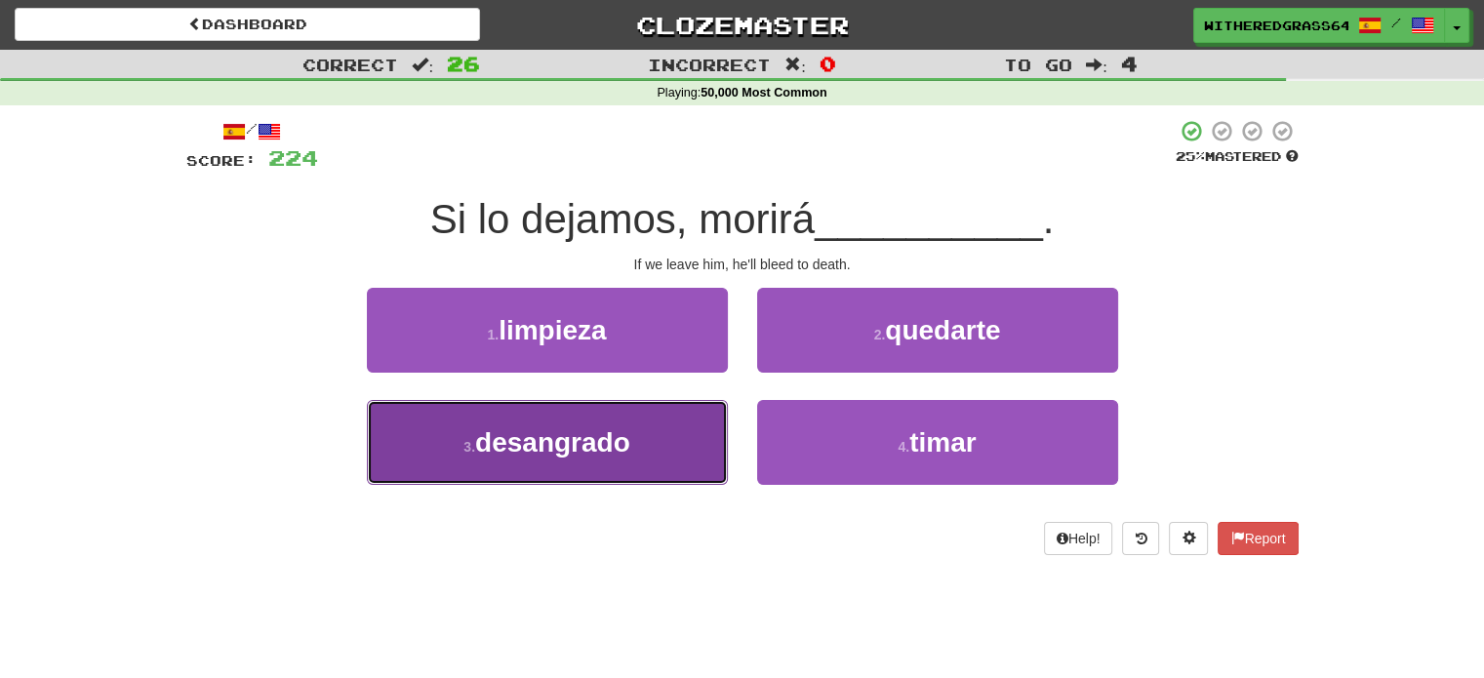
click at [681, 452] on button "3 . desangrado" at bounding box center [547, 442] width 361 height 85
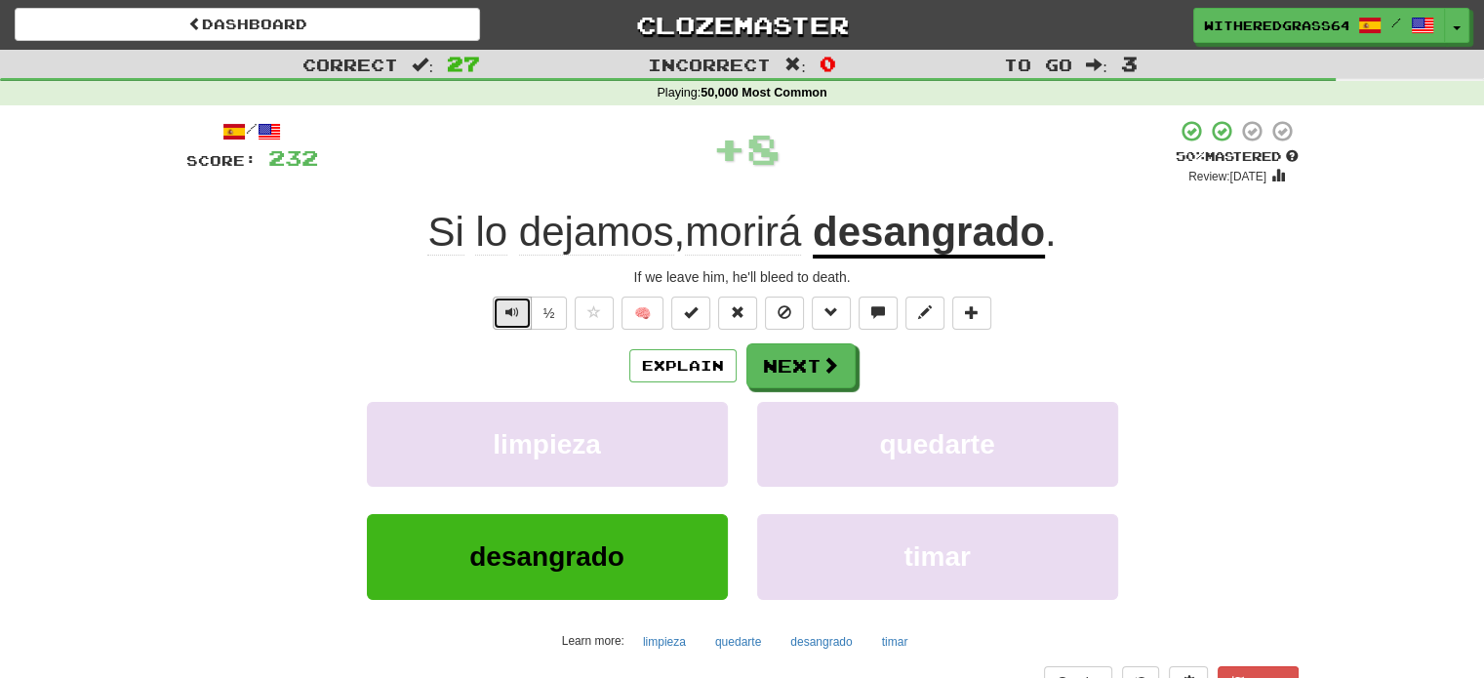
click at [501, 327] on button "Text-to-speech controls" at bounding box center [512, 313] width 39 height 33
click at [782, 362] on button "Next" at bounding box center [801, 366] width 109 height 45
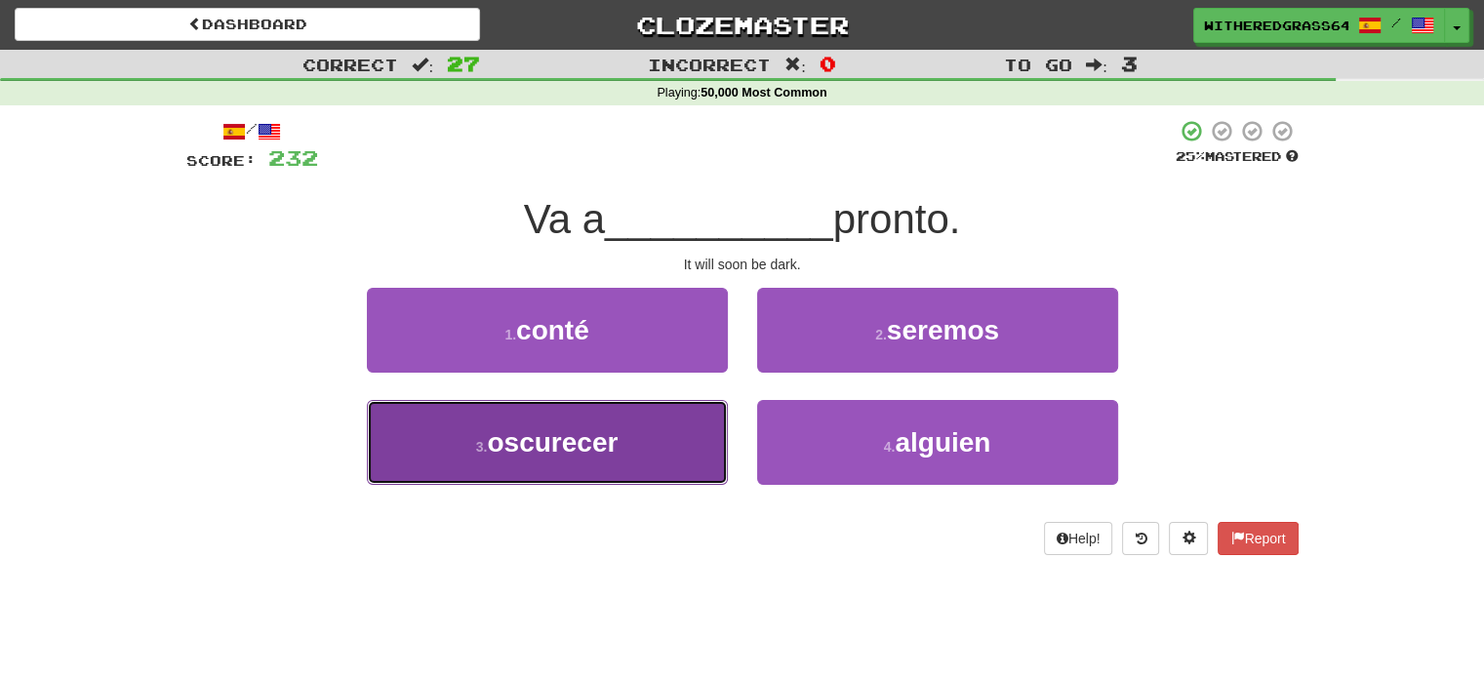
click at [688, 436] on button "3 . oscurecer" at bounding box center [547, 442] width 361 height 85
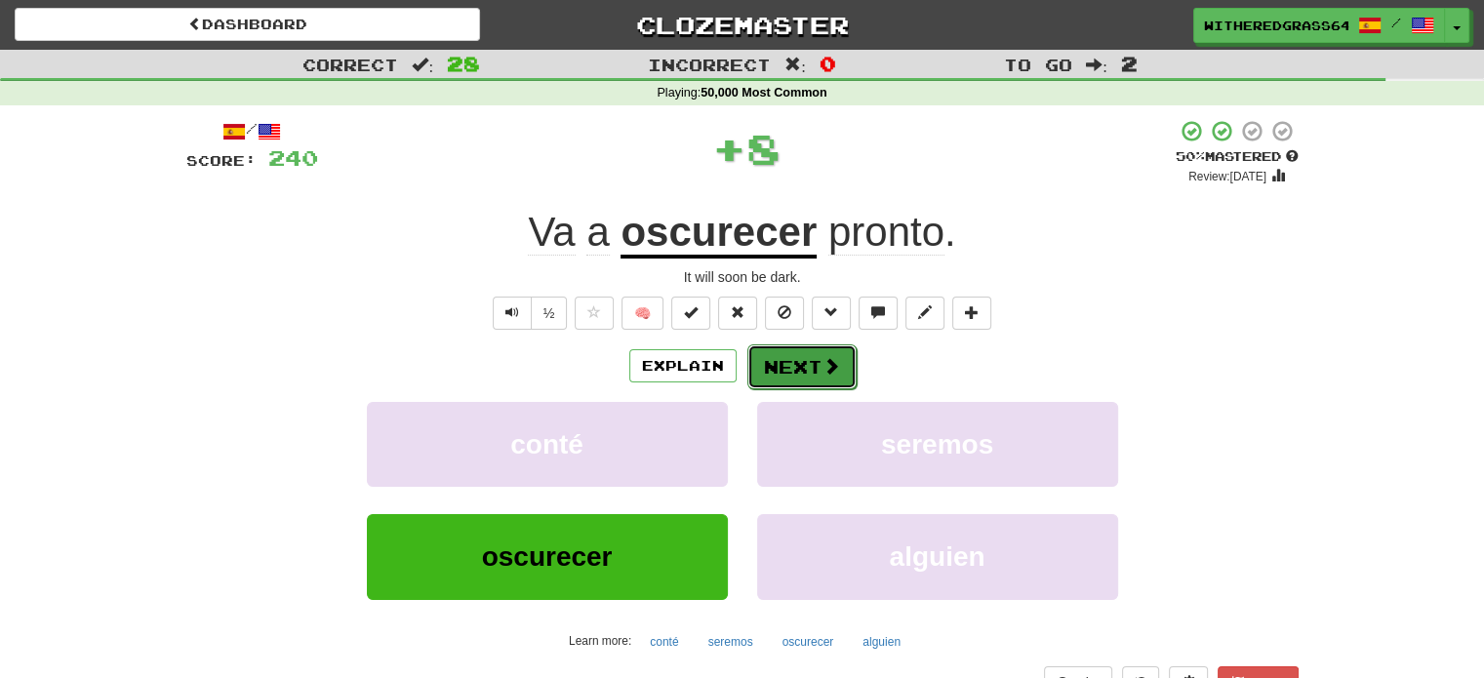
click at [797, 358] on button "Next" at bounding box center [801, 366] width 109 height 45
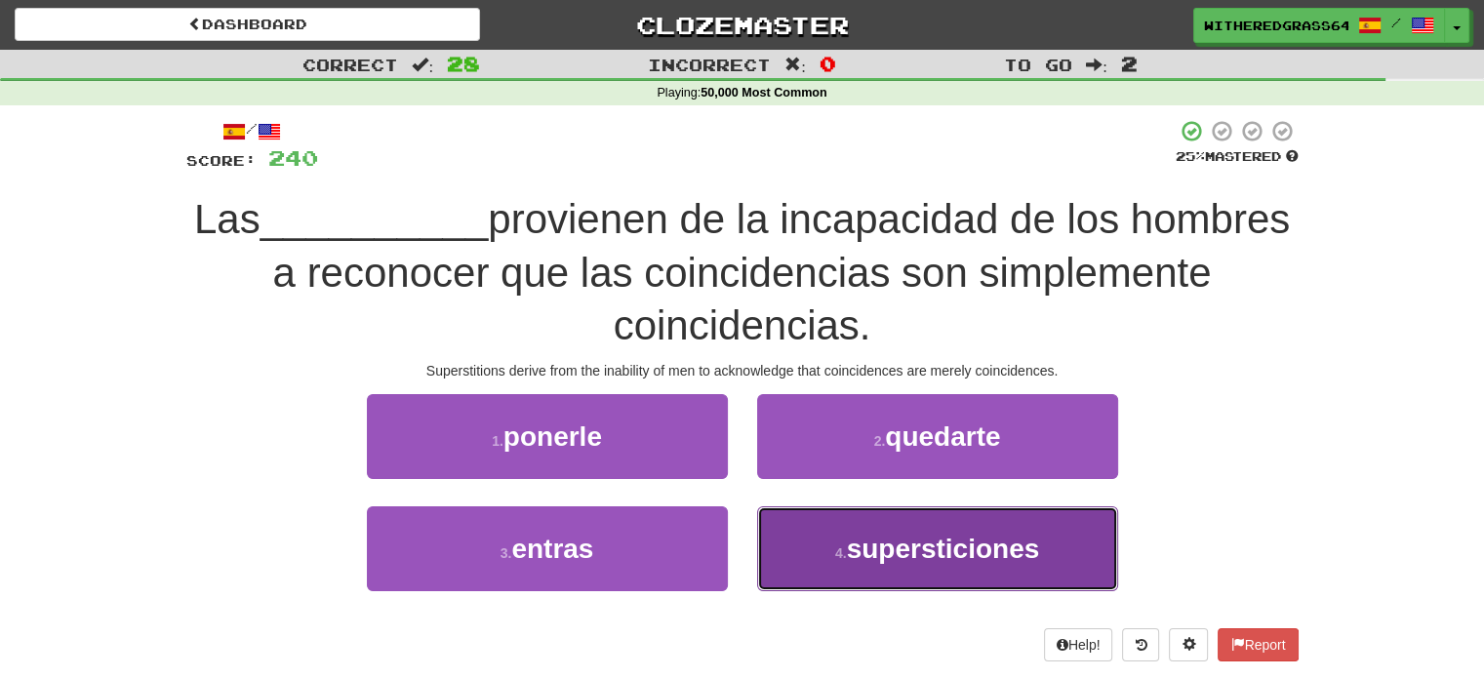
click at [821, 553] on button "4 . supersticiones" at bounding box center [937, 548] width 361 height 85
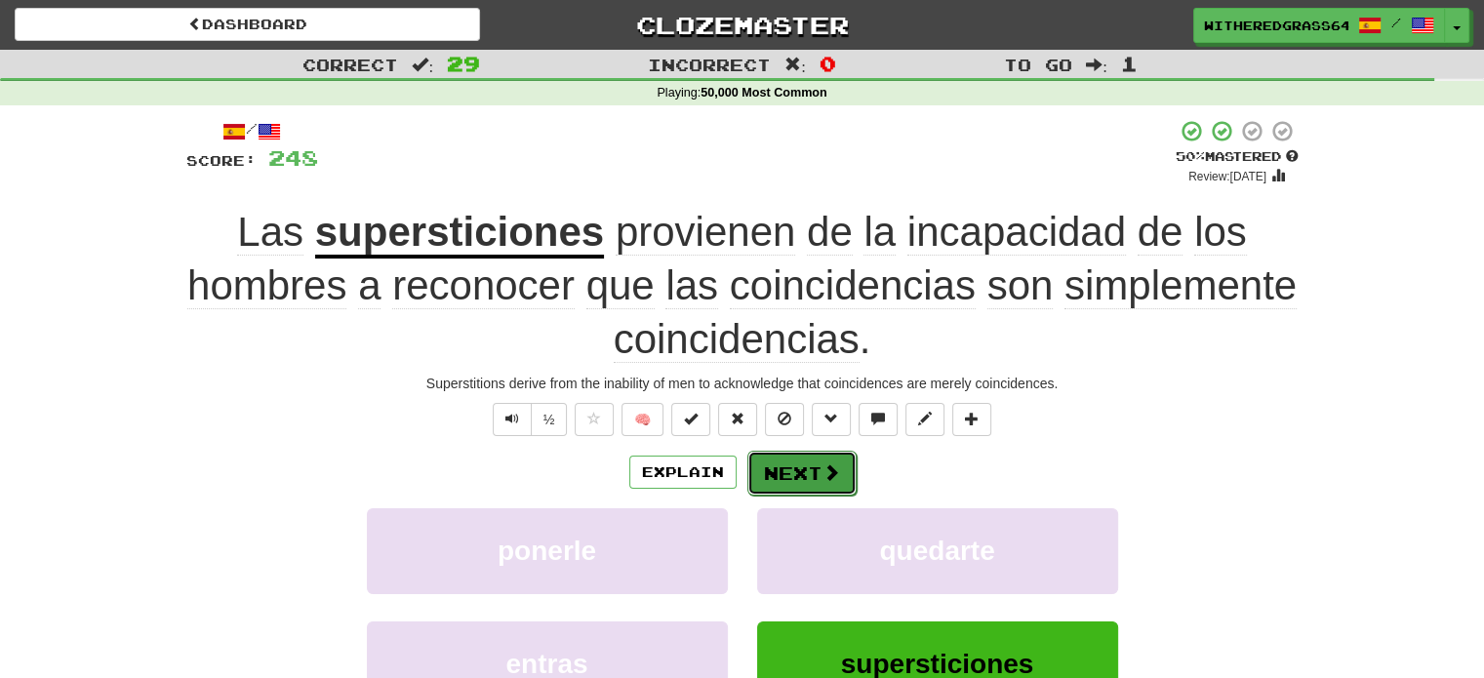
click at [811, 479] on button "Next" at bounding box center [801, 473] width 109 height 45
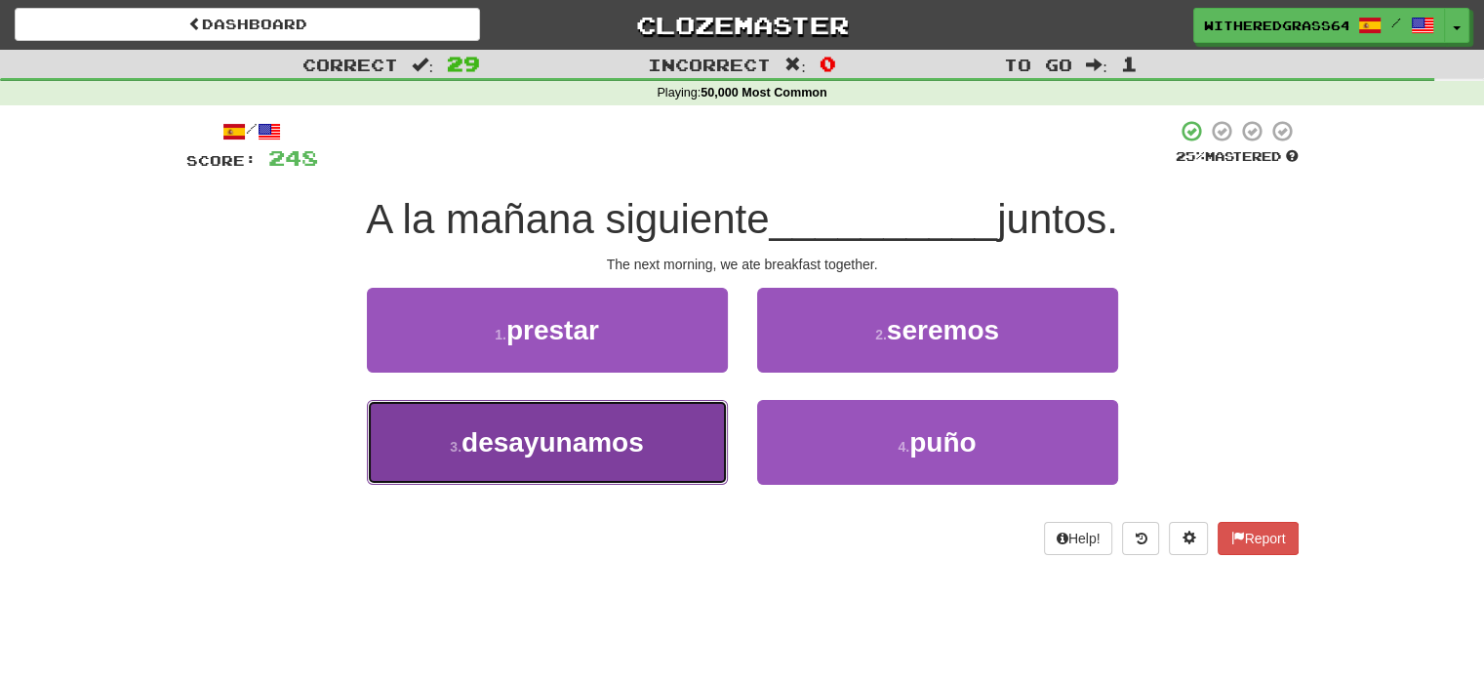
click at [533, 442] on span "desayunamos" at bounding box center [553, 442] width 182 height 30
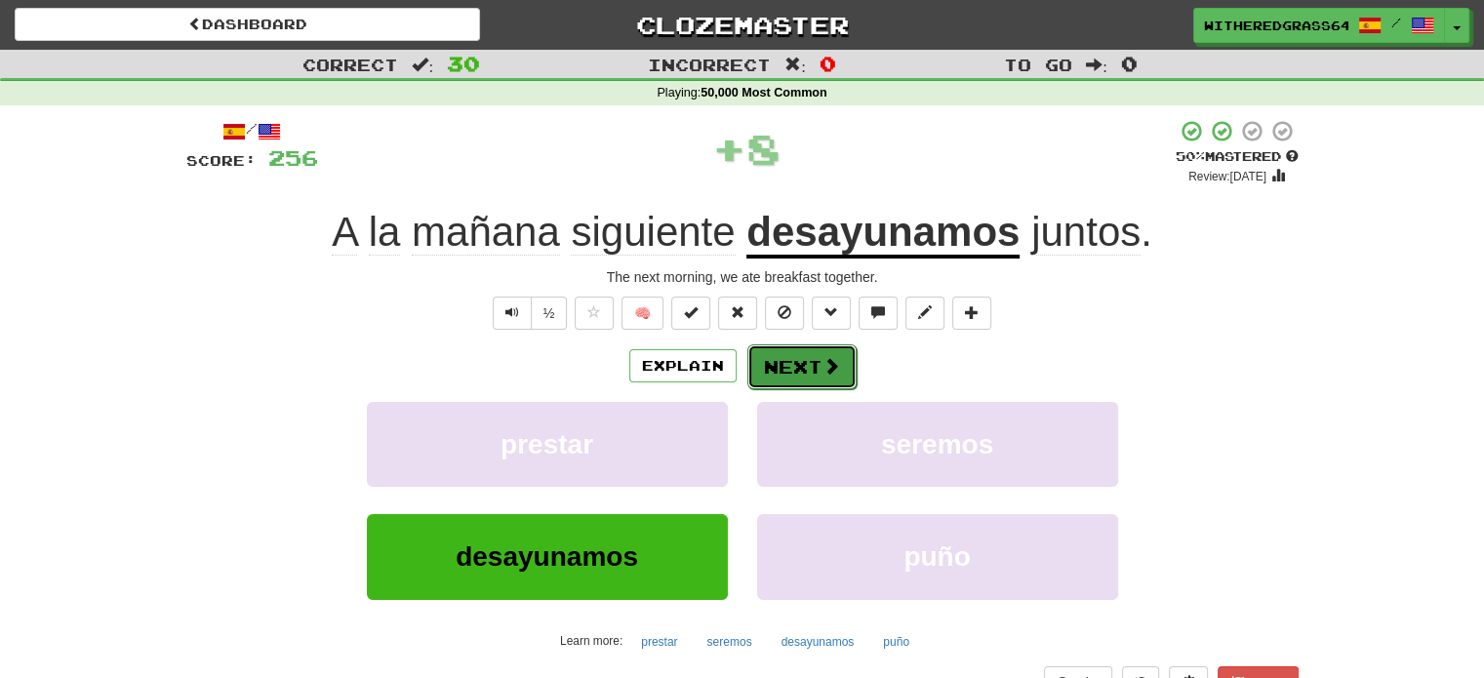
click at [753, 350] on button "Next" at bounding box center [801, 366] width 109 height 45
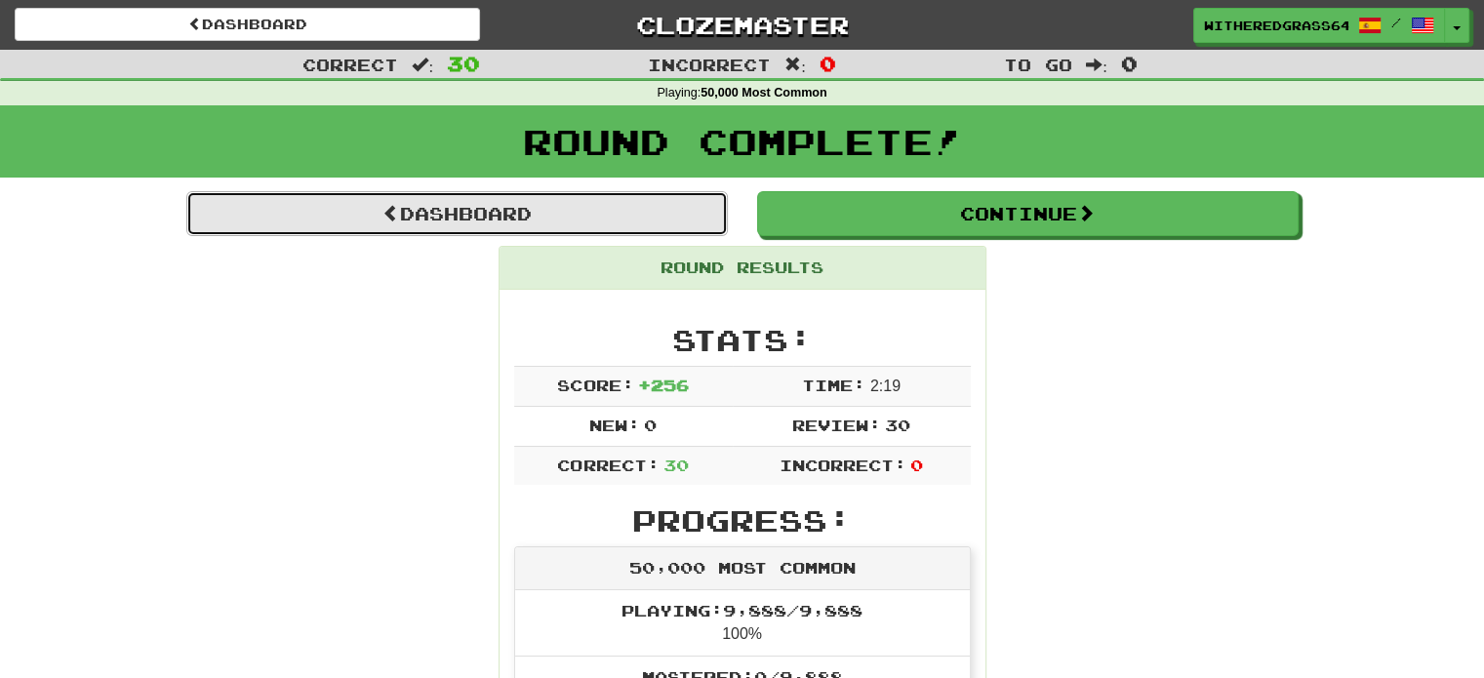
click at [609, 222] on link "Dashboard" at bounding box center [457, 213] width 542 height 45
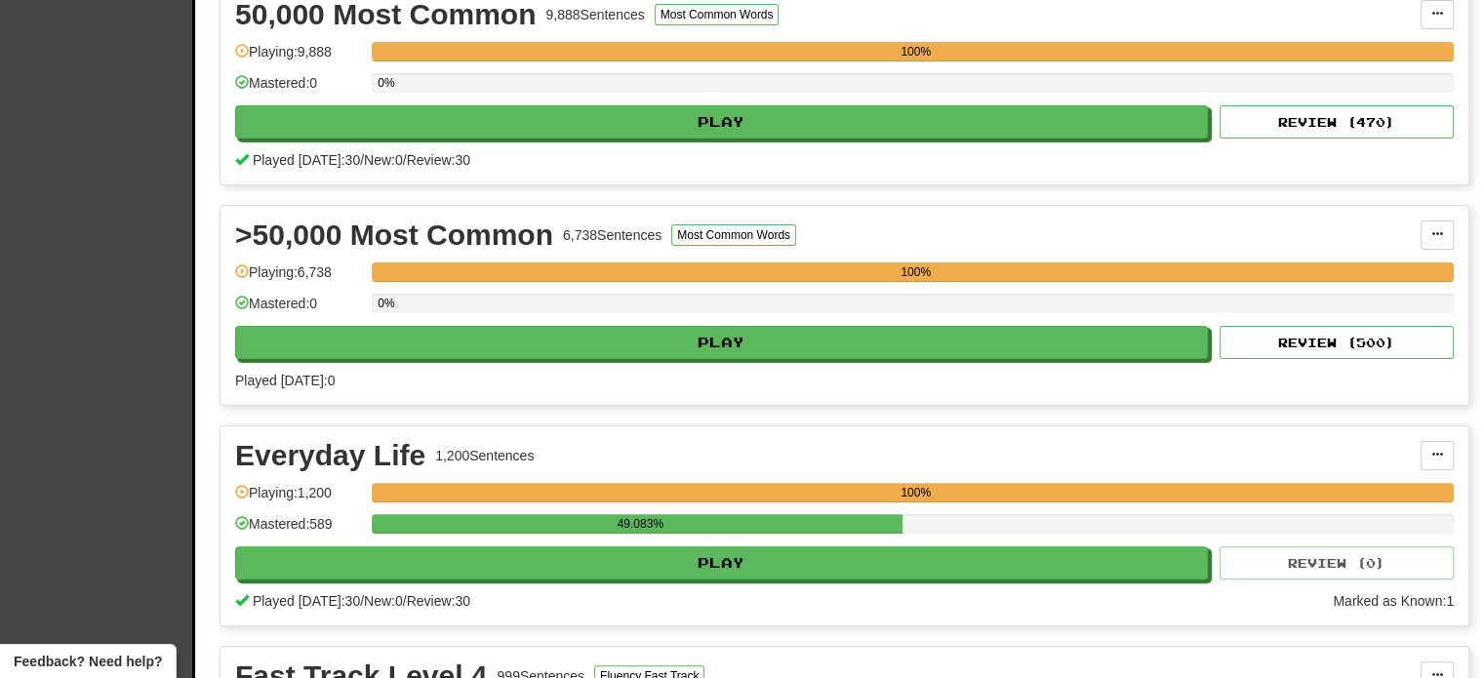
scroll to position [490, 0]
